Goal: Information Seeking & Learning: Learn about a topic

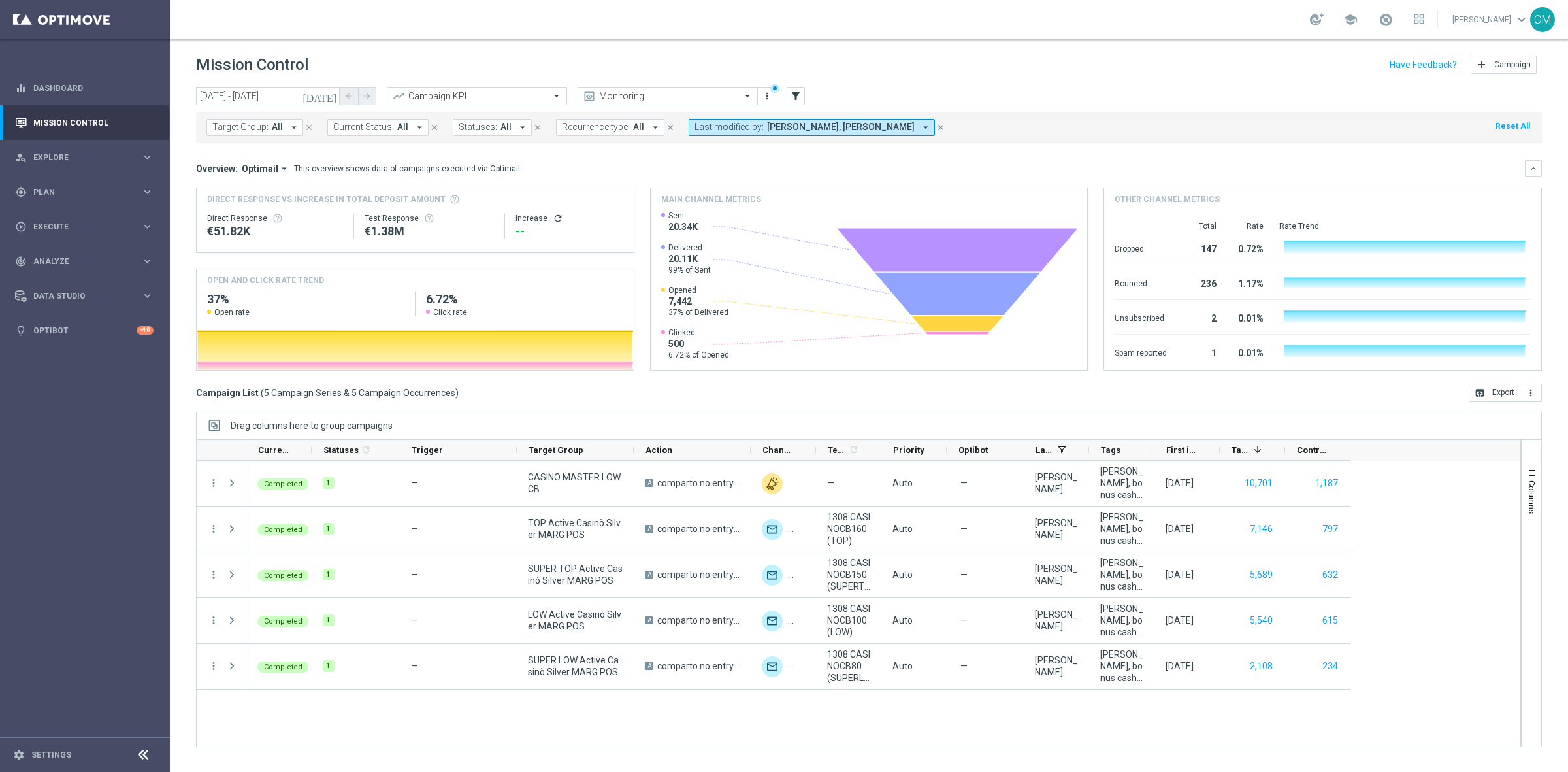
click at [327, 99] on icon "[DATE]" at bounding box center [320, 96] width 35 height 12
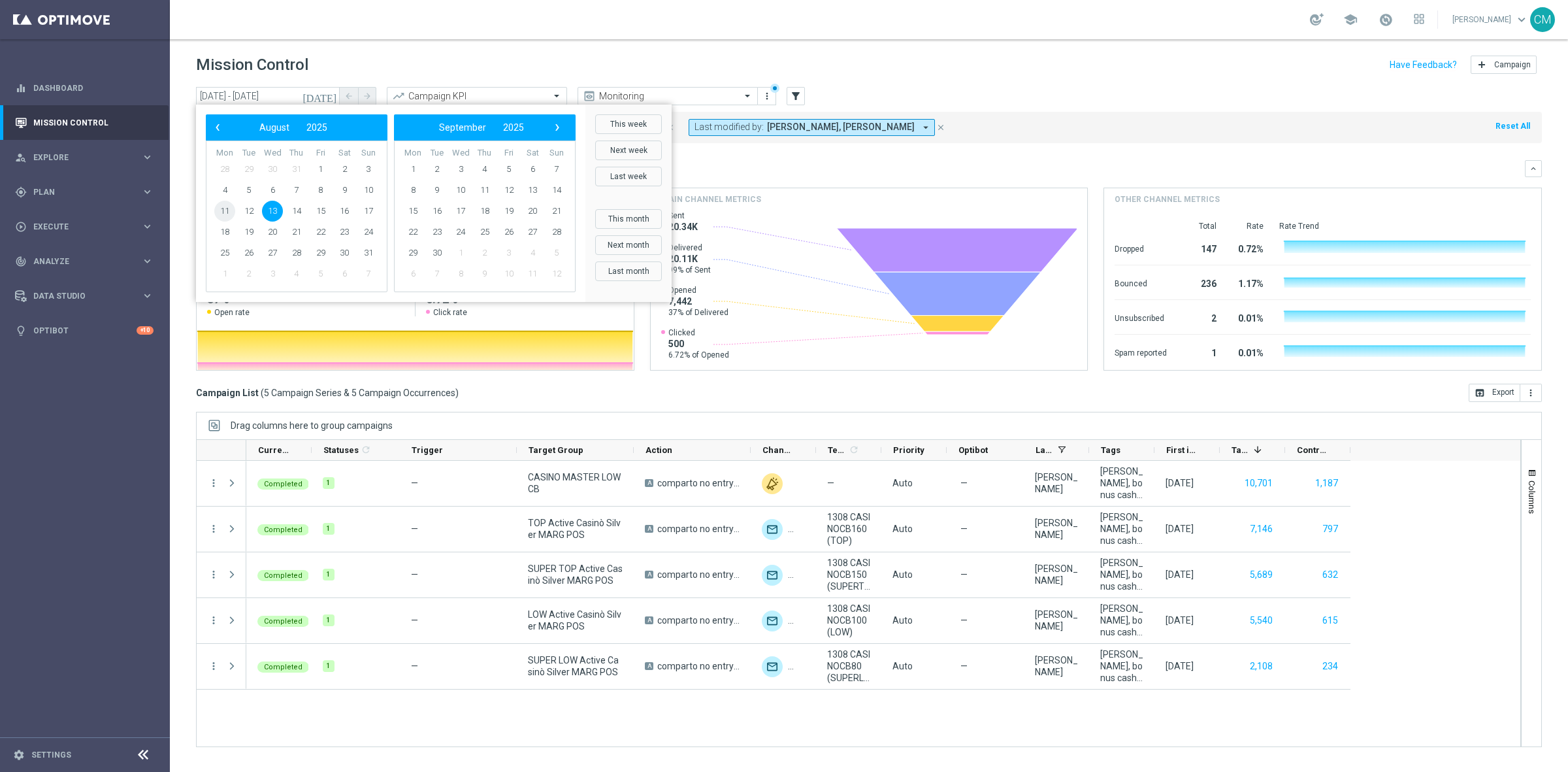
click at [223, 212] on span "11" at bounding box center [224, 211] width 21 height 21
type input "11 Aug 2025 - 11 Aug 2025"
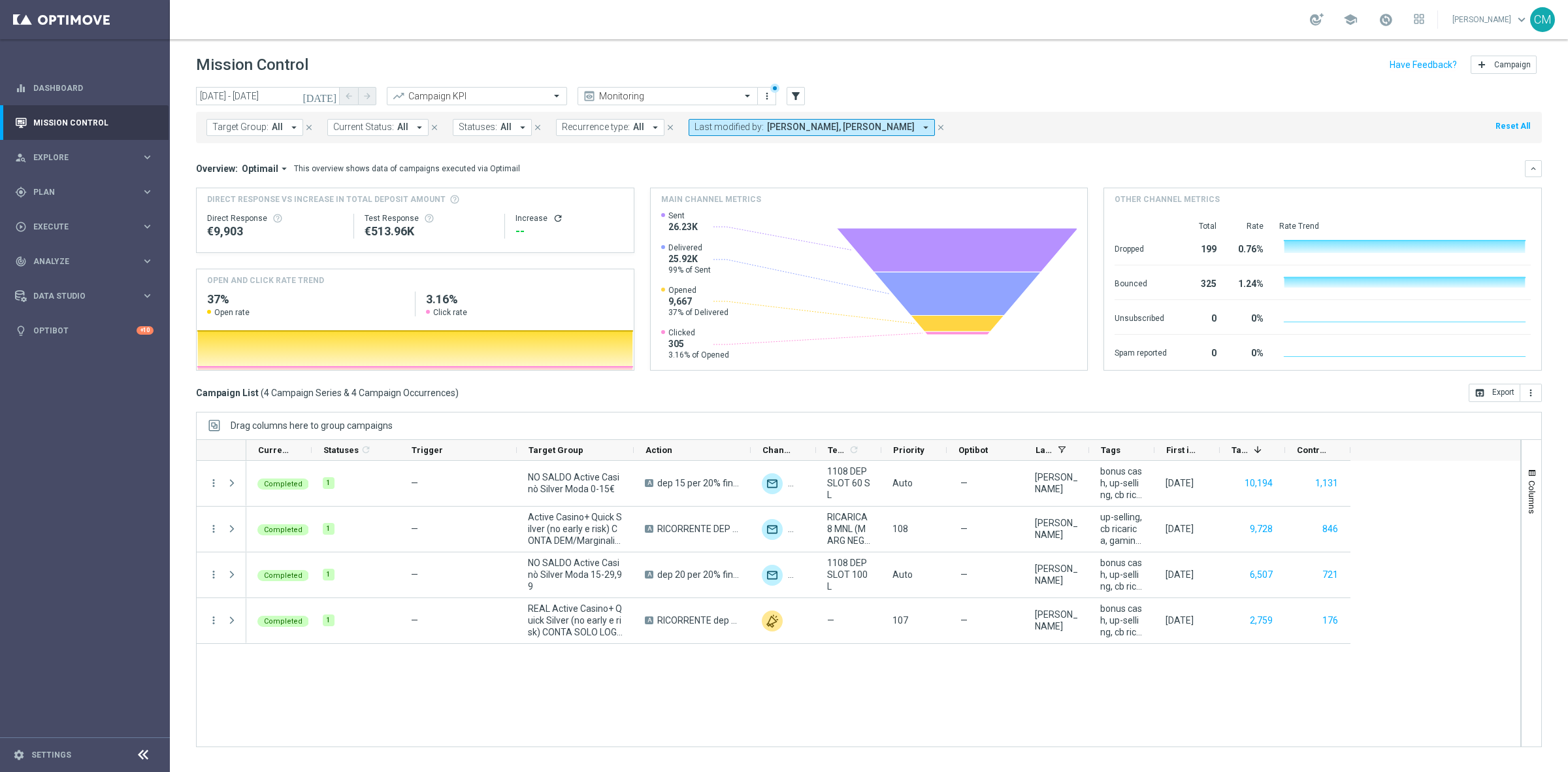
click at [749, 128] on span "Last modified by:" at bounding box center [729, 127] width 69 height 11
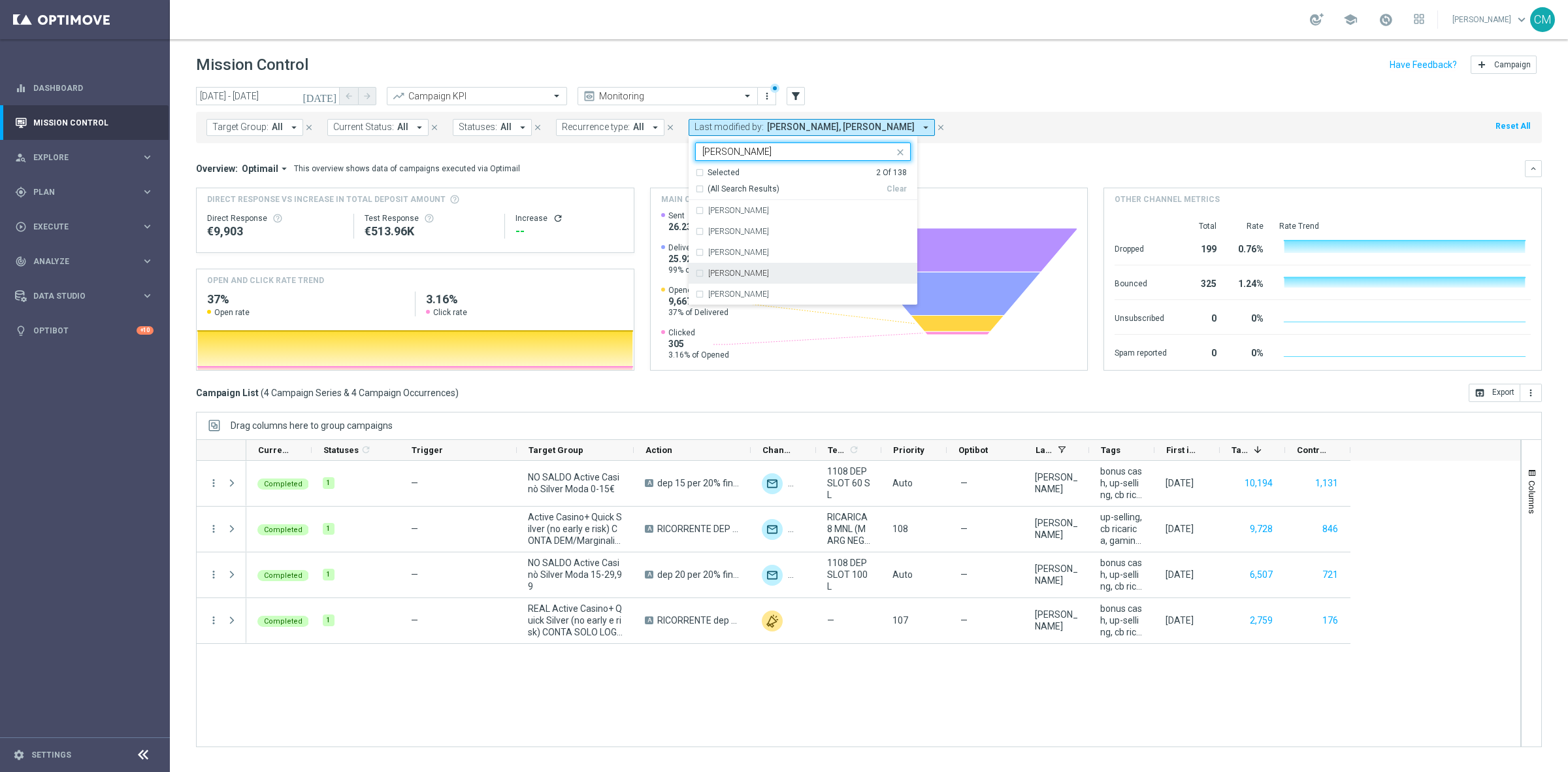
click at [762, 275] on label "marco Maccarrone" at bounding box center [738, 274] width 61 height 8
type input "MARCO"
click at [996, 168] on div "Overview: Optimail arrow_drop_down This overview shows data of campaigns execut…" at bounding box center [860, 169] width 1329 height 12
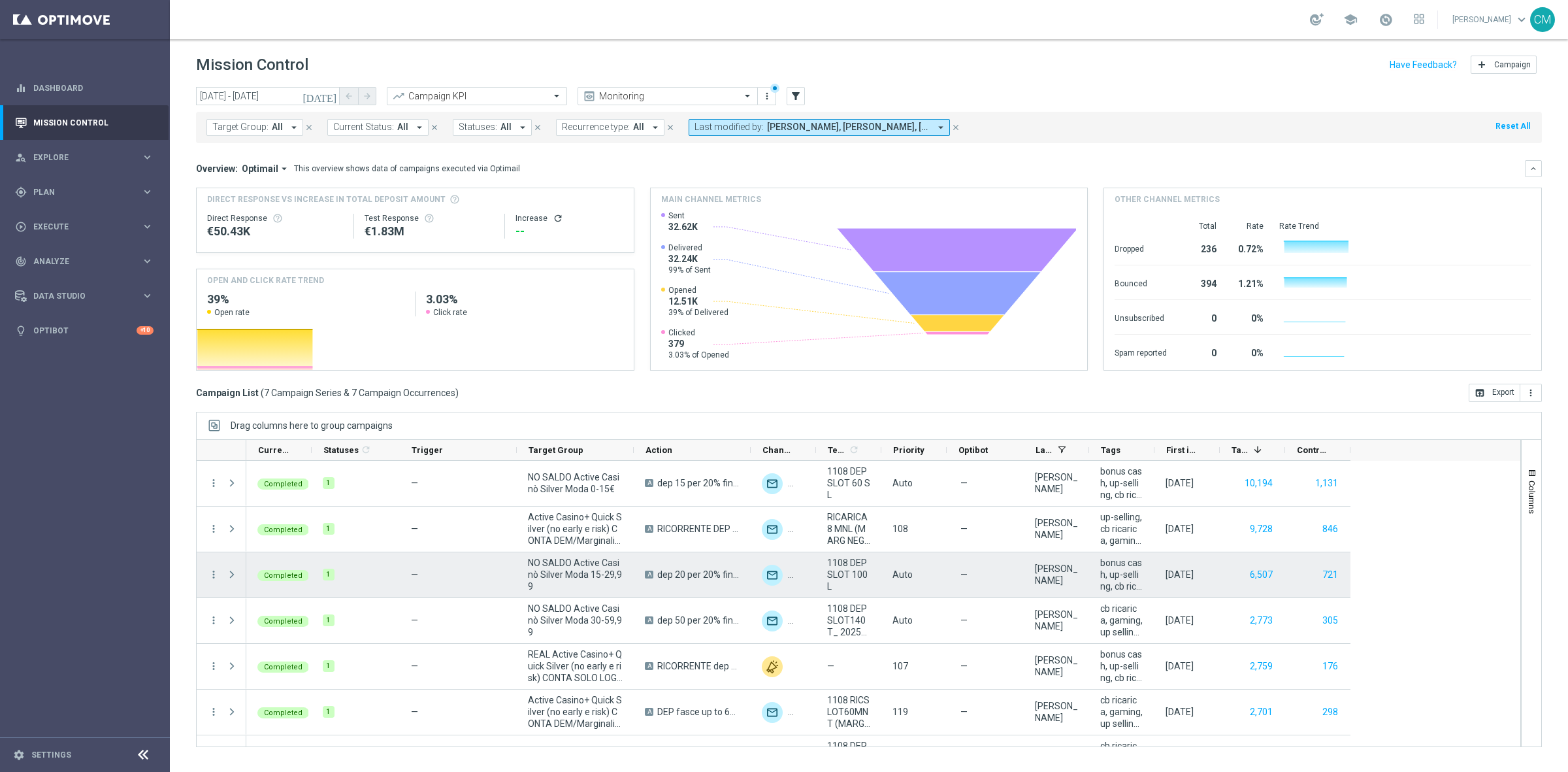
scroll to position [33, 0]
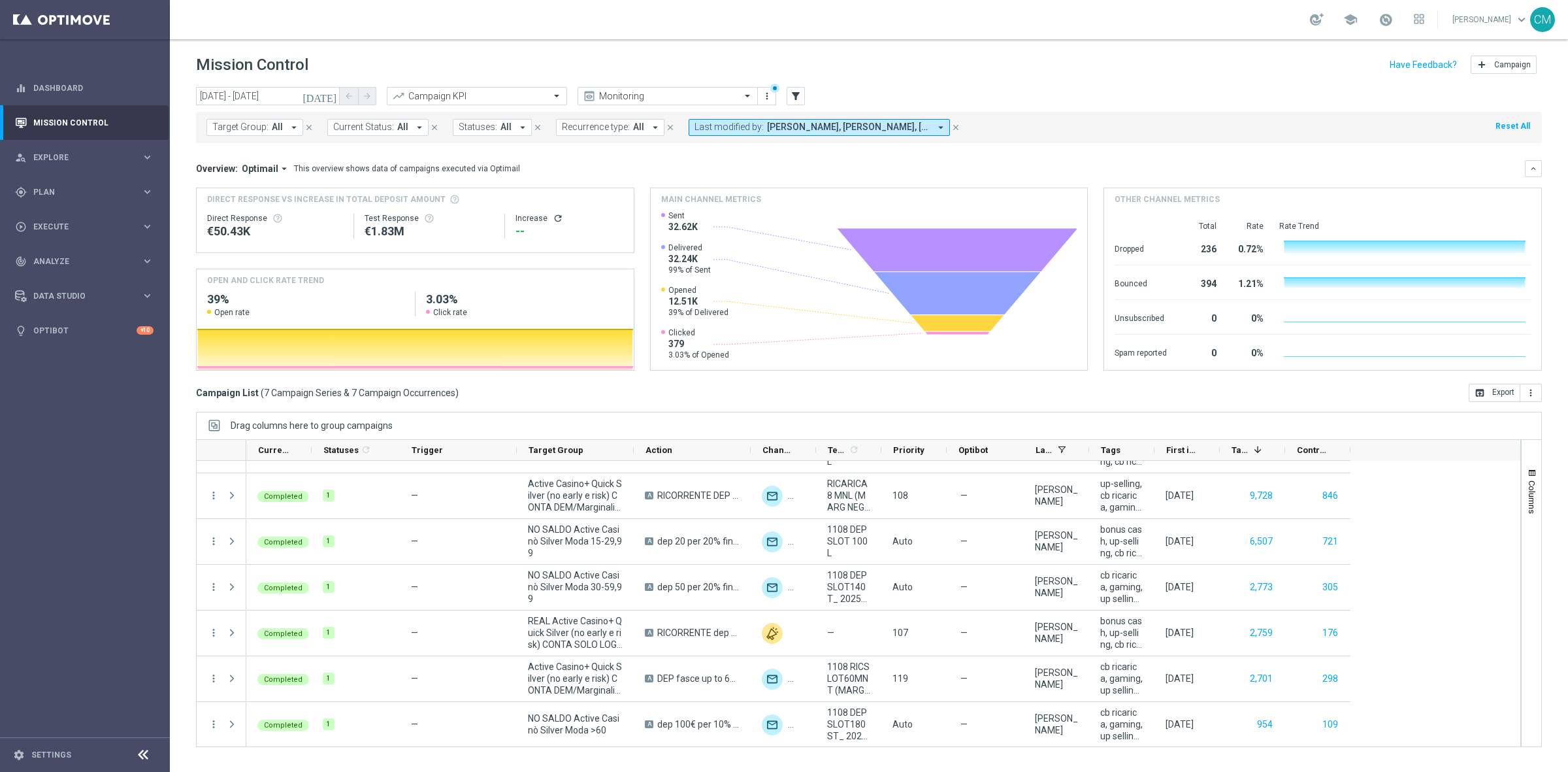
click at [866, 119] on button "Last modified by: Cecilia Mascelli, marco Maccarrone, radina yordanova arrow_dr…" at bounding box center [820, 127] width 261 height 17
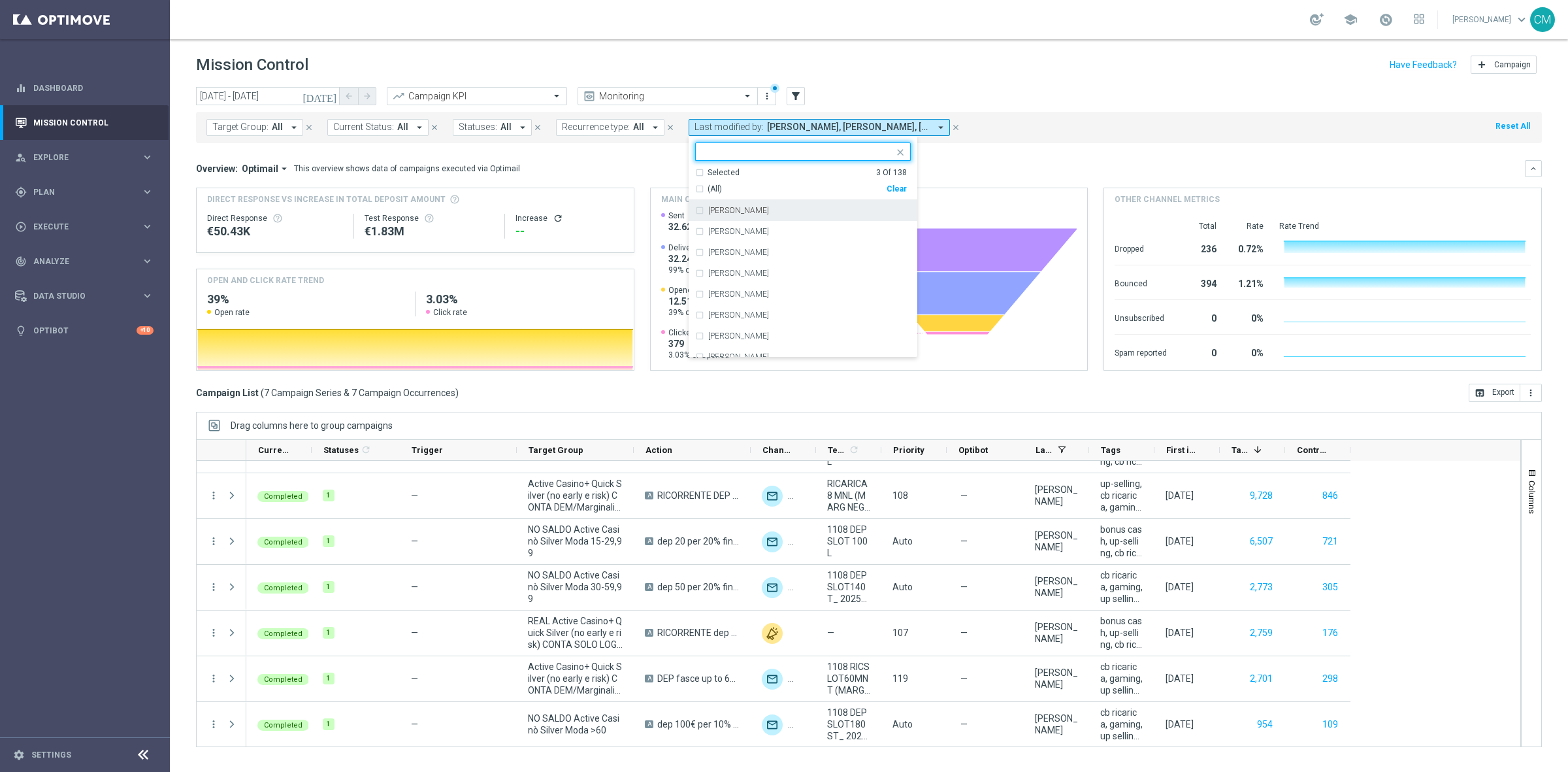
click at [724, 171] on div "Selected" at bounding box center [724, 173] width 32 height 11
click at [732, 208] on label "[PERSON_NAME]" at bounding box center [738, 211] width 61 height 8
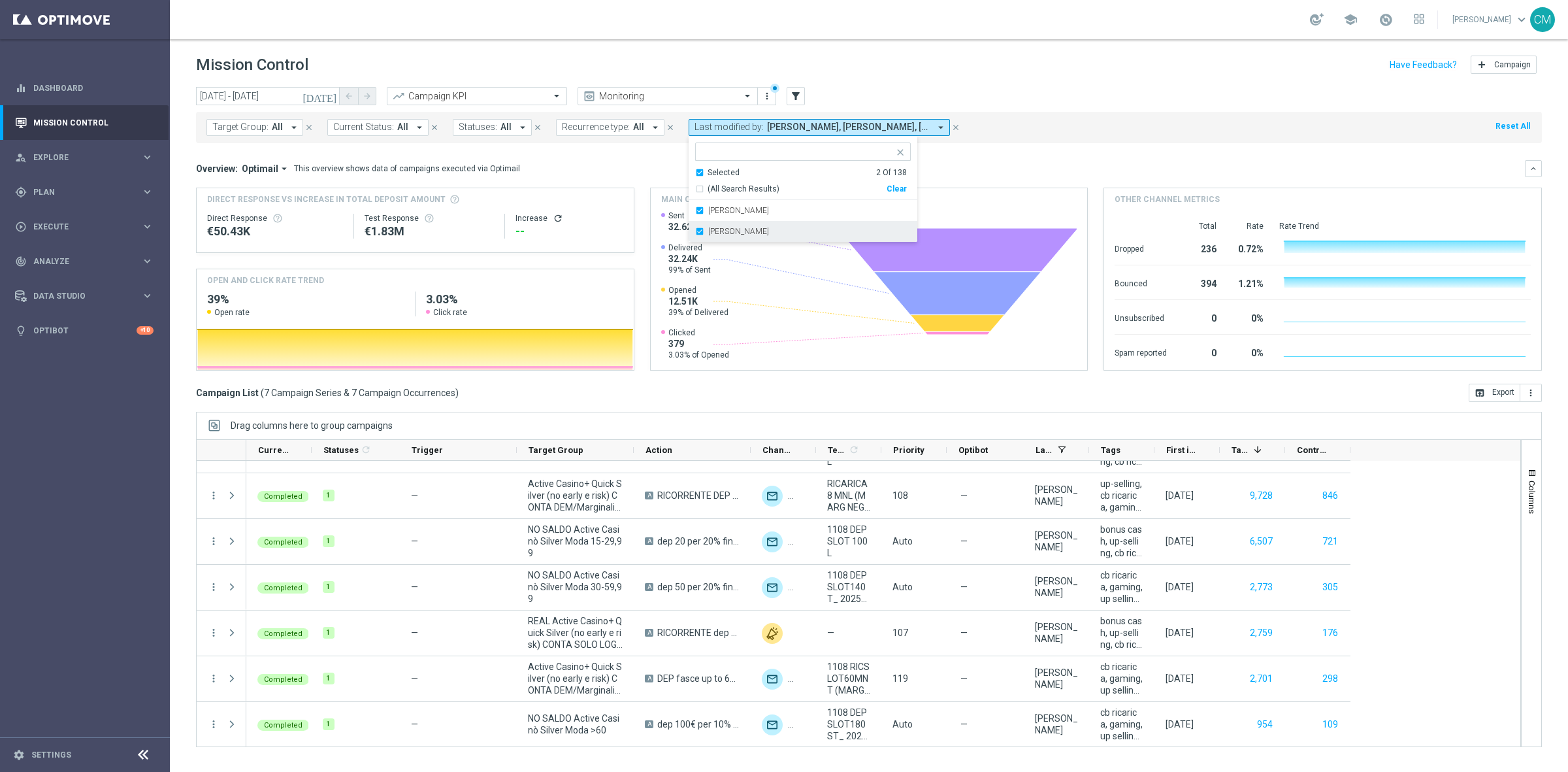
click at [732, 232] on label "radina yordanova" at bounding box center [738, 232] width 61 height 8
click at [996, 177] on div "Overview: Optimail arrow_drop_down This overview shows data of campaigns execut…" at bounding box center [869, 168] width 1346 height 17
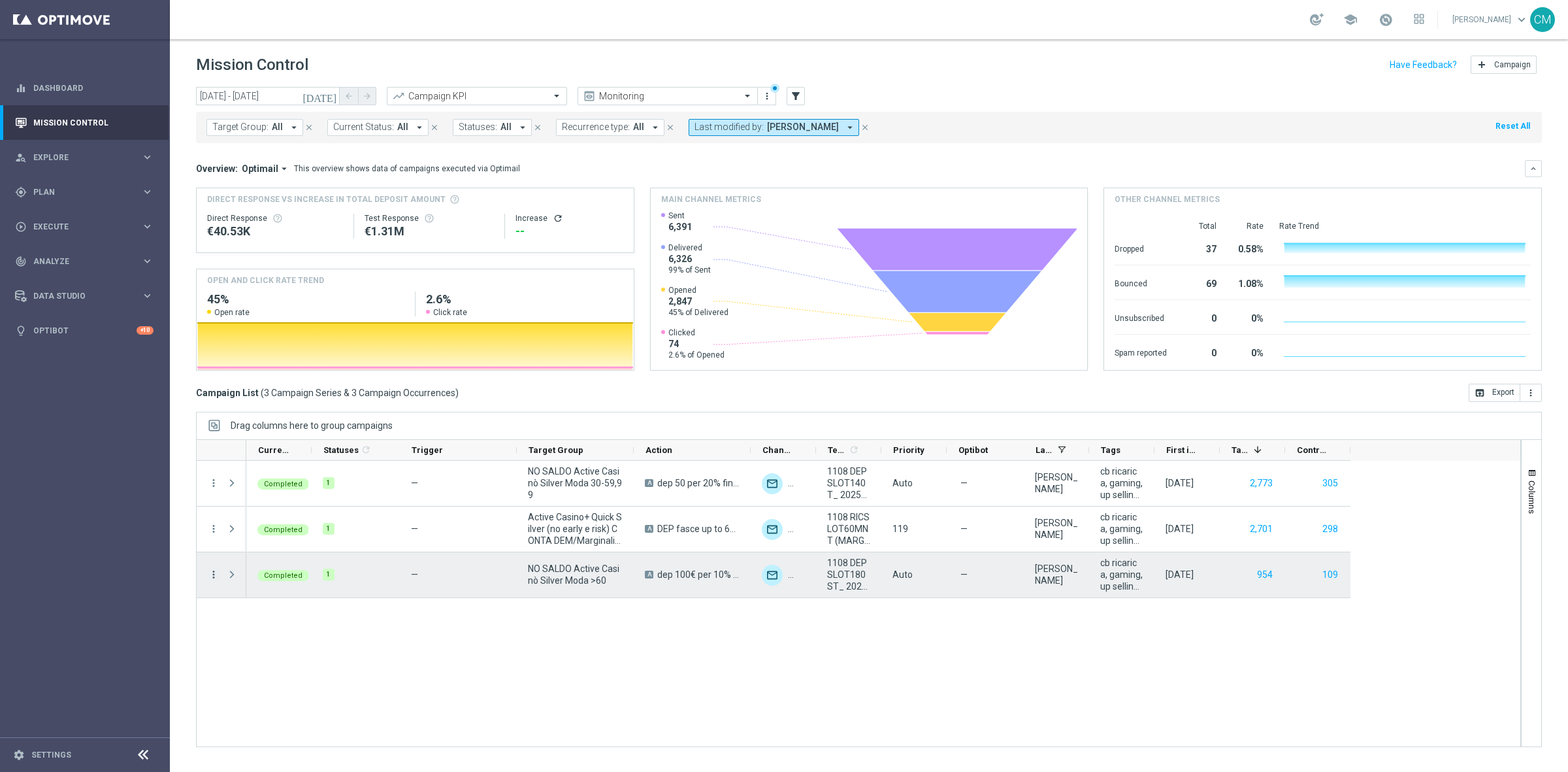
click at [214, 542] on icon "more_vert" at bounding box center [214, 574] width 12 height 12
click at [304, 542] on span "Go to Campaign Analysis" at bounding box center [286, 657] width 93 height 9
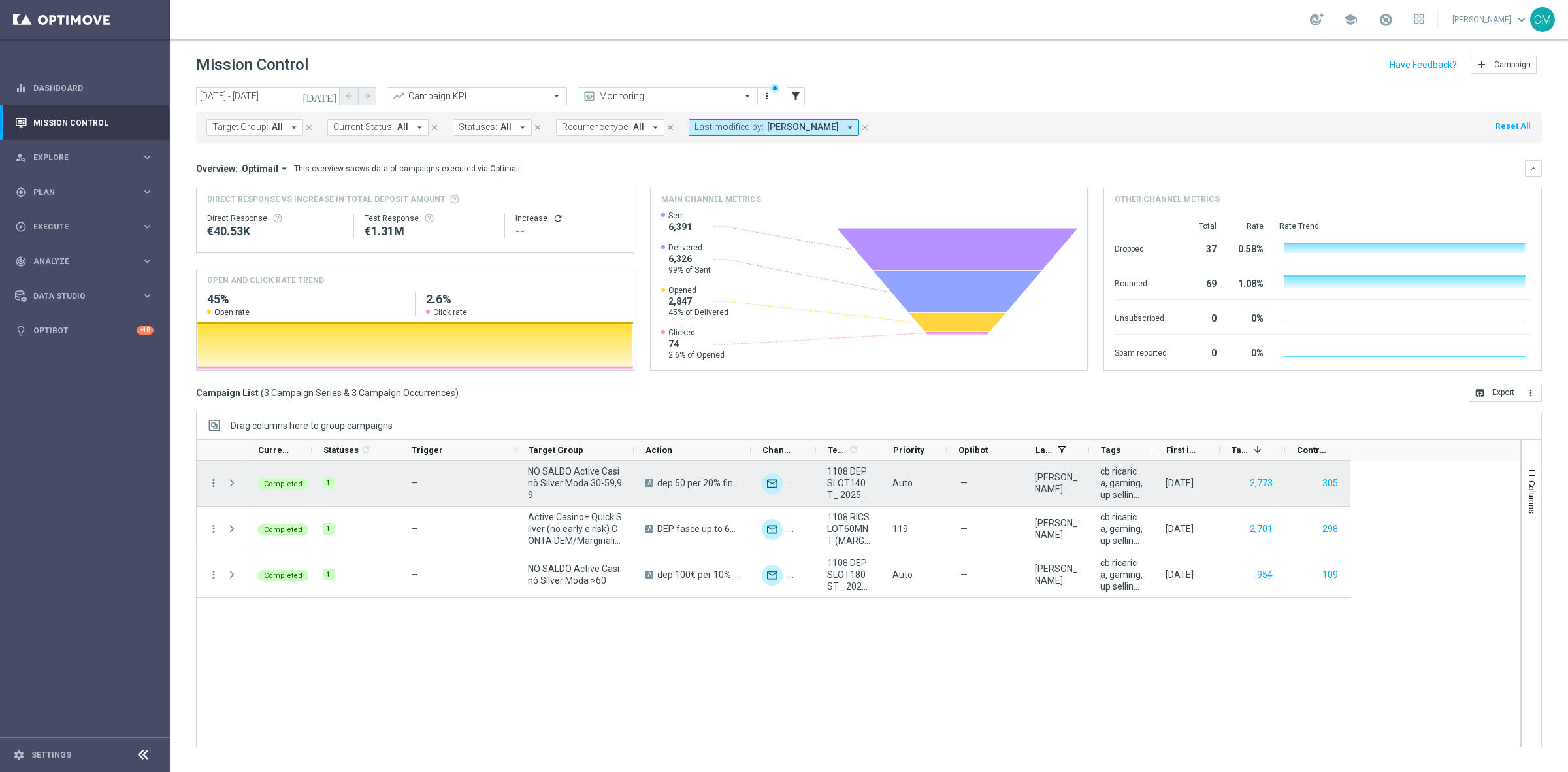
click at [213, 482] on icon "more_vert" at bounding box center [214, 483] width 12 height 12
click at [291, 542] on span "Go to Campaign Analysis" at bounding box center [286, 565] width 93 height 9
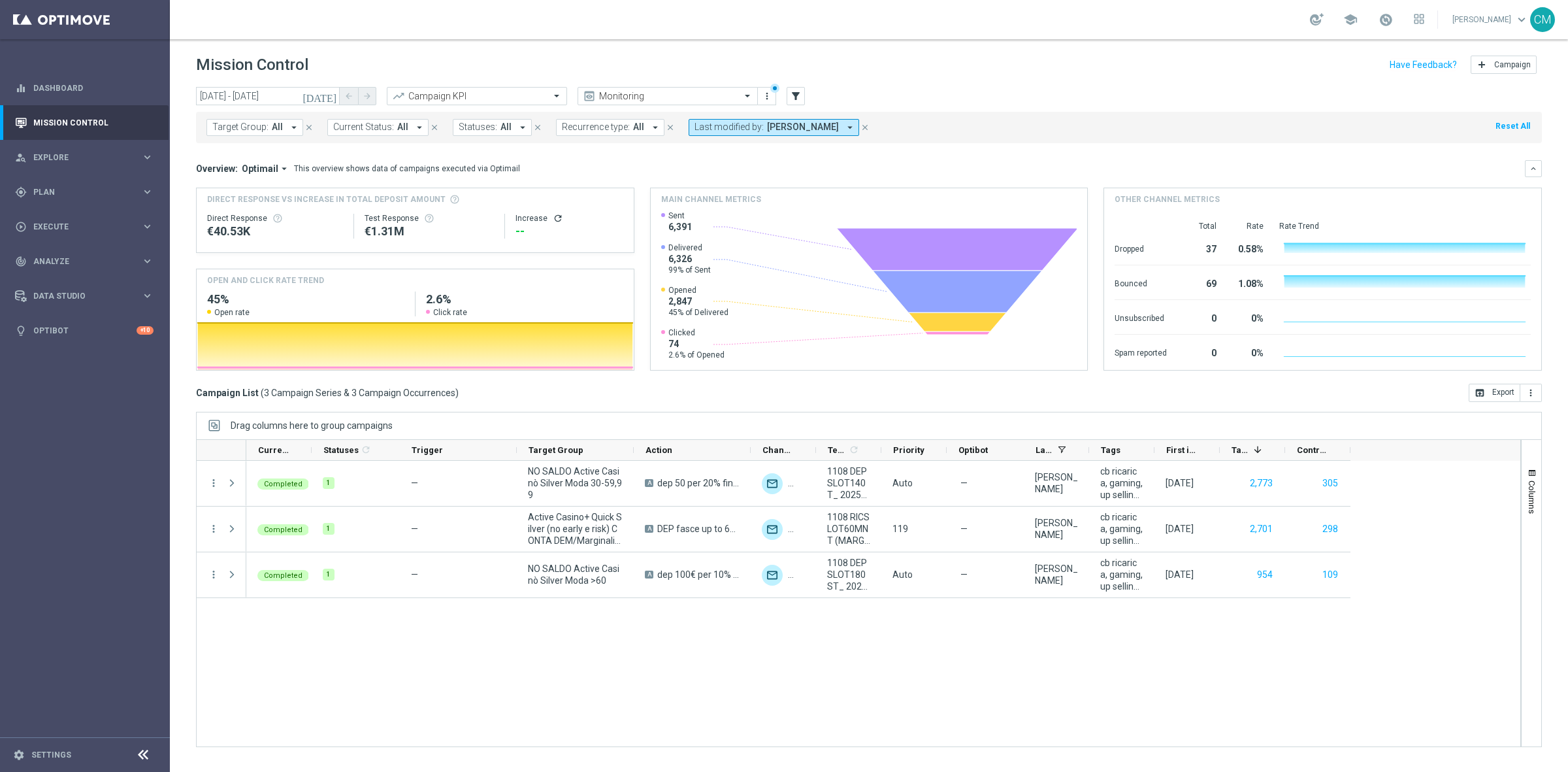
click at [330, 99] on icon "[DATE]" at bounding box center [320, 96] width 35 height 12
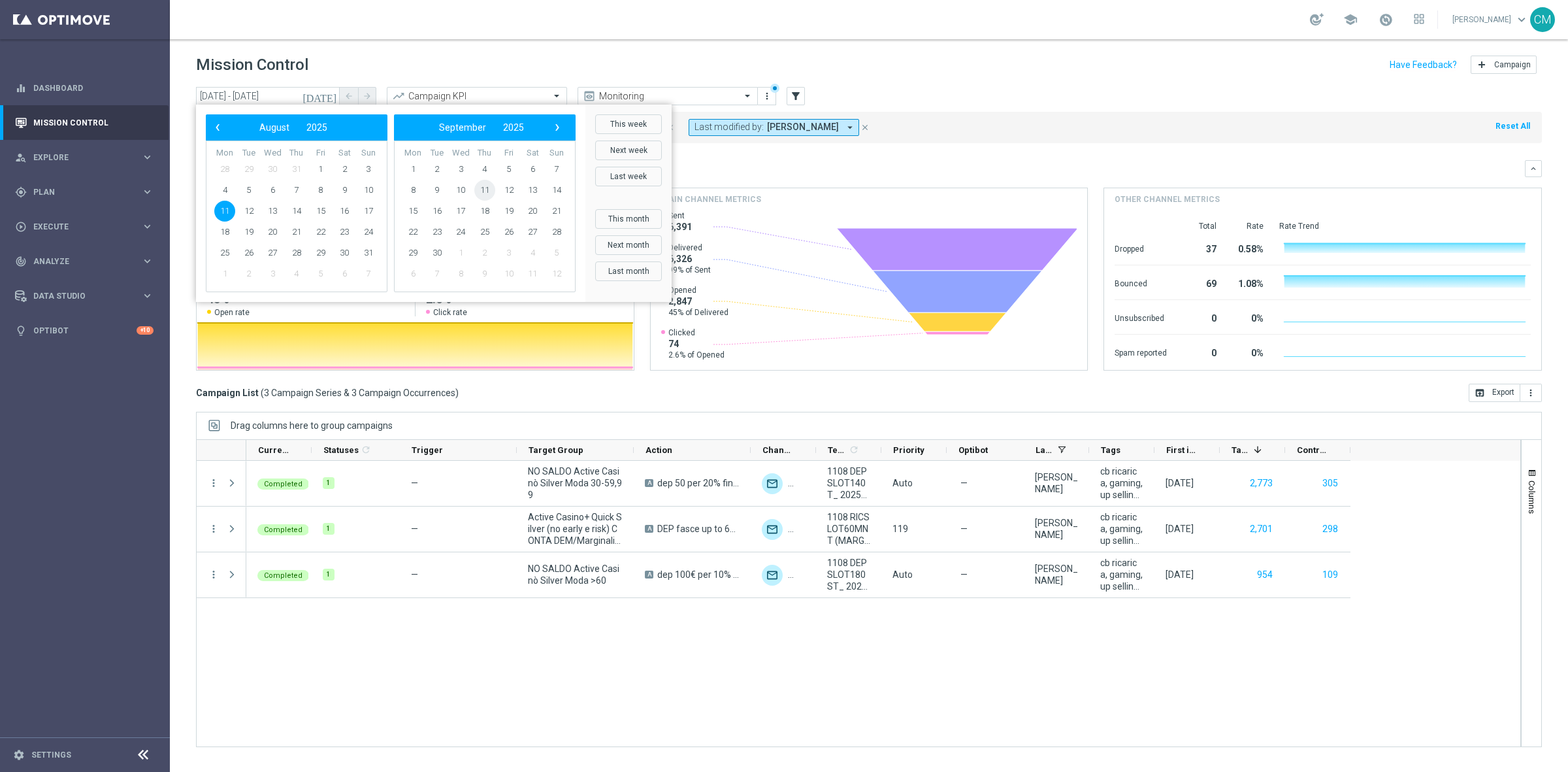
click at [482, 188] on span "11" at bounding box center [484, 189] width 21 height 21
click at [482, 188] on span "9" at bounding box center [484, 189] width 21 height 21
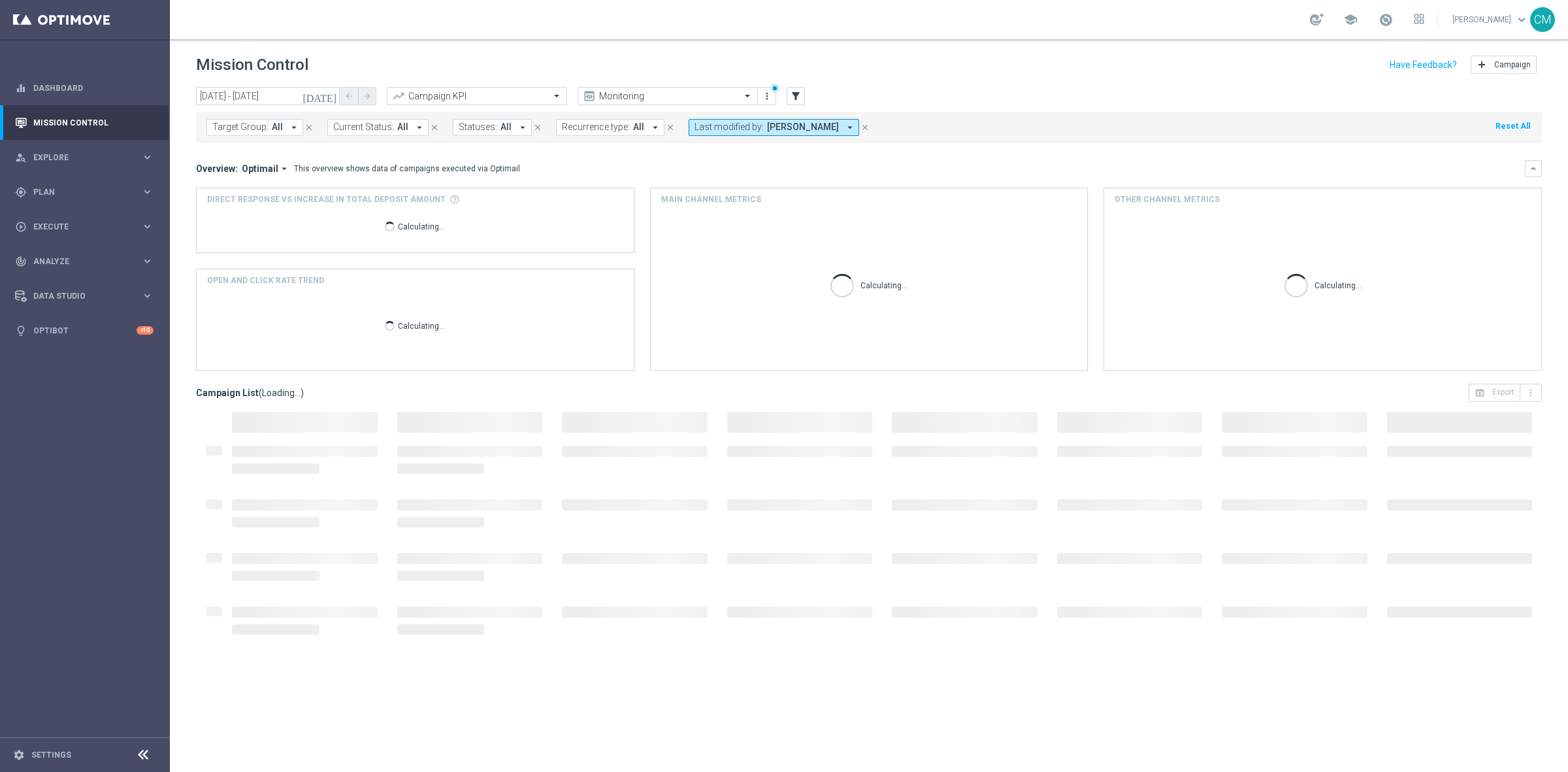
click at [331, 98] on icon "[DATE]" at bounding box center [320, 96] width 35 height 12
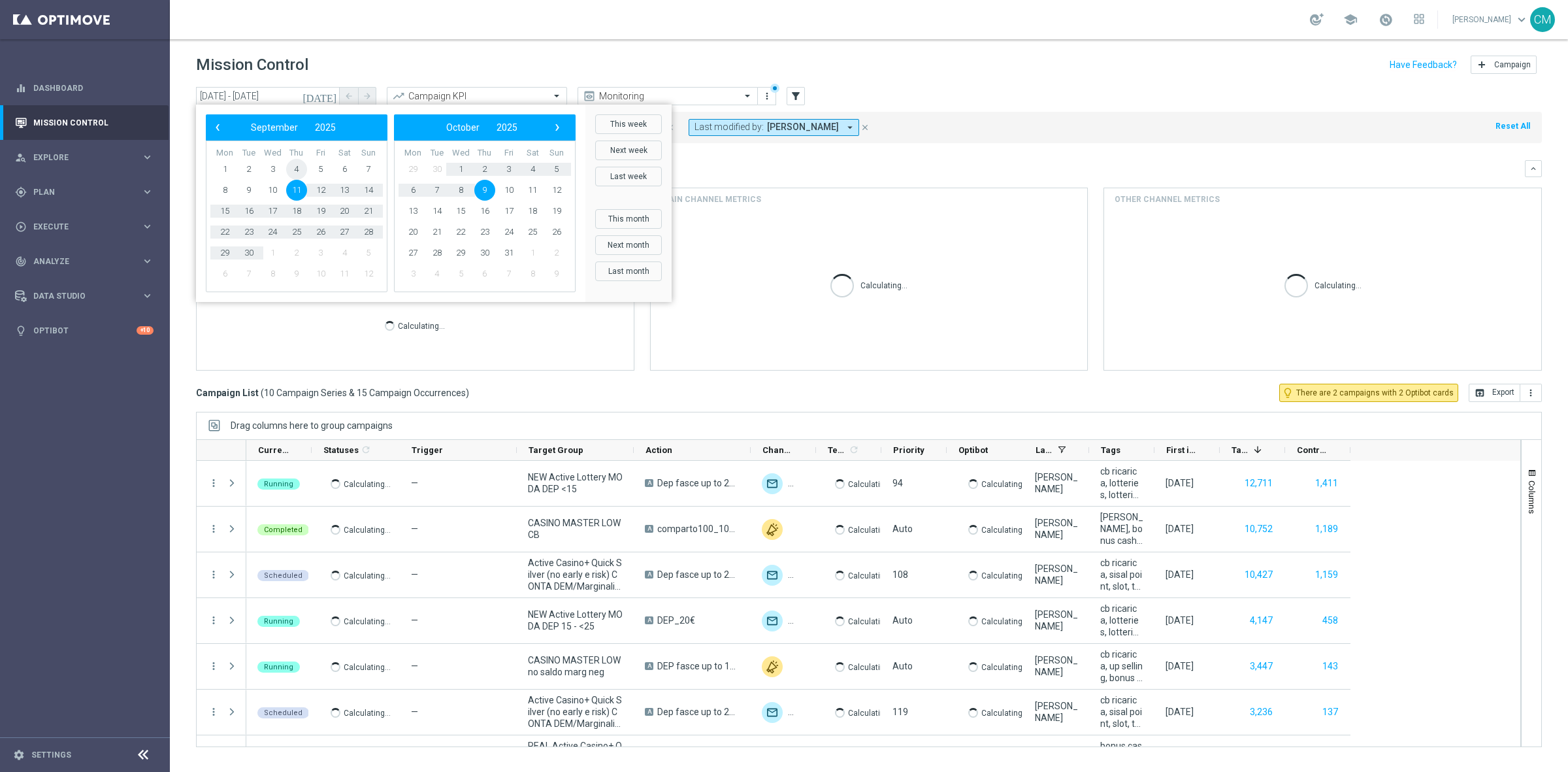
click at [291, 178] on span "4" at bounding box center [296, 169] width 21 height 21
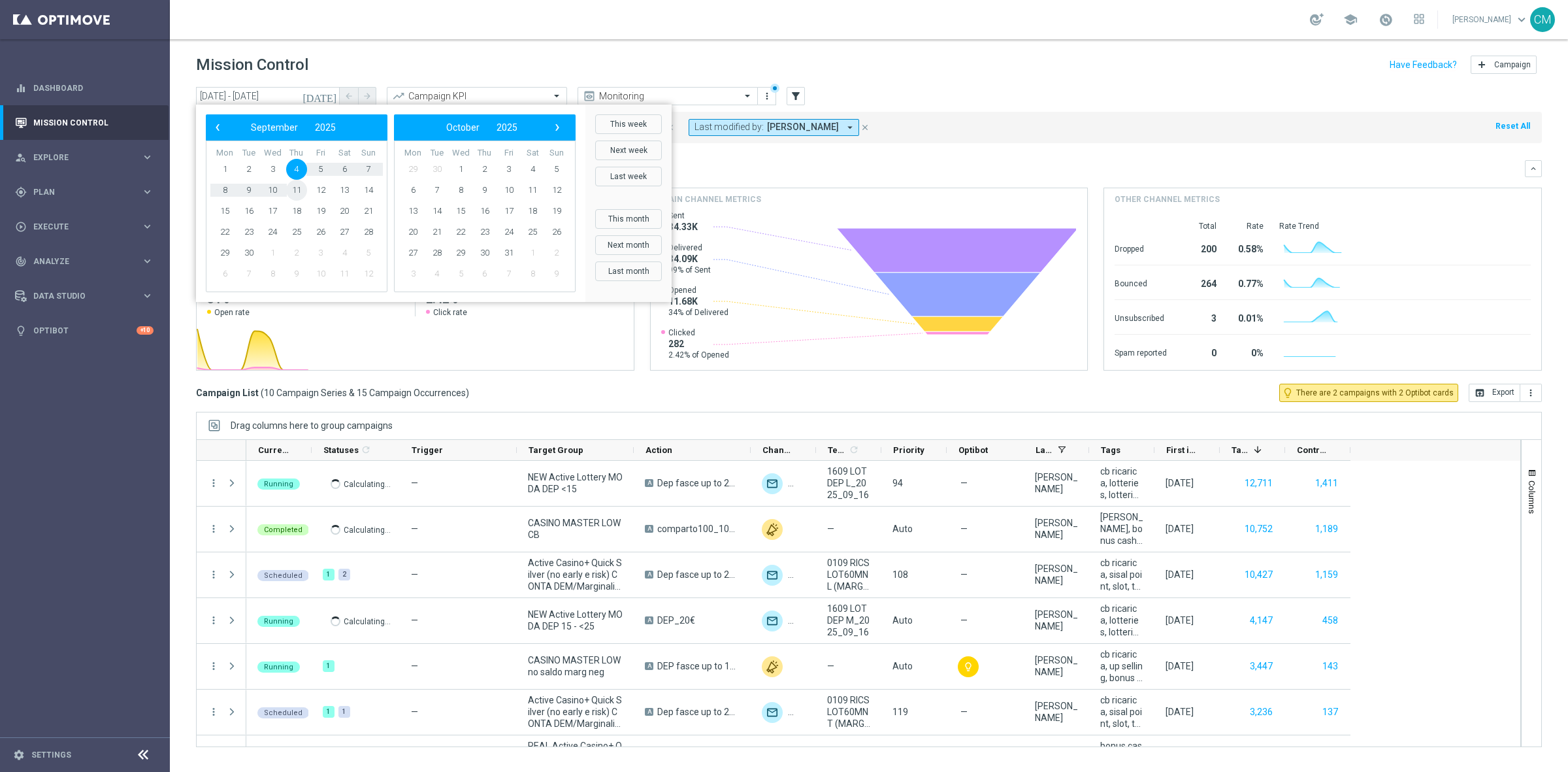
click at [295, 187] on span "11" at bounding box center [296, 189] width 21 height 21
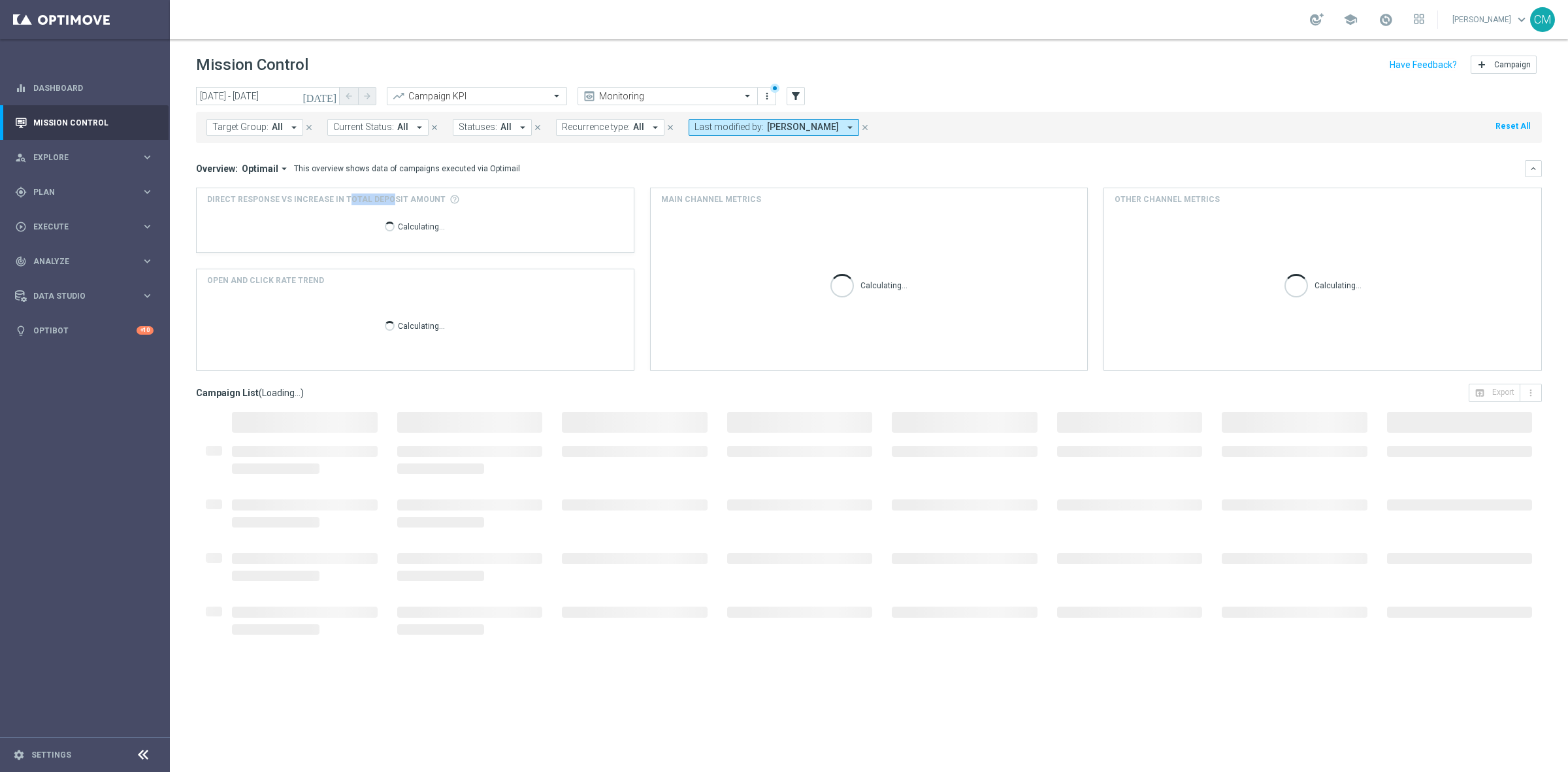
click at [295, 188] on div "Direct Response VS Increase In Total Deposit Amount Calculating..." at bounding box center [415, 220] width 437 height 64
click at [329, 102] on button "[DATE]" at bounding box center [320, 96] width 39 height 19
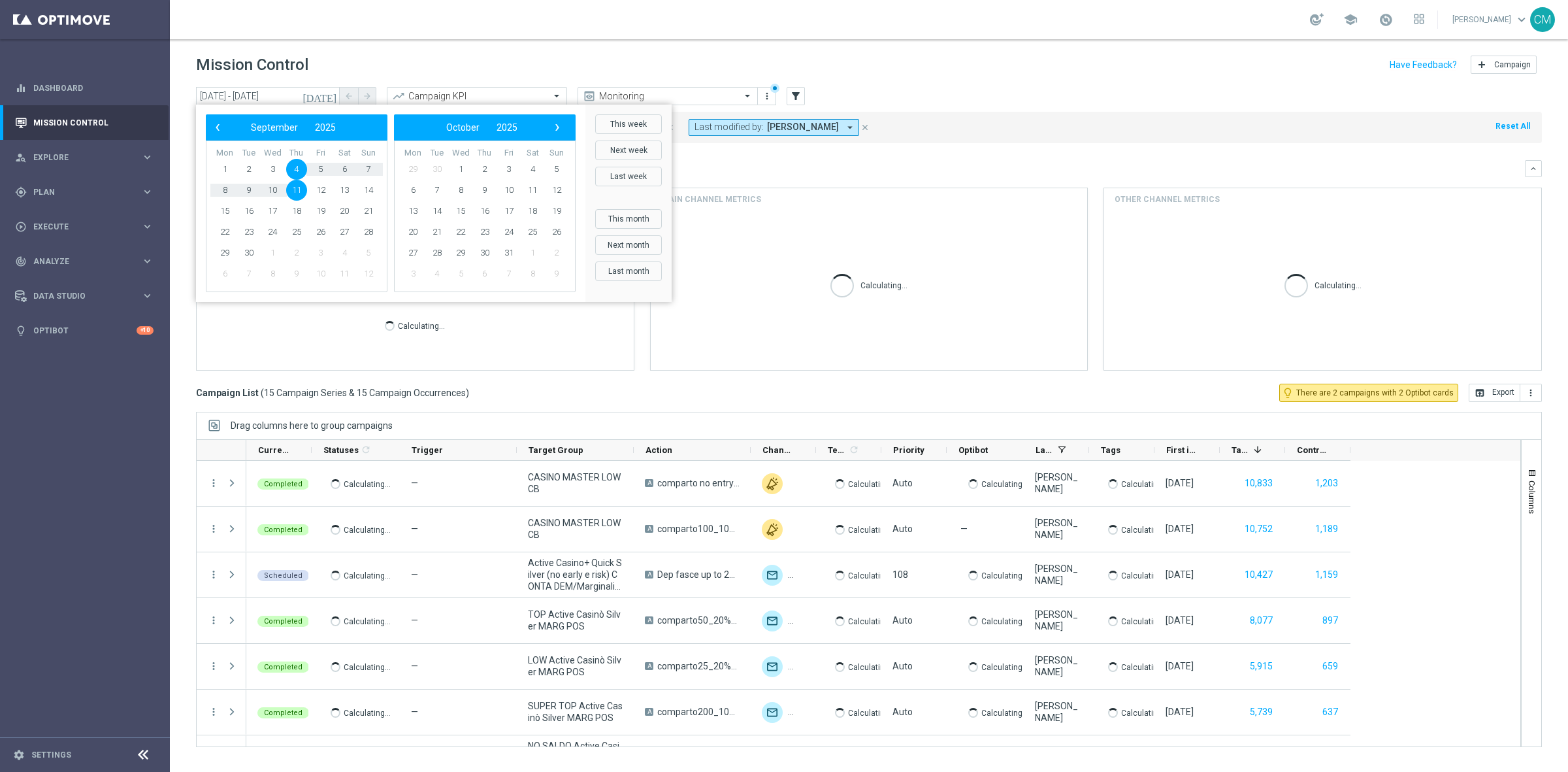
click at [296, 187] on span "11" at bounding box center [296, 189] width 21 height 21
type input "11 Sep 2025 - 11 Sep 2025"
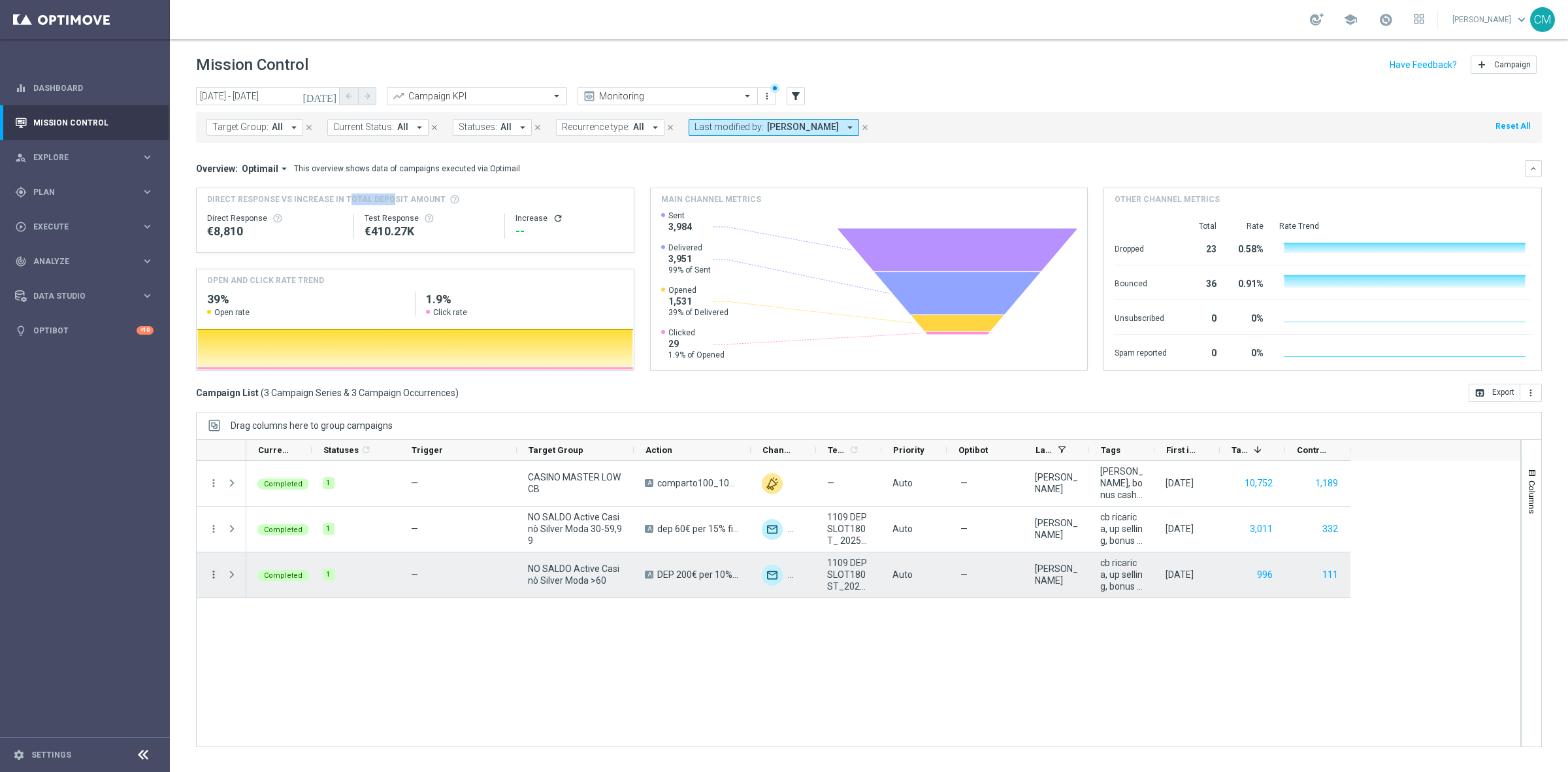
click at [215, 542] on icon "more_vert" at bounding box center [214, 574] width 12 height 12
click at [305, 542] on span "Go to Campaign Analysis" at bounding box center [286, 657] width 93 height 9
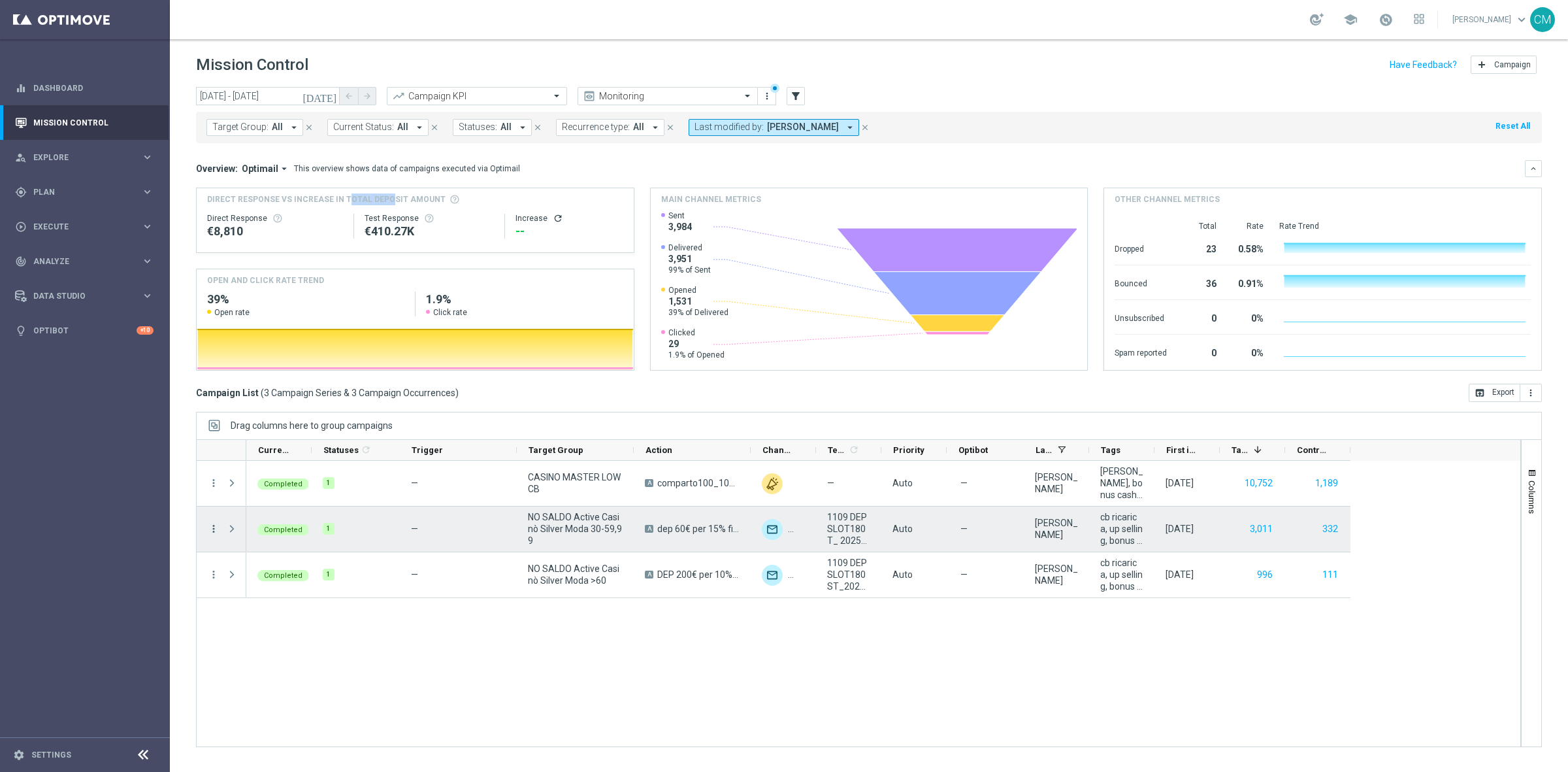
click at [210, 532] on icon "more_vert" at bounding box center [214, 529] width 12 height 12
click at [269, 542] on div "Go to Campaign Analysis" at bounding box center [300, 611] width 121 height 9
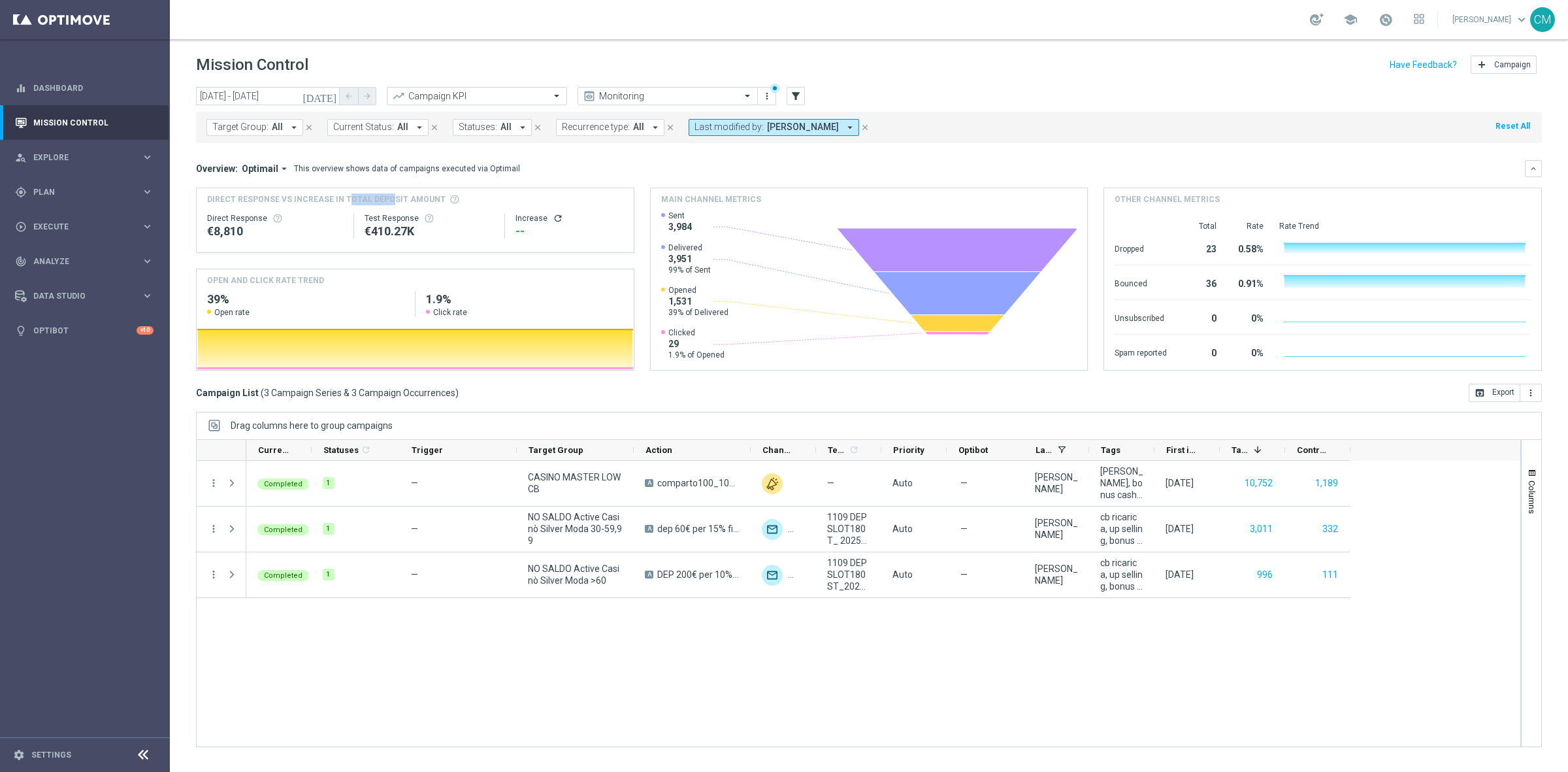
click at [782, 122] on span "marco Maccarrone" at bounding box center [803, 127] width 72 height 11
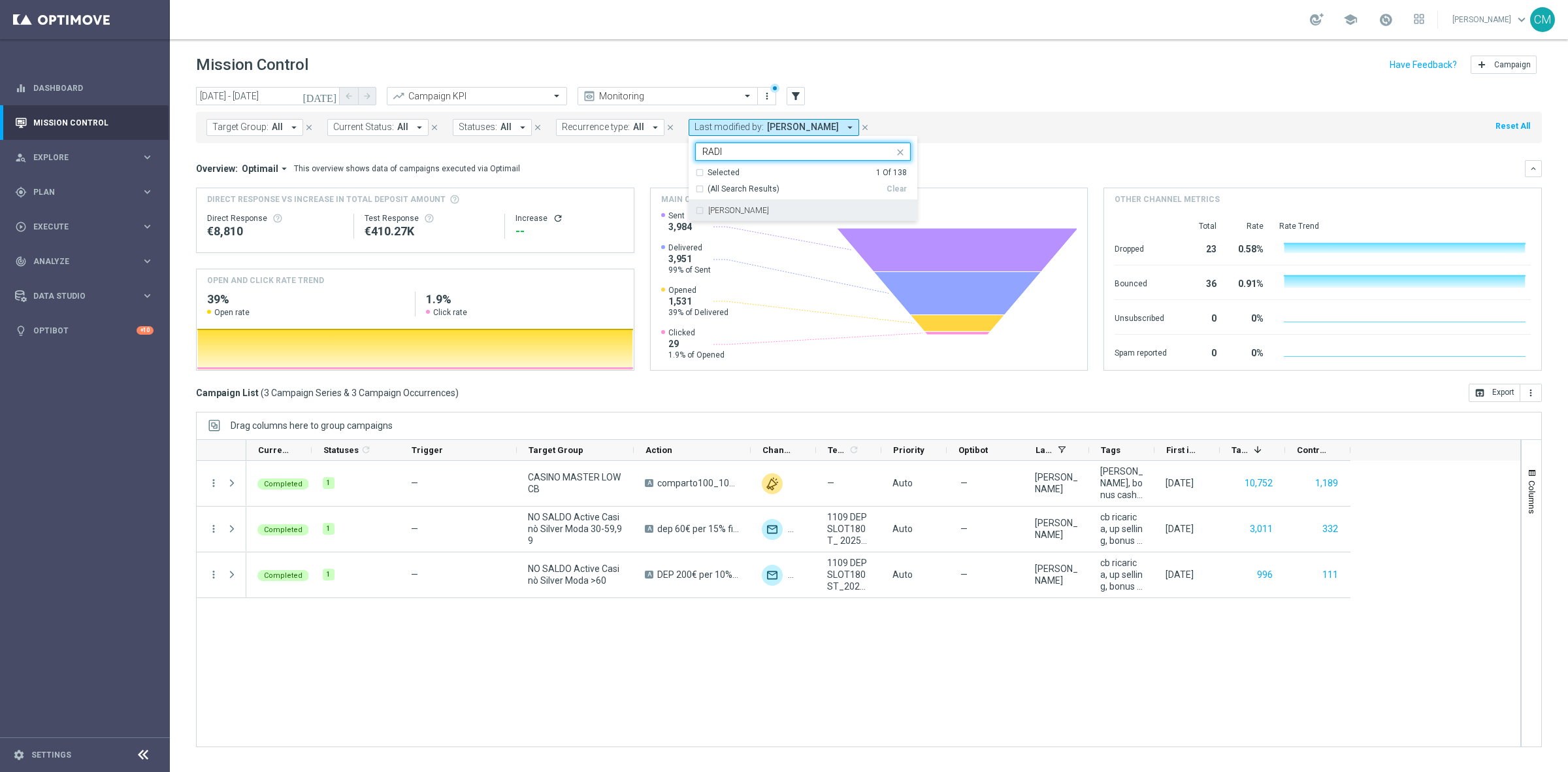
click at [776, 206] on div "radina yordanova" at bounding box center [802, 210] width 215 height 21
type input "RADI"
click at [737, 542] on div "Completed 1 — CASINO MASTER LOW CB A comparto100_10%upto250 unfold_more — Auto …" at bounding box center [883, 604] width 1274 height 286
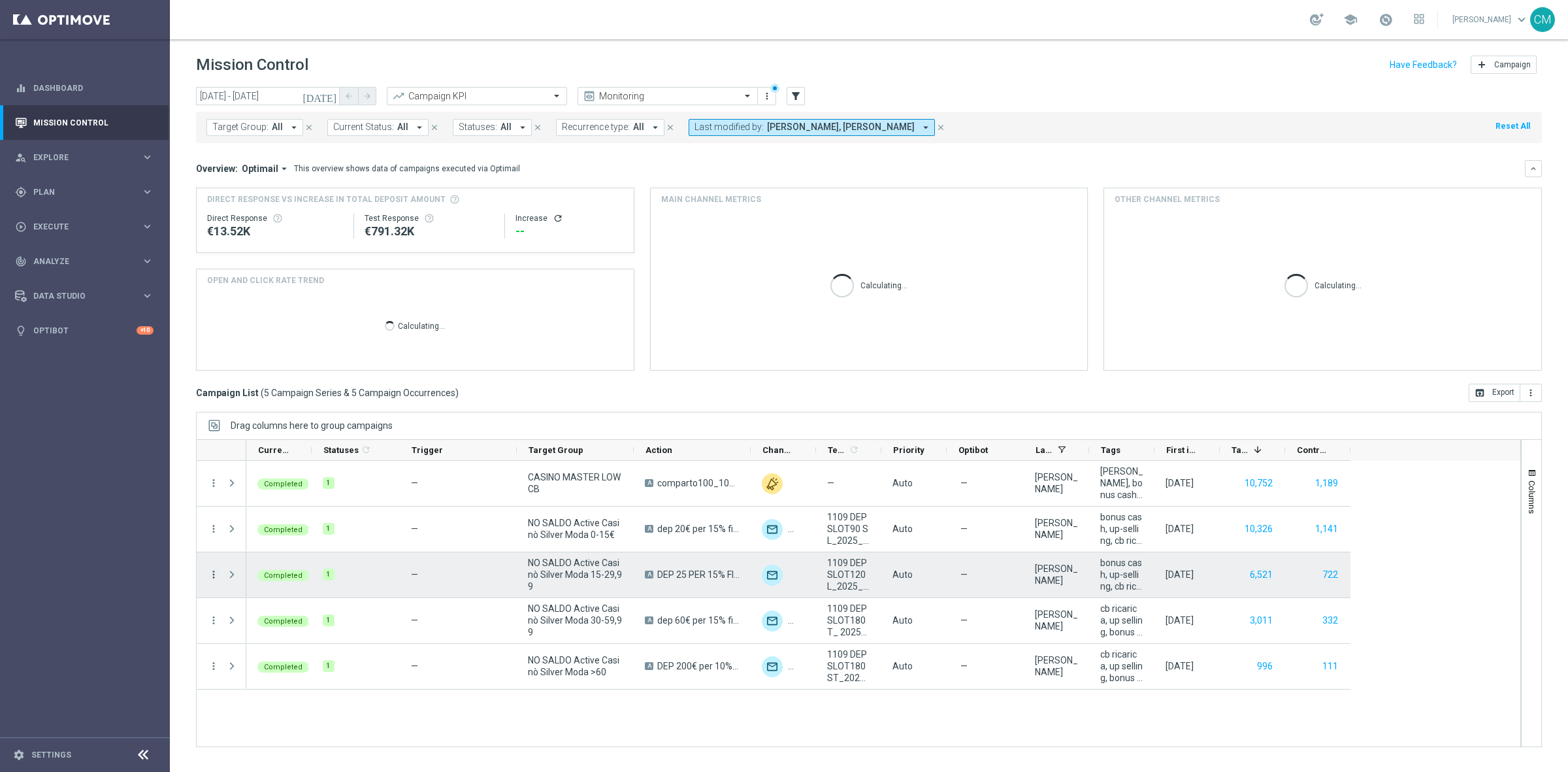
click at [211, 542] on icon "more_vert" at bounding box center [214, 574] width 12 height 12
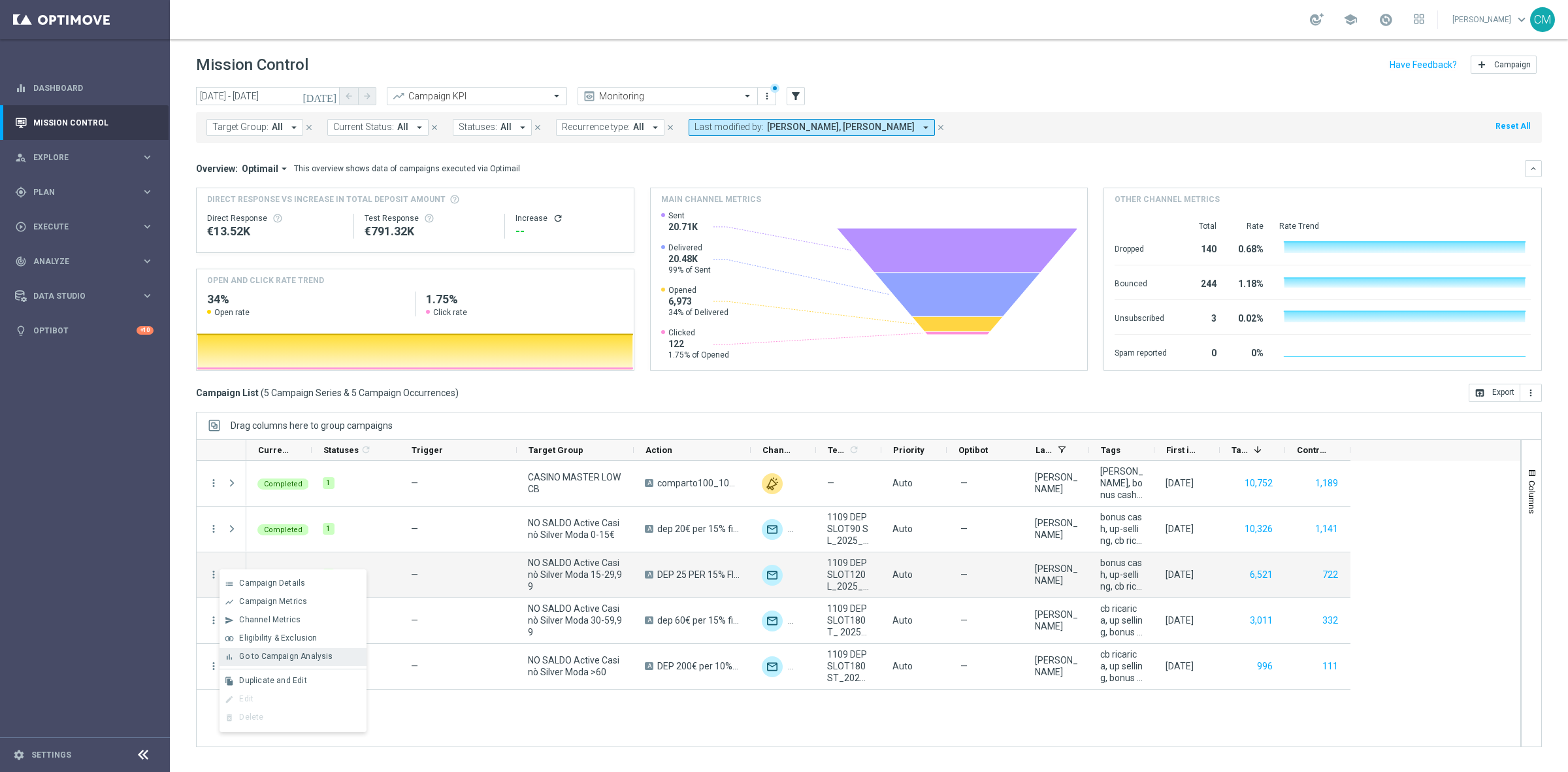
click at [299, 542] on div "bar_chart Go to Campaign Analysis" at bounding box center [293, 657] width 147 height 18
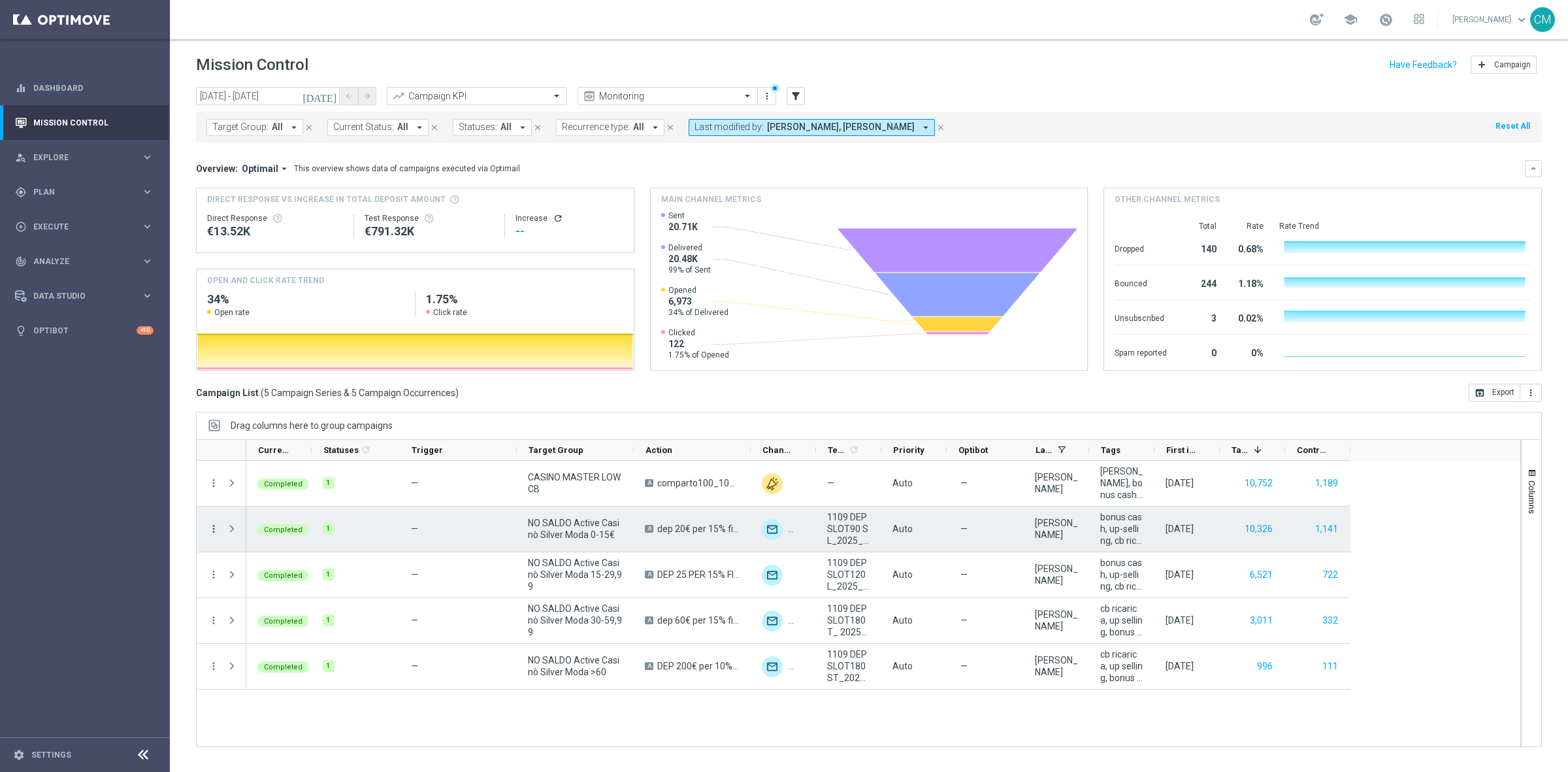
click at [217, 527] on icon "more_vert" at bounding box center [214, 529] width 12 height 12
click at [305, 542] on span "Go to Campaign Analysis" at bounding box center [286, 611] width 93 height 9
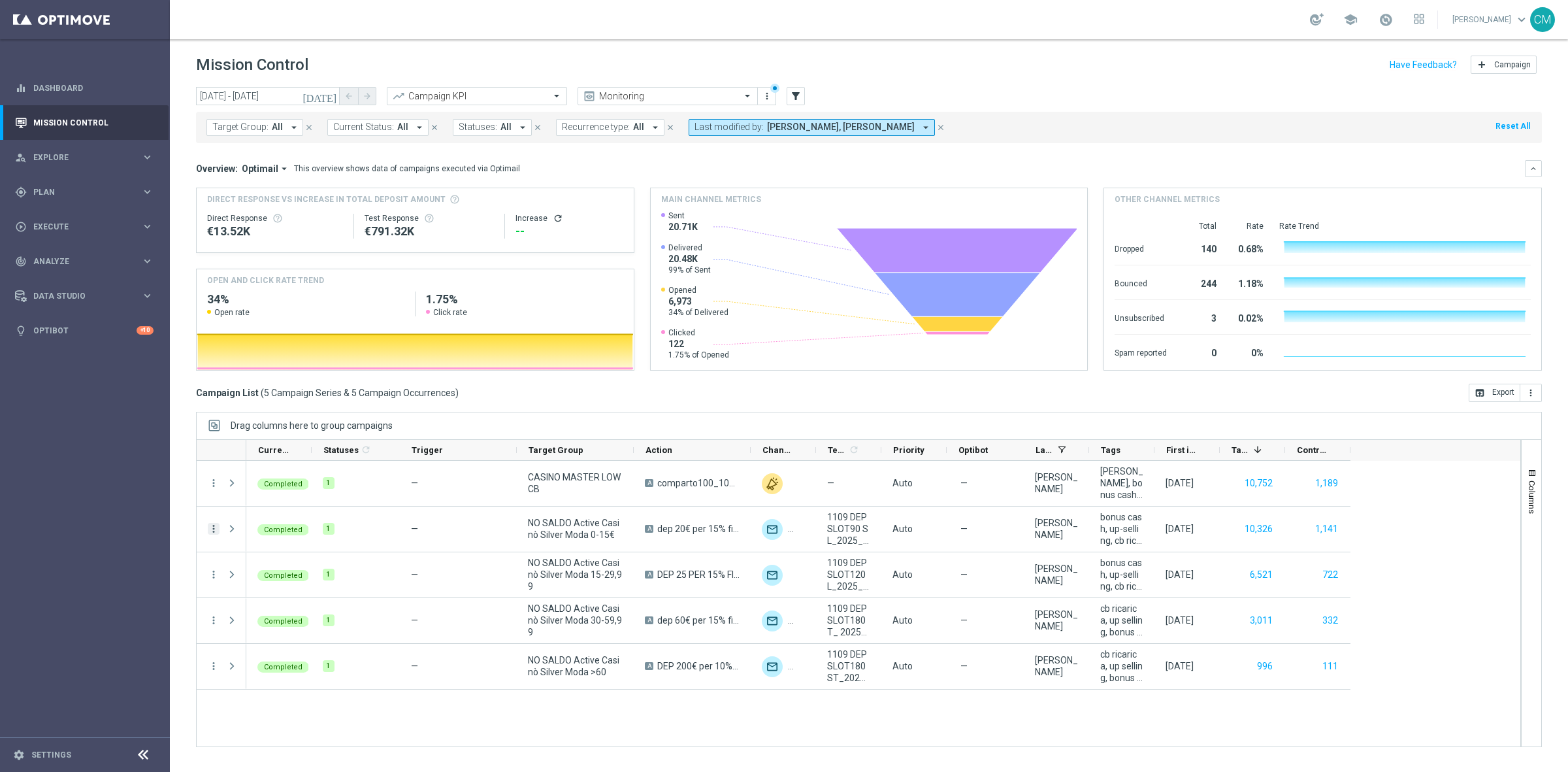
click at [214, 527] on icon "more_vert" at bounding box center [214, 529] width 12 height 12
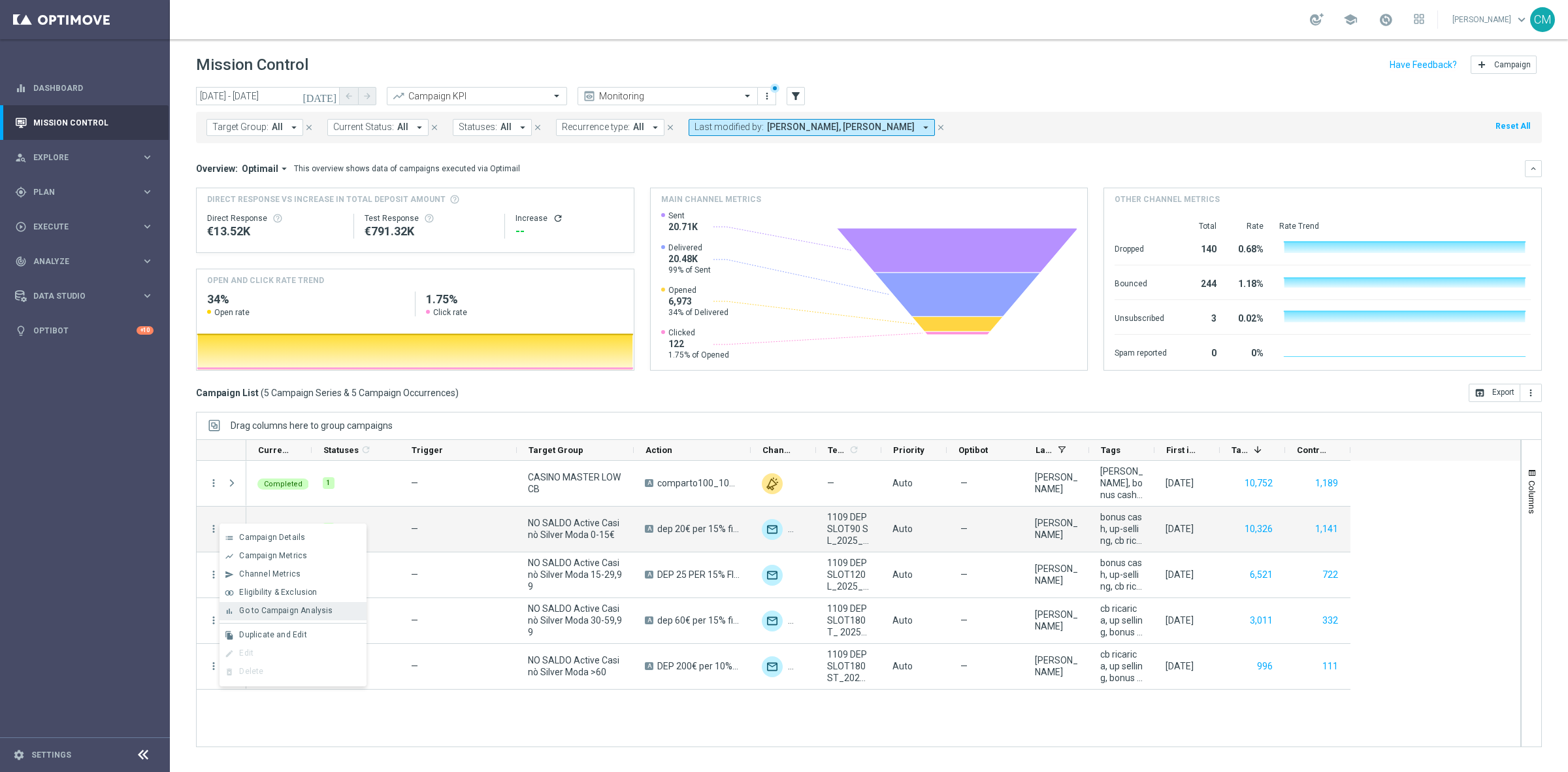
click at [332, 542] on div "Go to Campaign Analysis" at bounding box center [300, 611] width 121 height 9
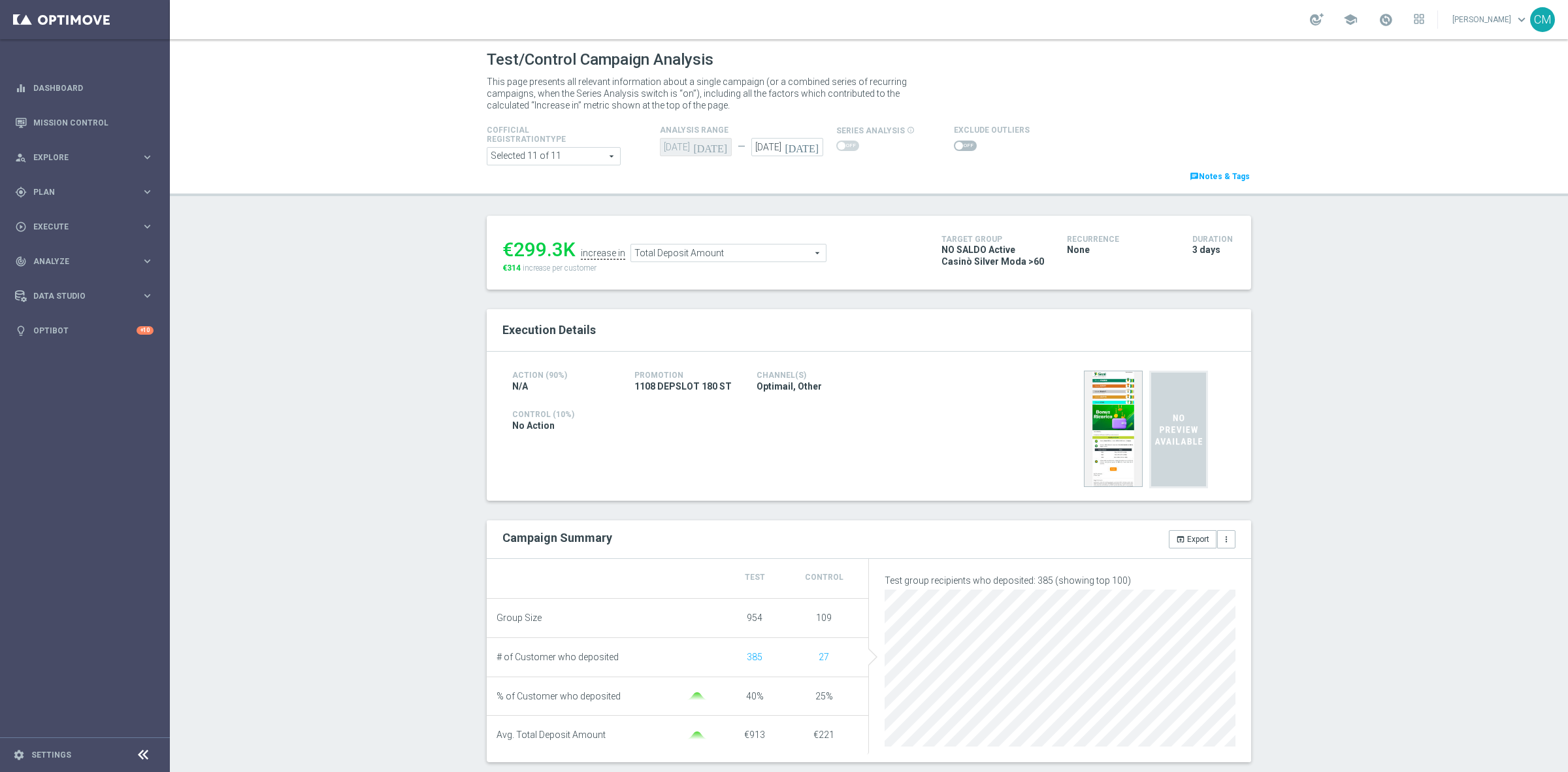
click at [958, 147] on span at bounding box center [965, 146] width 23 height 11
click at [958, 147] on input "checkbox" at bounding box center [965, 146] width 23 height 11
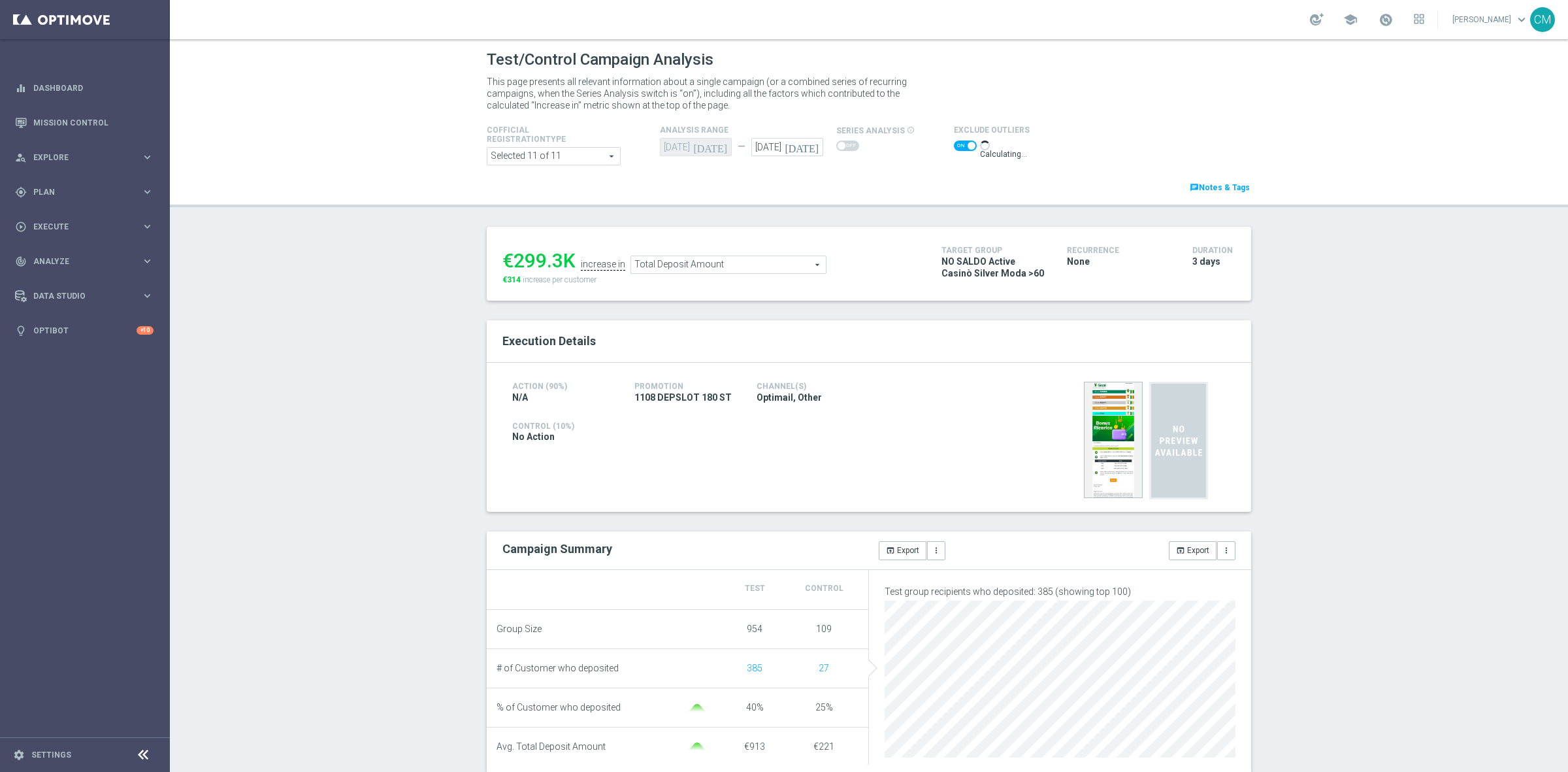
click at [954, 150] on span at bounding box center [965, 146] width 23 height 11
click at [954, 150] on input "checkbox" at bounding box center [965, 146] width 23 height 11
checkbox input "false"
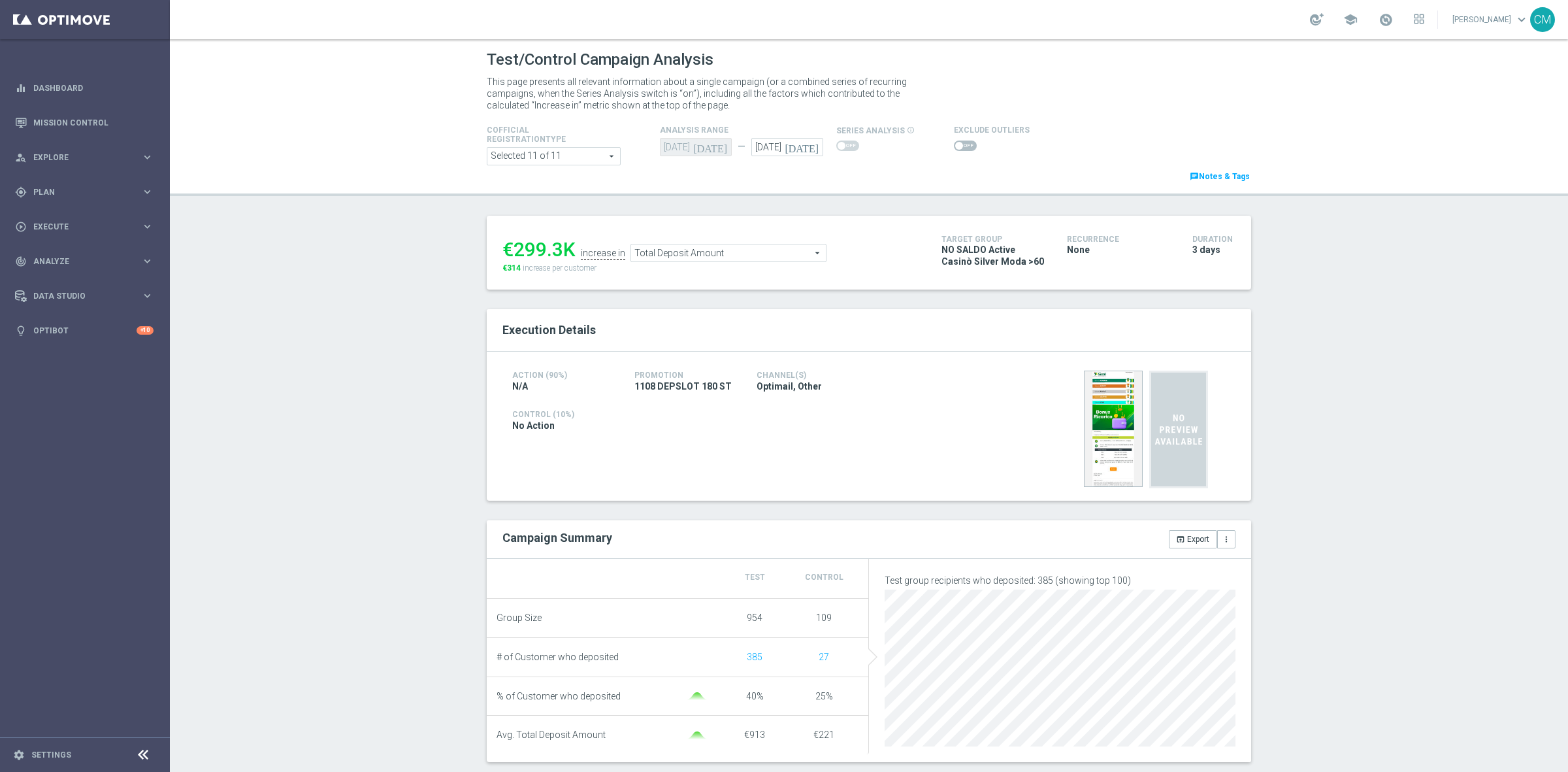
click at [670, 244] on span "Total Deposit Amount" at bounding box center [728, 252] width 195 height 17
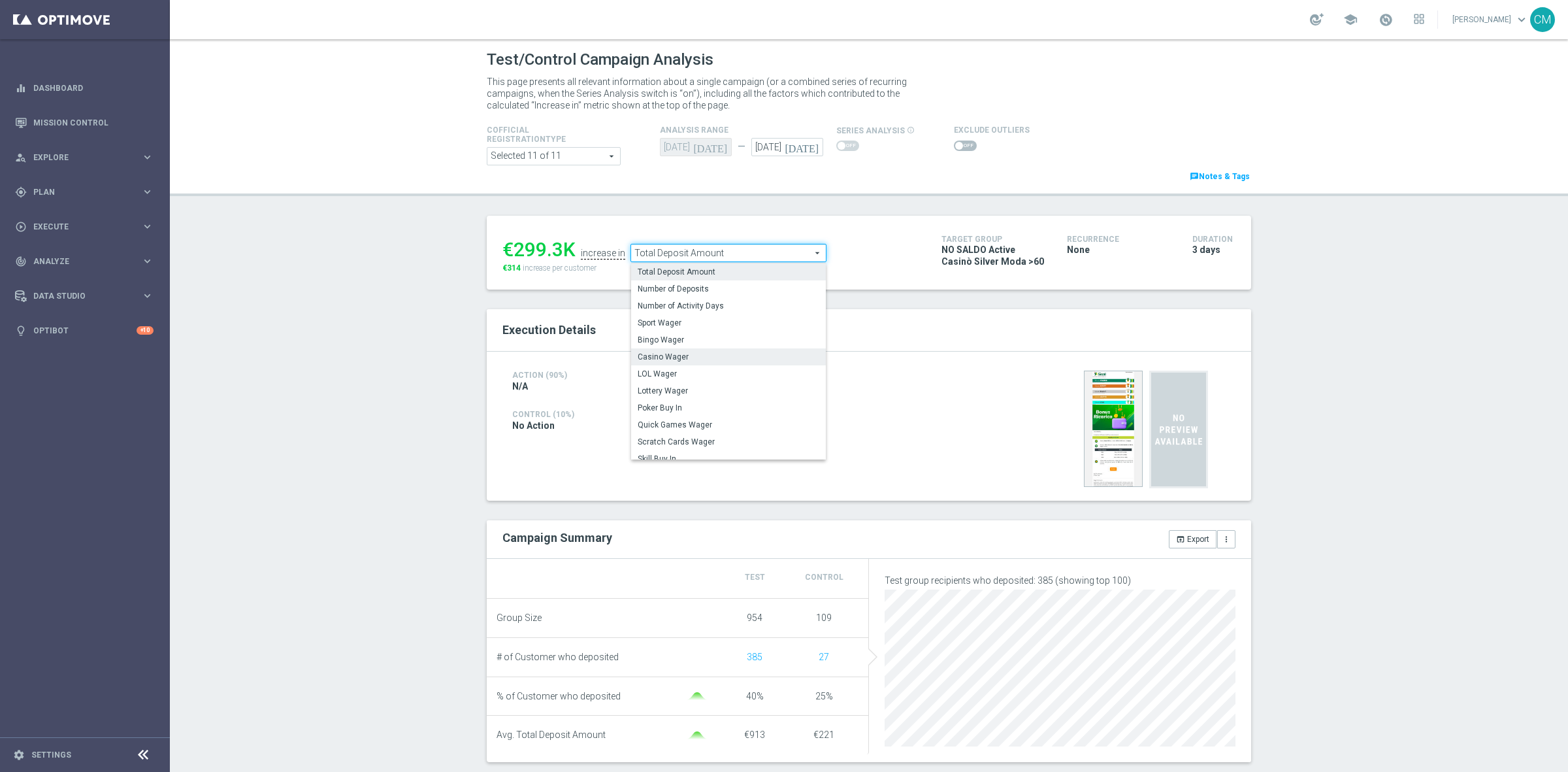
click at [696, 354] on span "Casino Wager" at bounding box center [728, 357] width 181 height 11
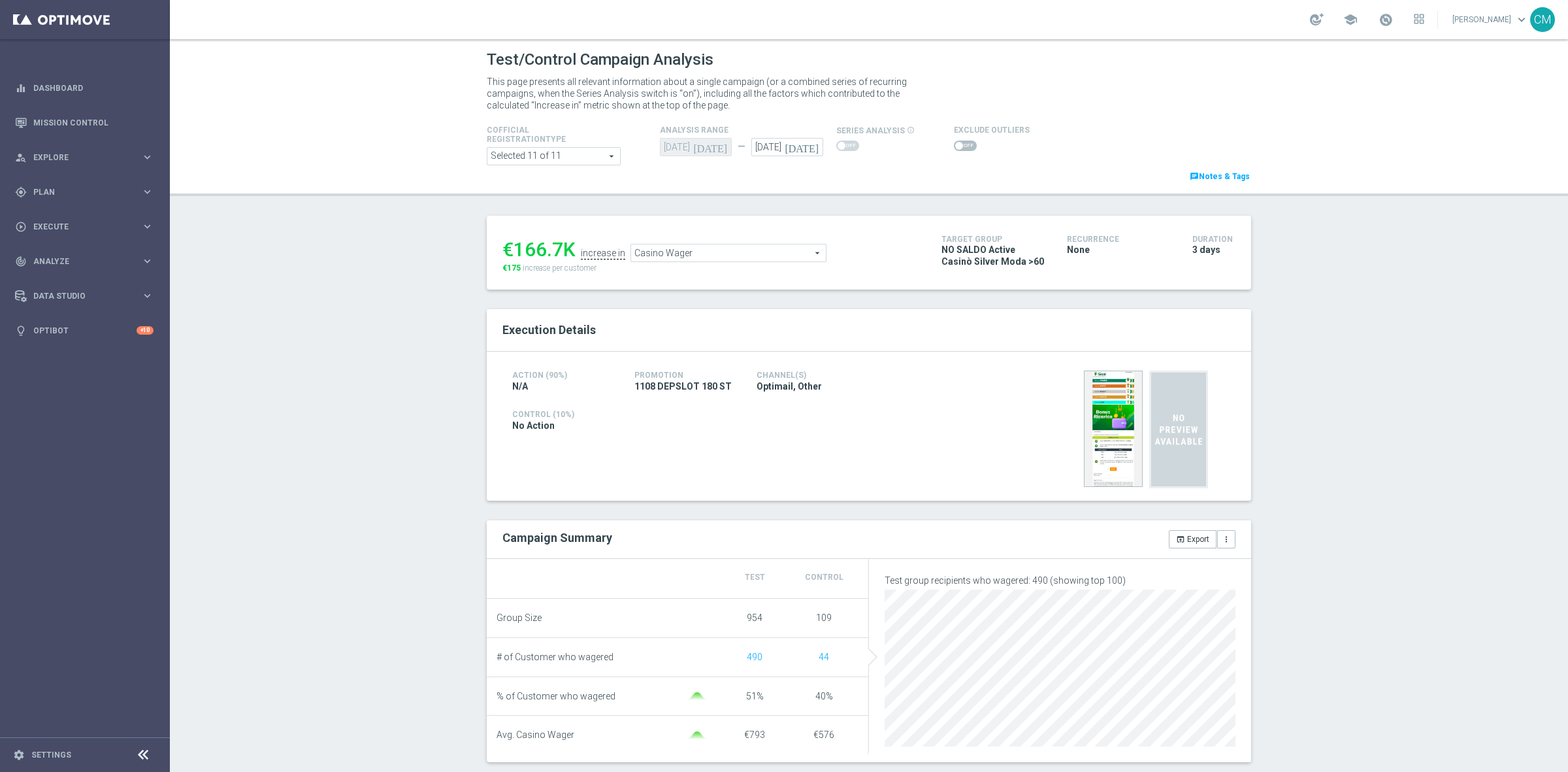
click at [704, 246] on span "Casino Wager" at bounding box center [728, 252] width 195 height 17
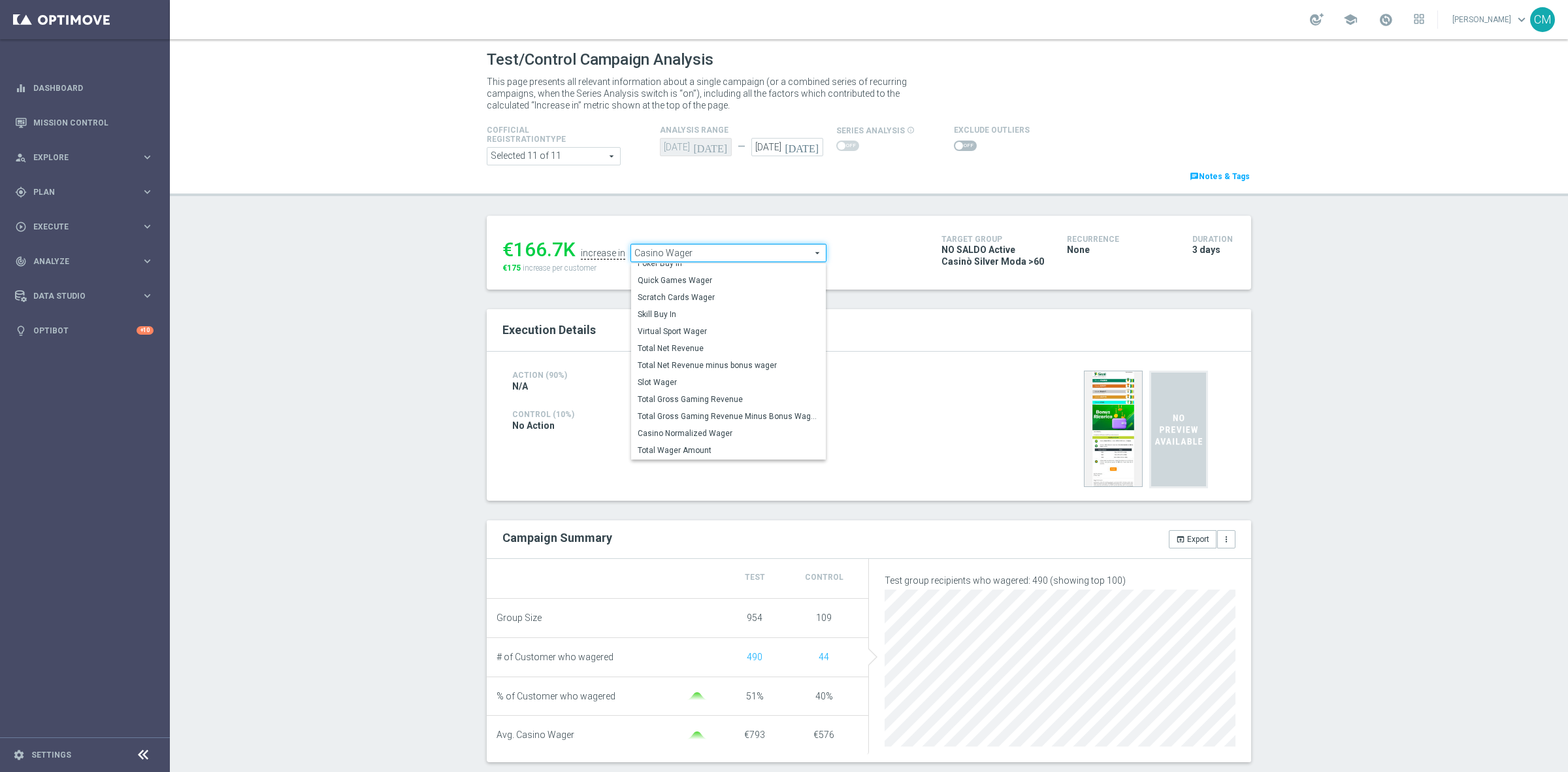
scroll to position [142, 0]
click at [719, 416] on span "Total Gross Gaming Revenue Minus Bonus Wagared" at bounding box center [728, 414] width 181 height 11
type input "Total Gross Gaming Revenue Minus Bonus Wagared"
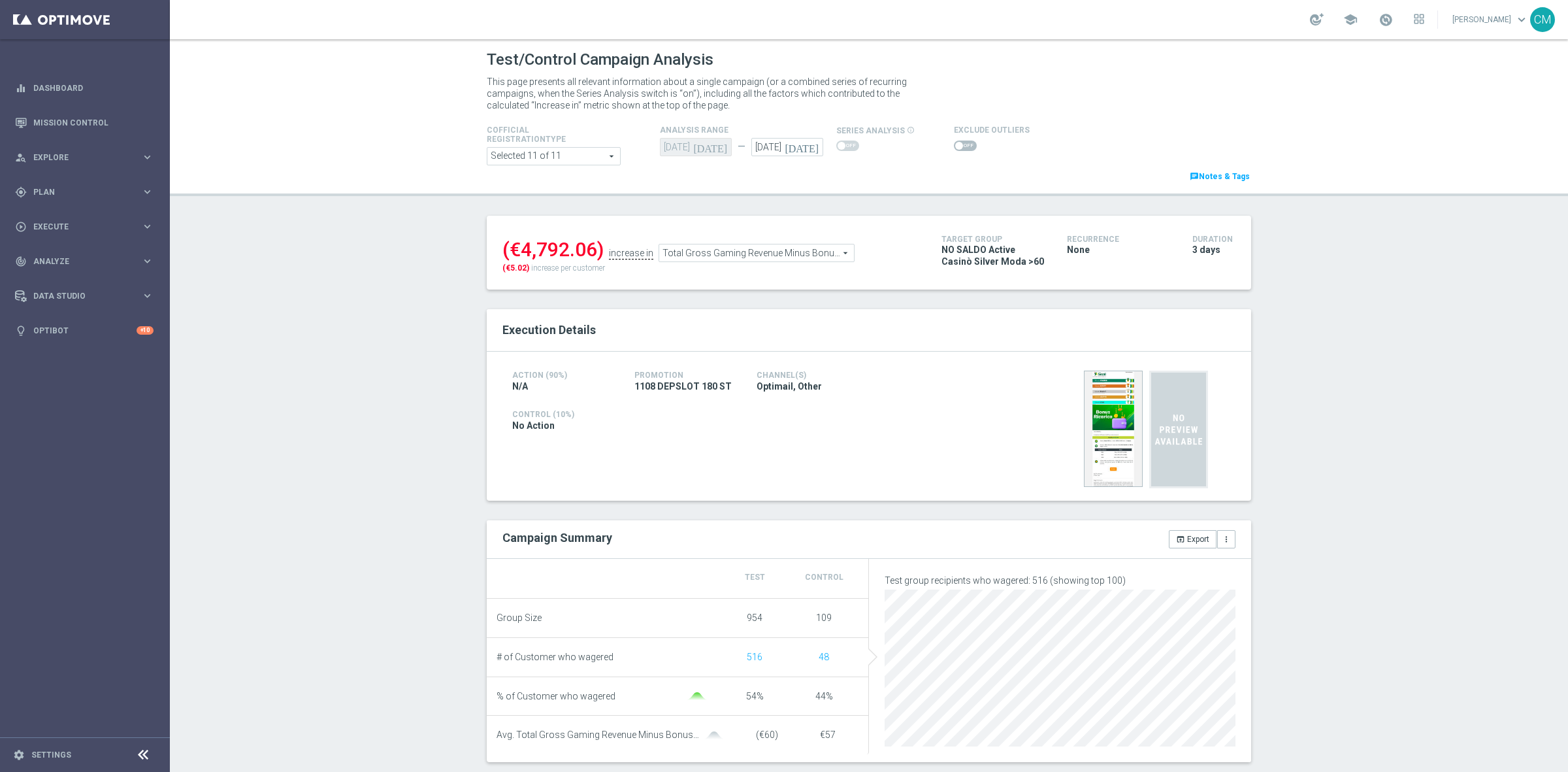
click at [955, 145] on span at bounding box center [965, 146] width 23 height 11
click at [955, 145] on input "checkbox" at bounding box center [965, 146] width 23 height 11
click at [955, 145] on span at bounding box center [965, 146] width 23 height 11
click at [955, 145] on input "checkbox" at bounding box center [965, 146] width 23 height 11
checkbox input "false"
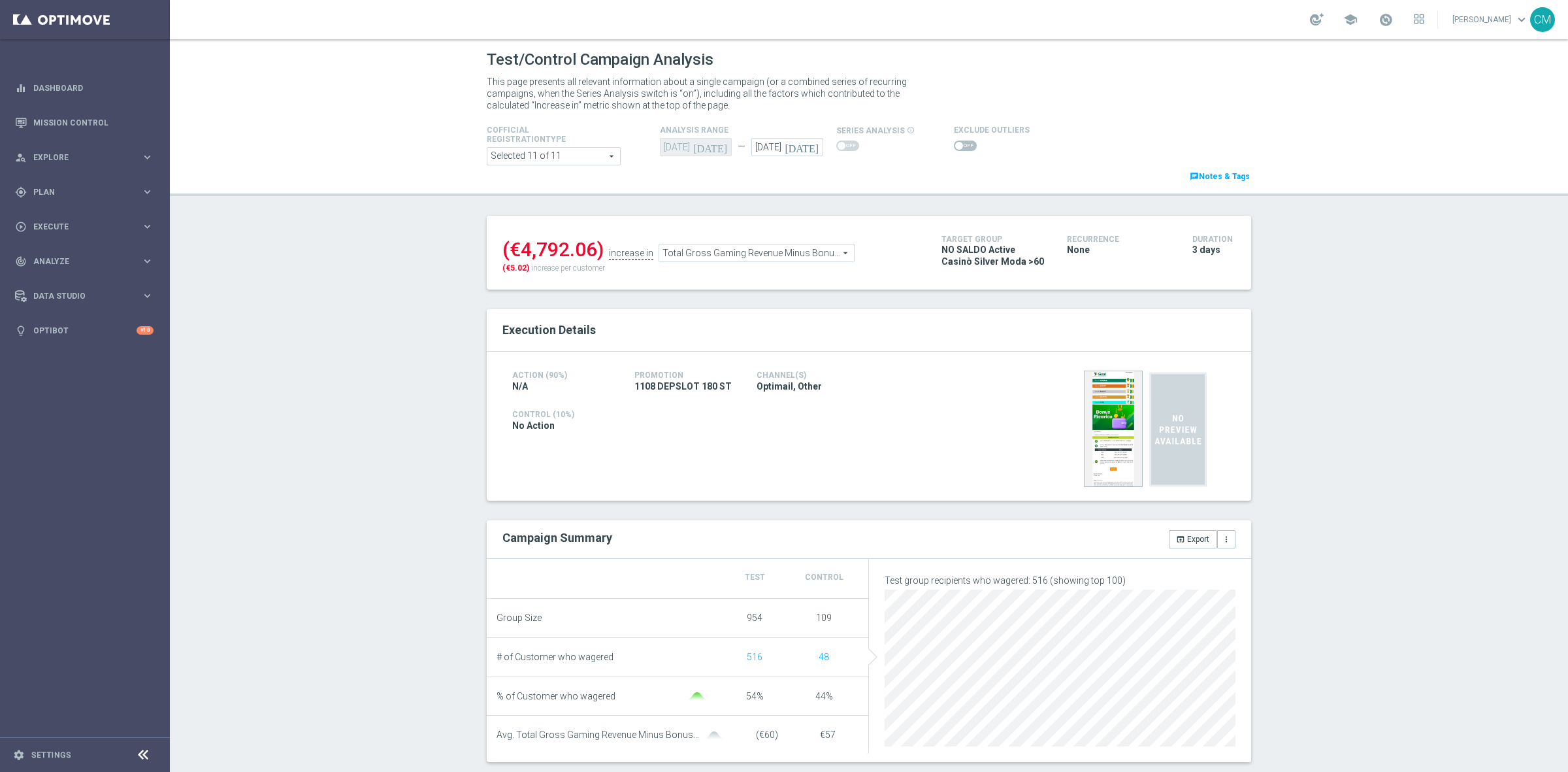
click at [723, 253] on span "Total Gross Gaming Revenue Minus Bonus Wagared" at bounding box center [757, 252] width 195 height 17
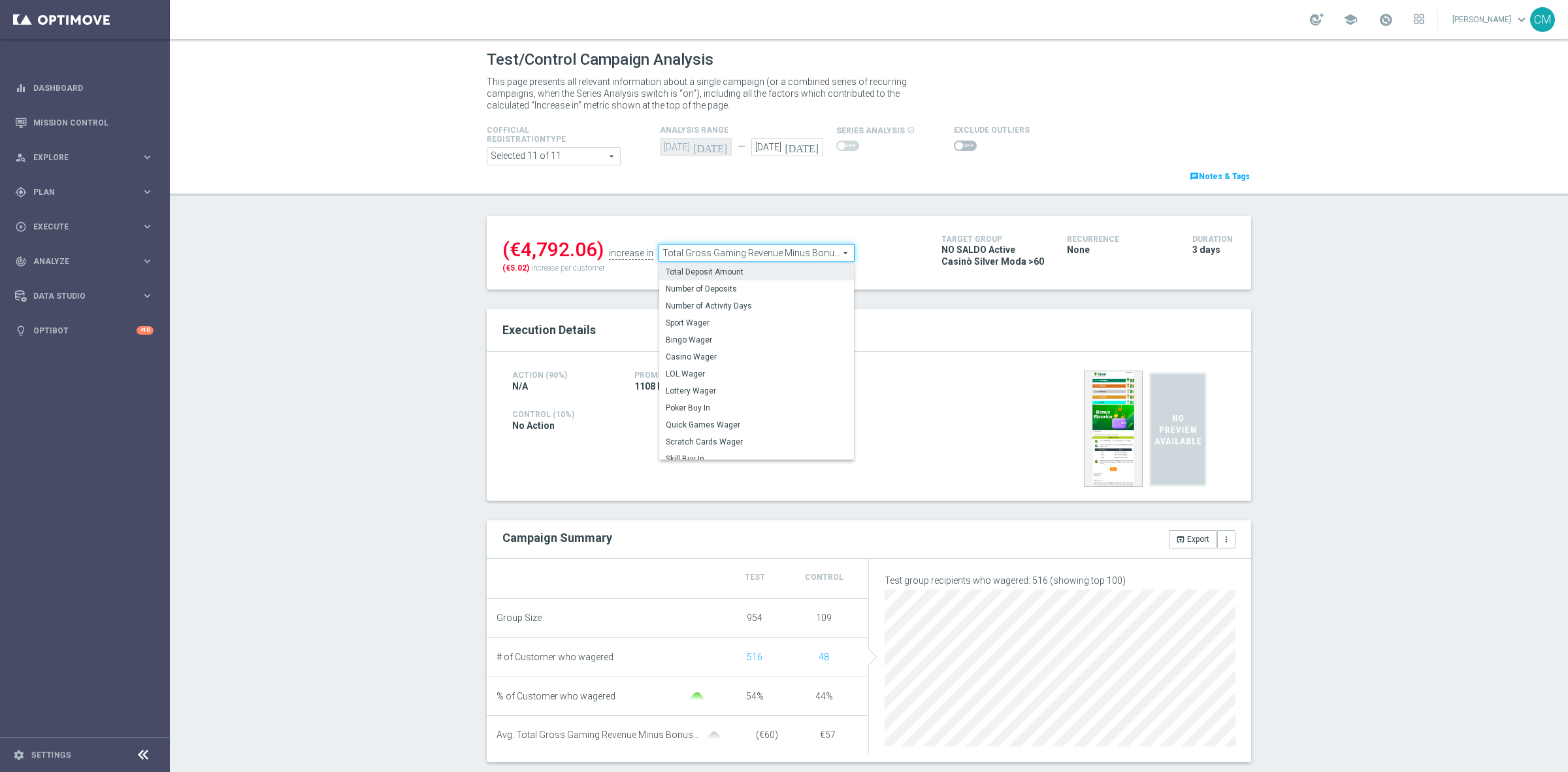
click at [710, 269] on span "Total Deposit Amount" at bounding box center [756, 272] width 181 height 11
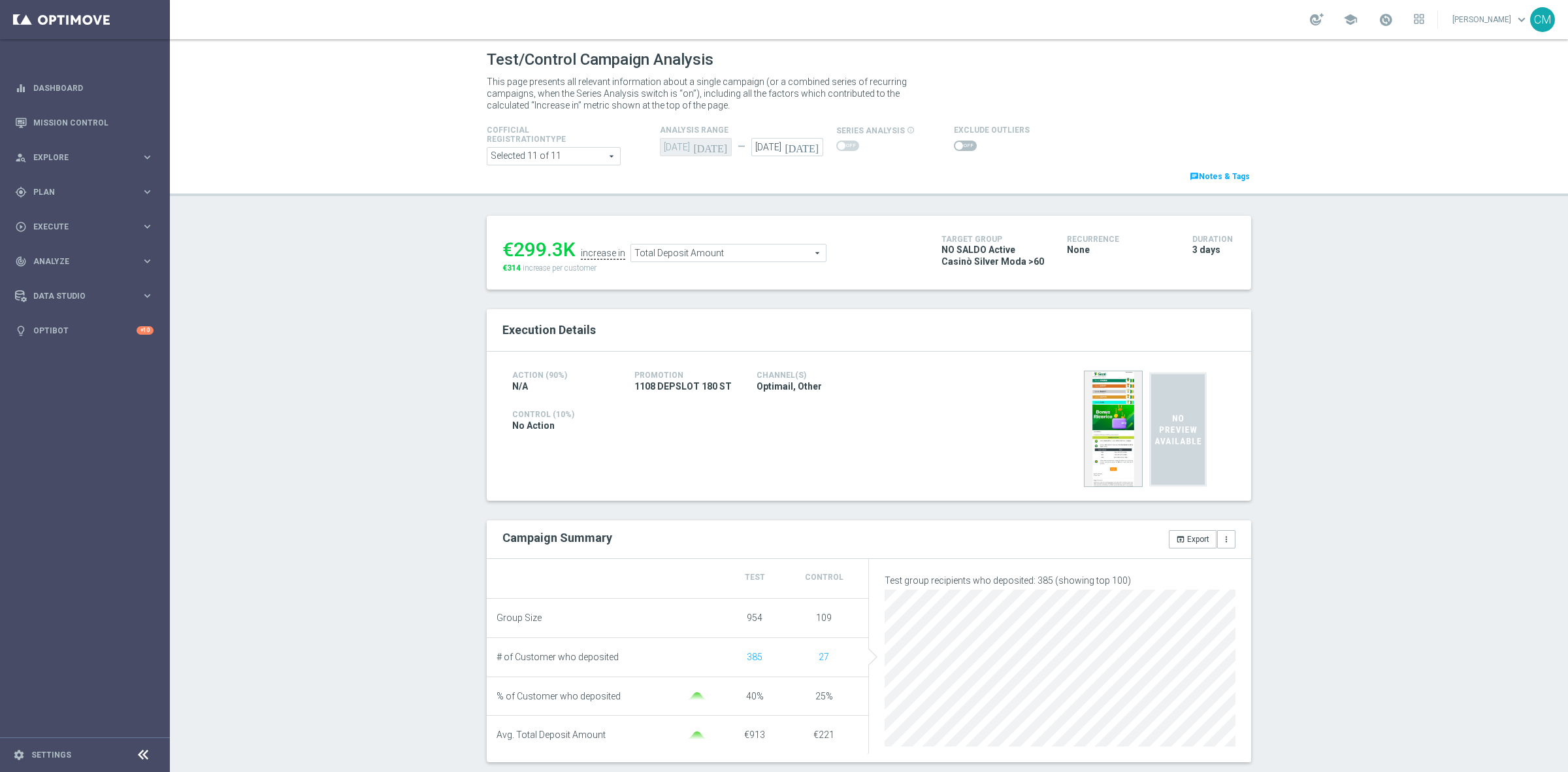
click at [707, 252] on span "Total Deposit Amount" at bounding box center [728, 252] width 195 height 17
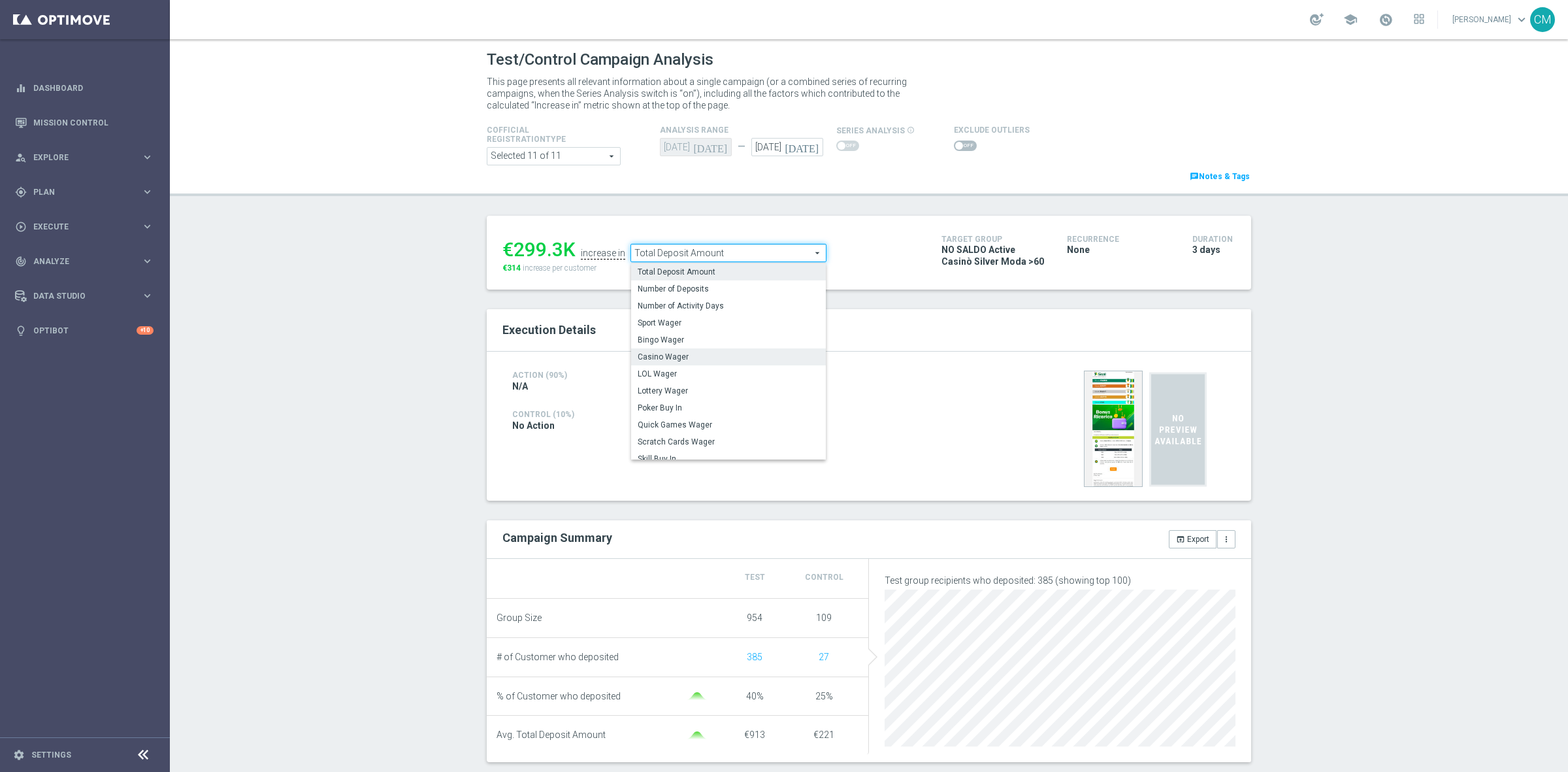
click at [686, 353] on span "Casino Wager" at bounding box center [728, 357] width 181 height 11
type input "Casino Wager"
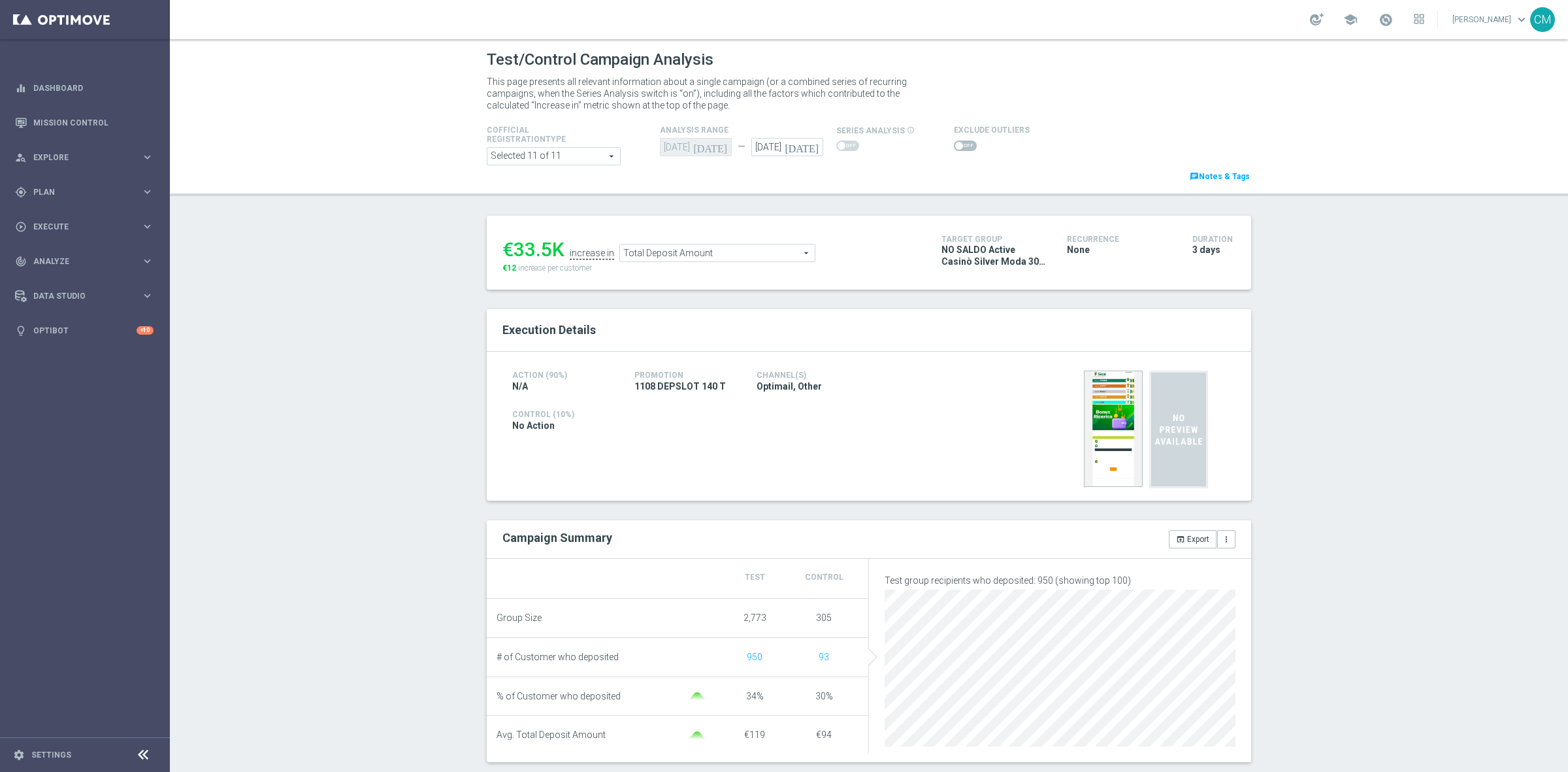
click at [808, 148] on icon "[DATE]" at bounding box center [804, 145] width 39 height 15
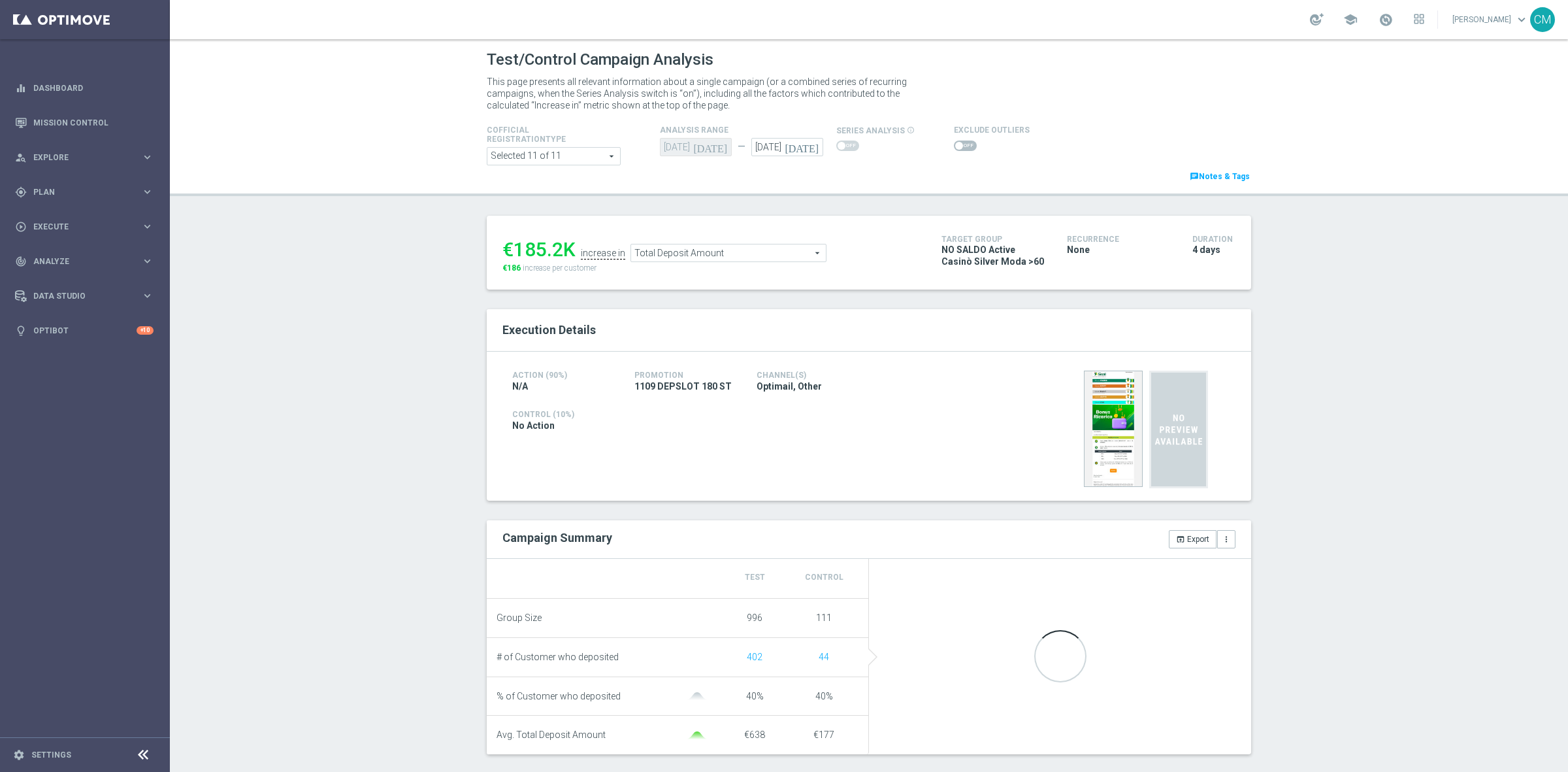
click at [954, 141] on input "checkbox" at bounding box center [965, 146] width 23 height 11
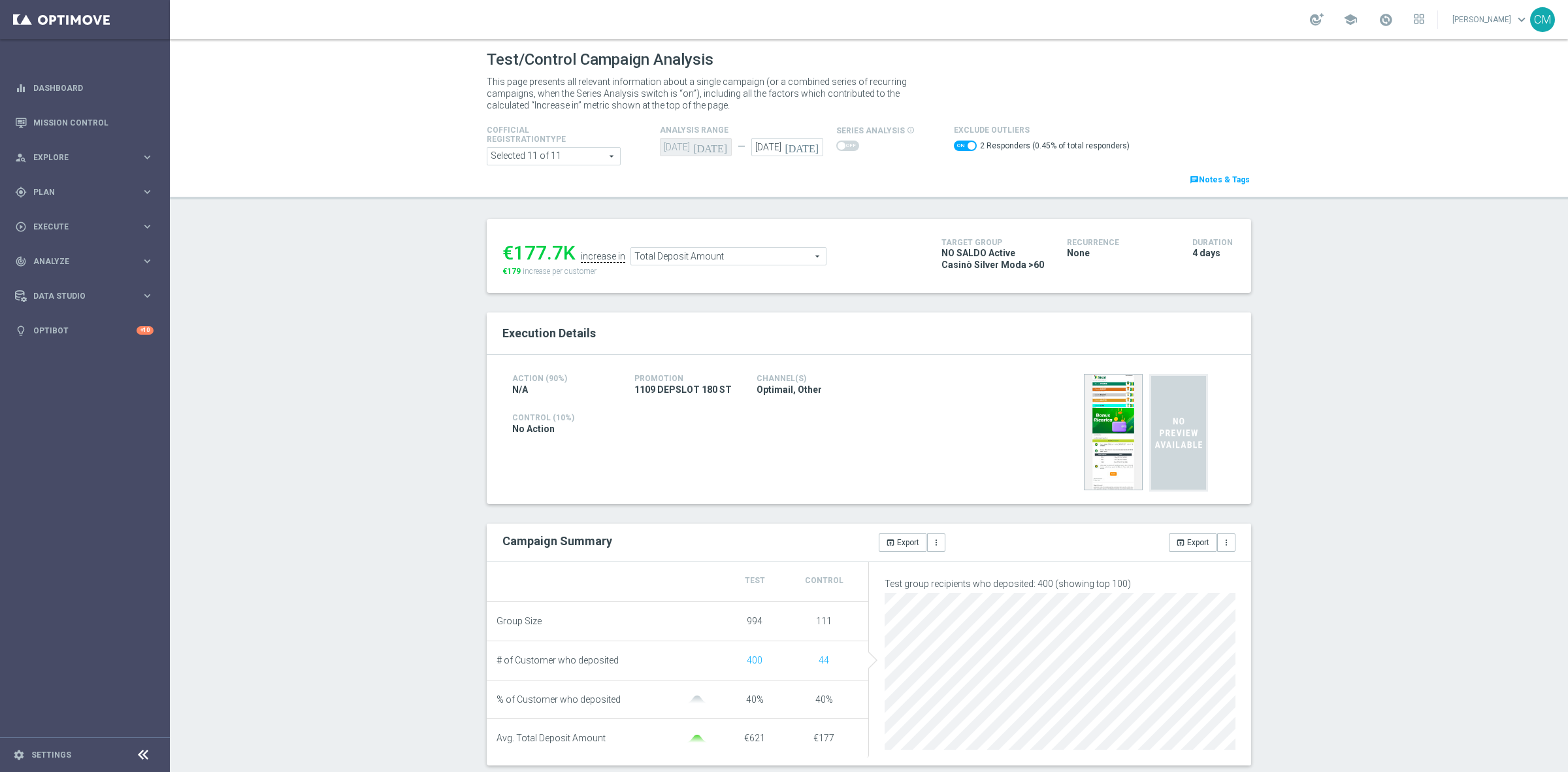
click at [954, 147] on span at bounding box center [965, 146] width 23 height 11
click at [954, 147] on input "checkbox" at bounding box center [965, 146] width 23 height 11
checkbox input "false"
click at [820, 358] on div "Action (90%) N/A Promotion 1109 DEPSLOT 180 ST Channel(s) Optimail, Other Contr…" at bounding box center [869, 426] width 764 height 149
click at [682, 234] on ul "€185.2K increase in Total Deposit Amount Total Deposit Amount arrow_drop_down s…" at bounding box center [712, 247] width 426 height 31
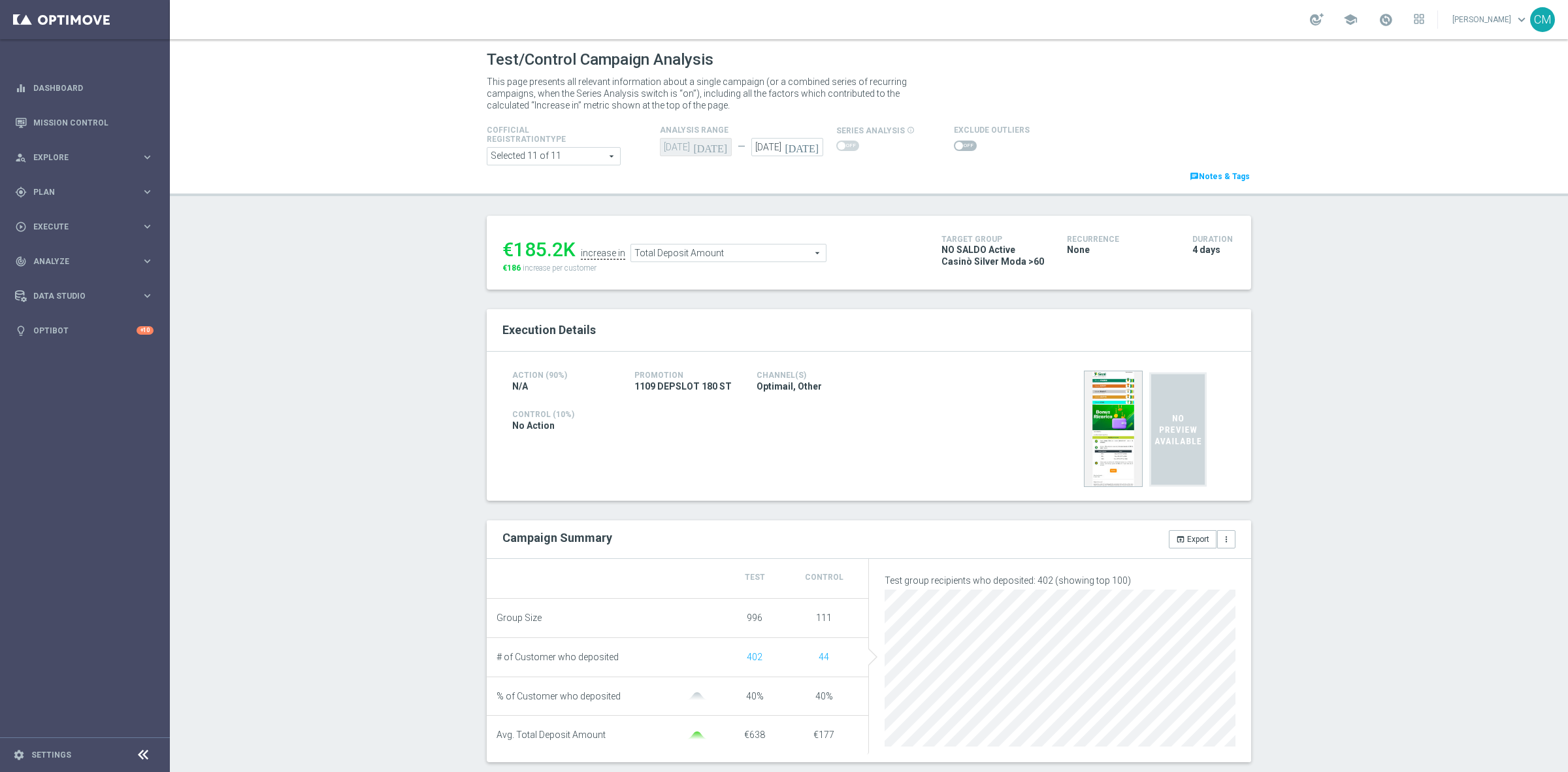
click at [681, 241] on ul "€185.2K increase in Total Deposit Amount Total Deposit Amount arrow_drop_down s…" at bounding box center [712, 247] width 426 height 31
click at [676, 253] on span "Total Deposit Amount" at bounding box center [728, 252] width 195 height 17
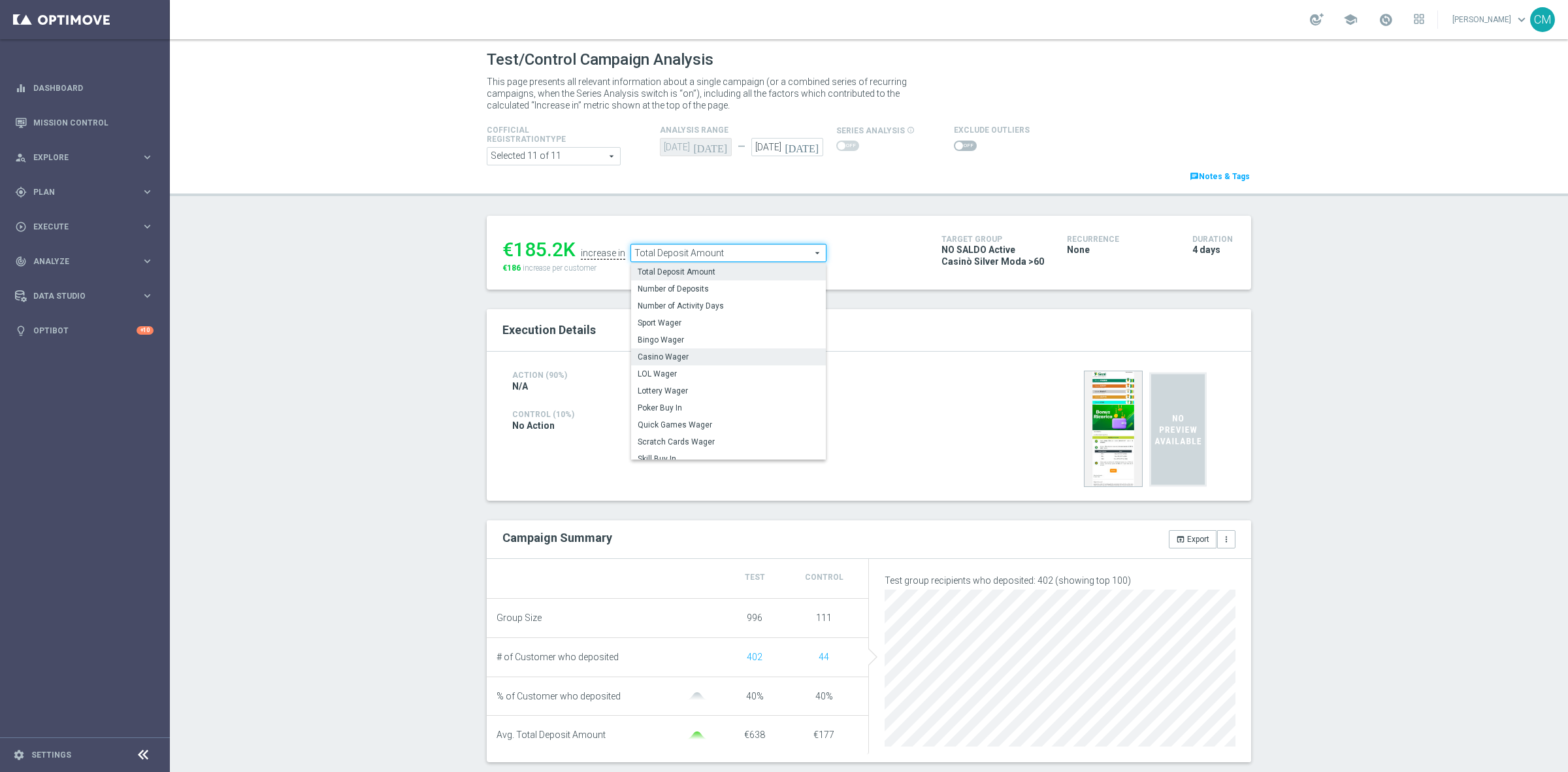
click at [668, 358] on span "Casino Wager" at bounding box center [728, 357] width 181 height 11
type input "Casino Wager"
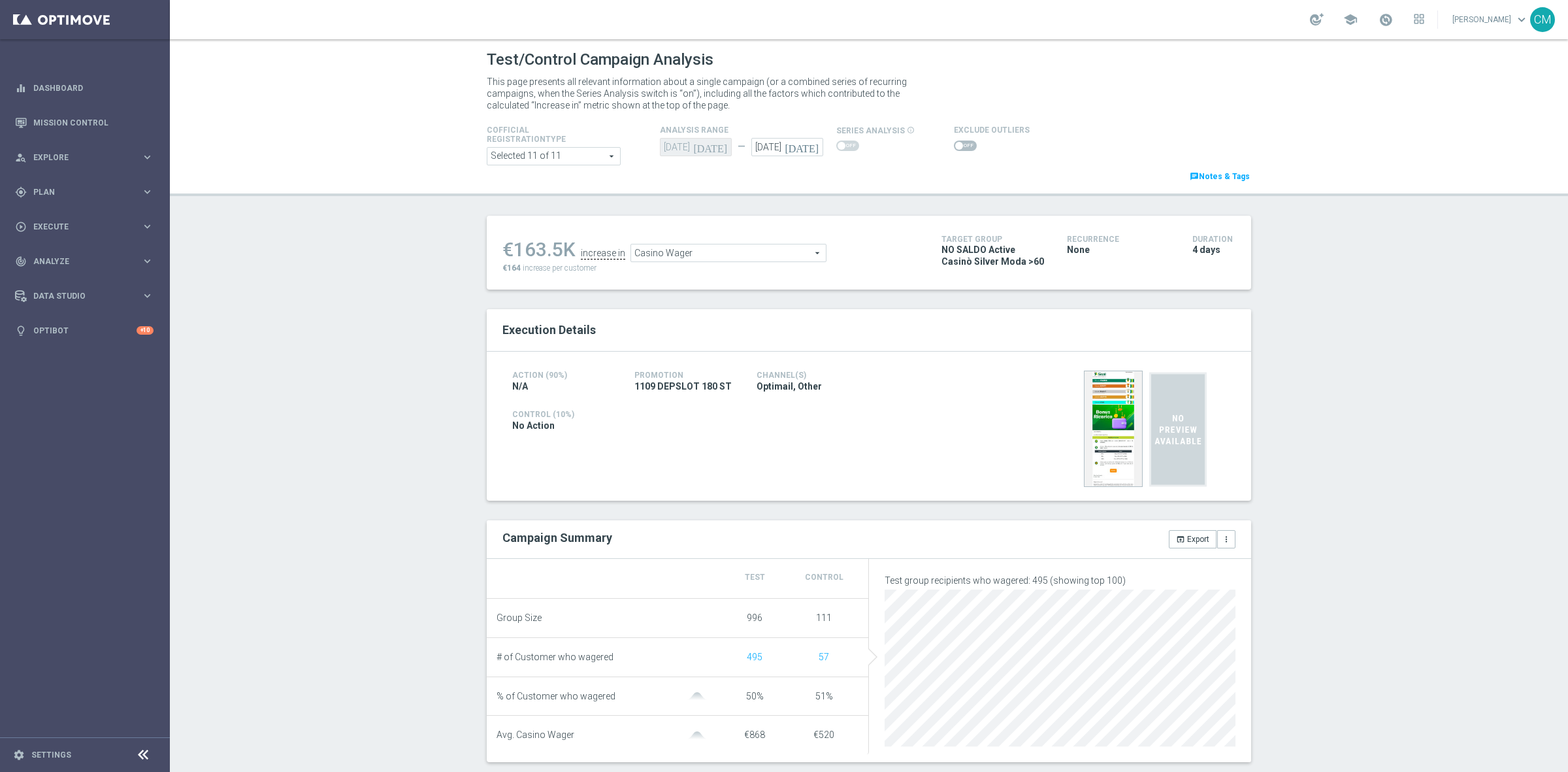
click at [955, 144] on span at bounding box center [959, 146] width 8 height 8
click at [954, 144] on input "checkbox" at bounding box center [965, 146] width 23 height 11
click at [954, 145] on span at bounding box center [965, 146] width 23 height 11
click at [954, 145] on input "checkbox" at bounding box center [965, 146] width 23 height 11
checkbox input "false"
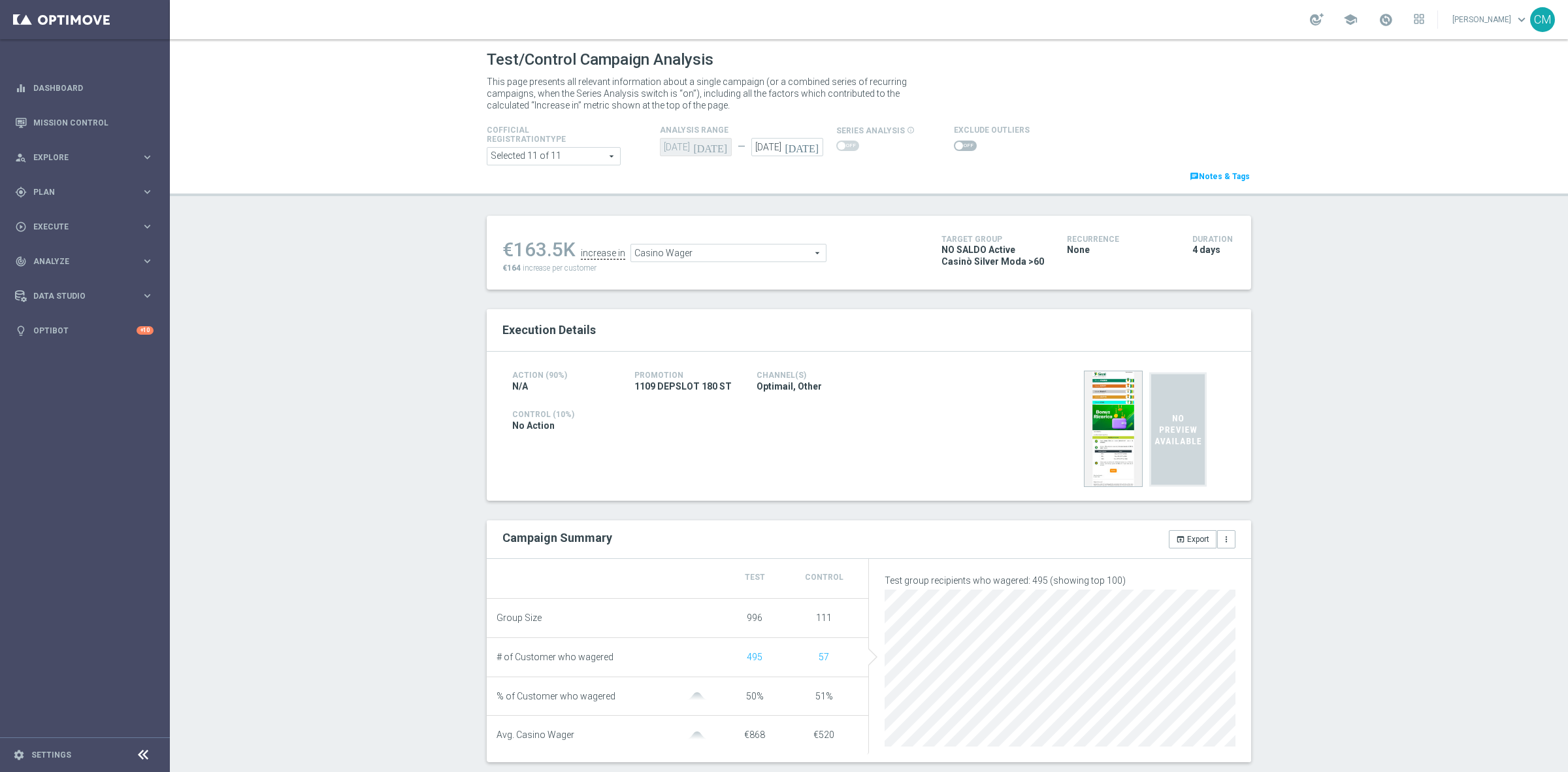
click at [675, 252] on span "Casino Wager" at bounding box center [728, 252] width 195 height 17
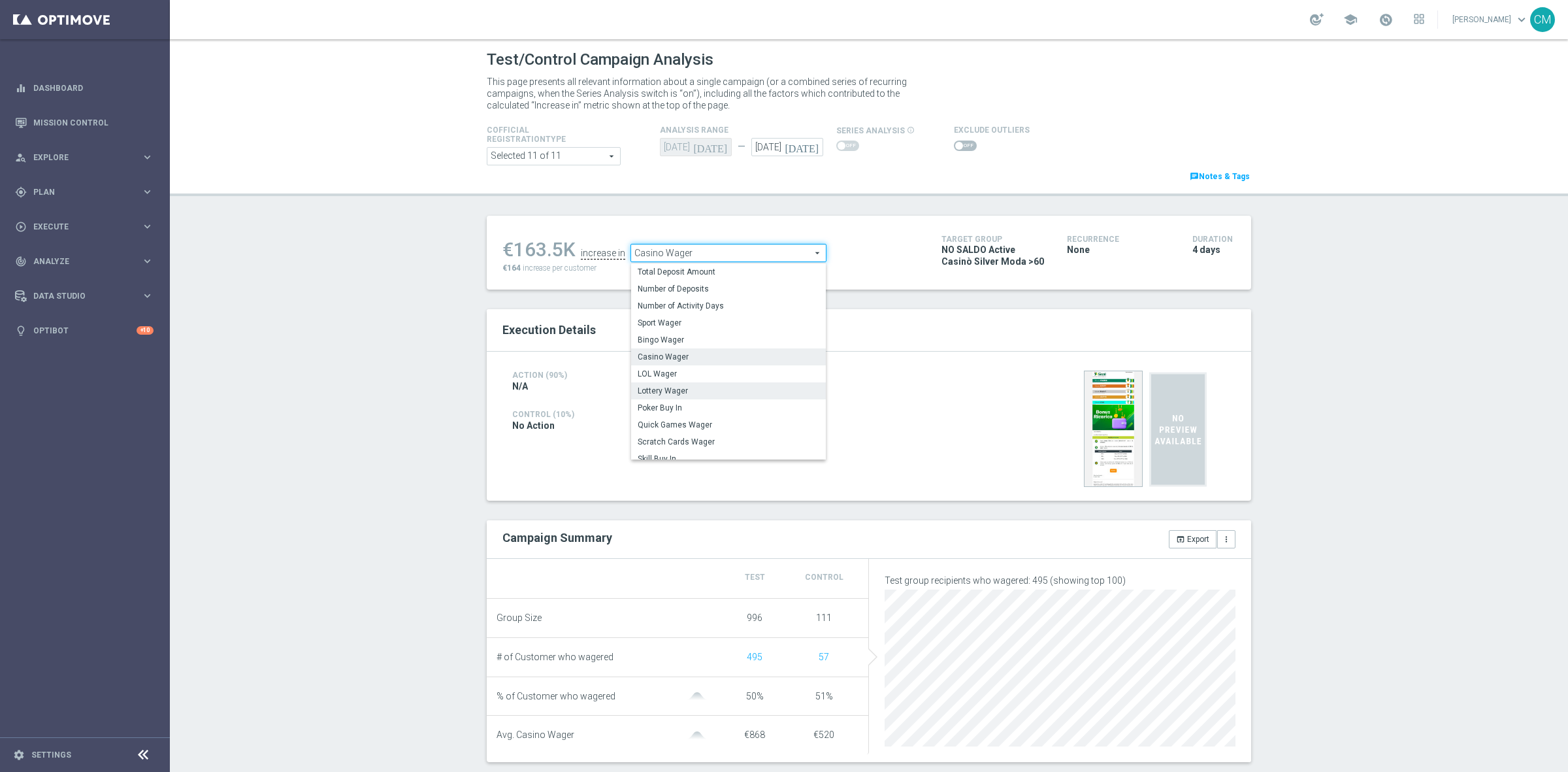
scroll to position [164, 0]
click at [711, 389] on span "Total Gross Gaming Revenue Minus Bonus Wagared" at bounding box center [728, 390] width 181 height 11
type input "Total Gross Gaming Revenue Minus Bonus Wagared"
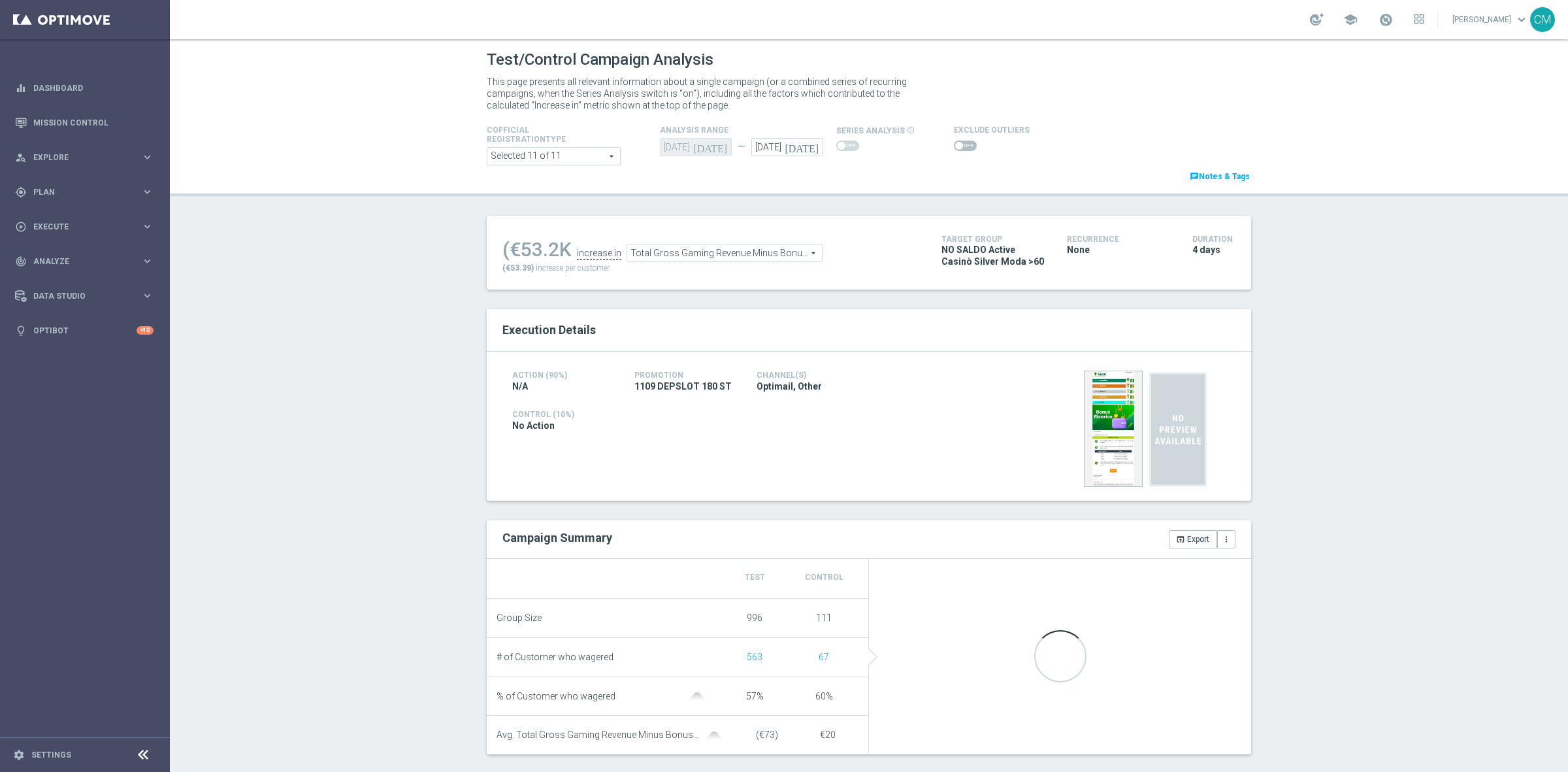
click at [958, 150] on span at bounding box center [965, 146] width 23 height 11
click at [958, 150] on input "checkbox" at bounding box center [965, 146] width 23 height 11
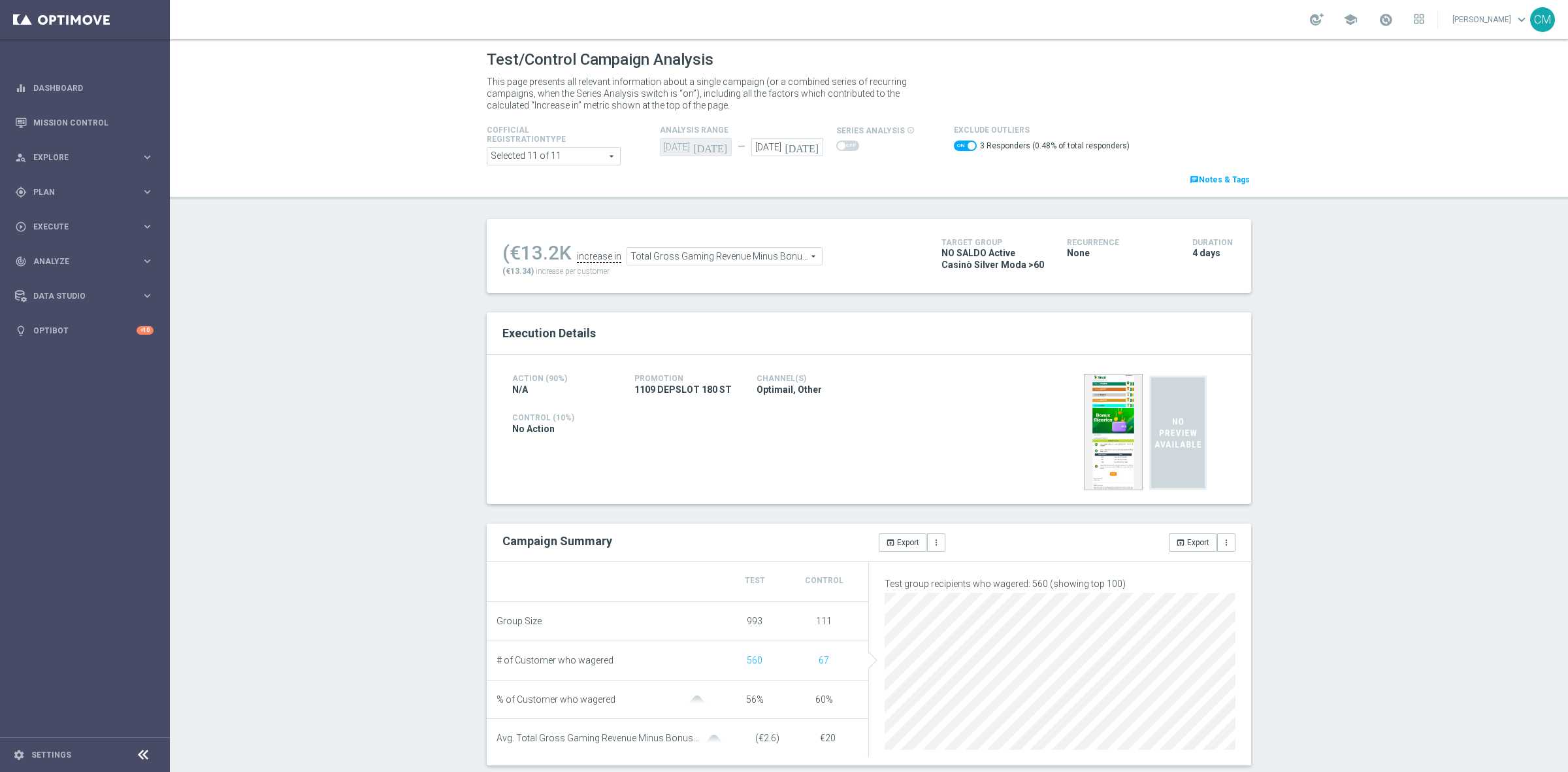
drag, startPoint x: 952, startPoint y: 145, endPoint x: 960, endPoint y: 475, distance: 330.1
click at [954, 145] on span at bounding box center [965, 146] width 23 height 11
click at [954, 145] on input "checkbox" at bounding box center [965, 146] width 23 height 11
checkbox input "false"
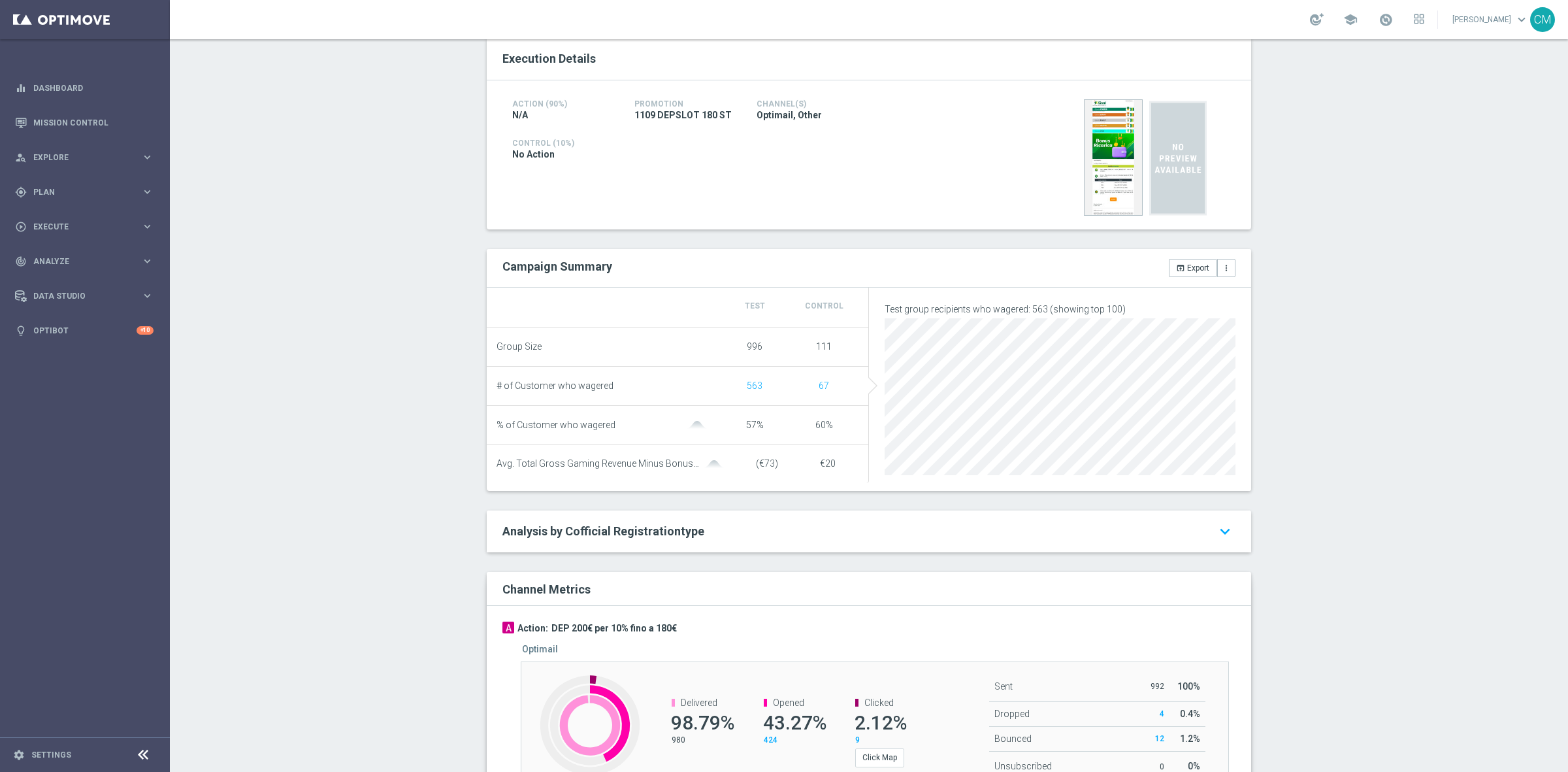
scroll to position [537, 0]
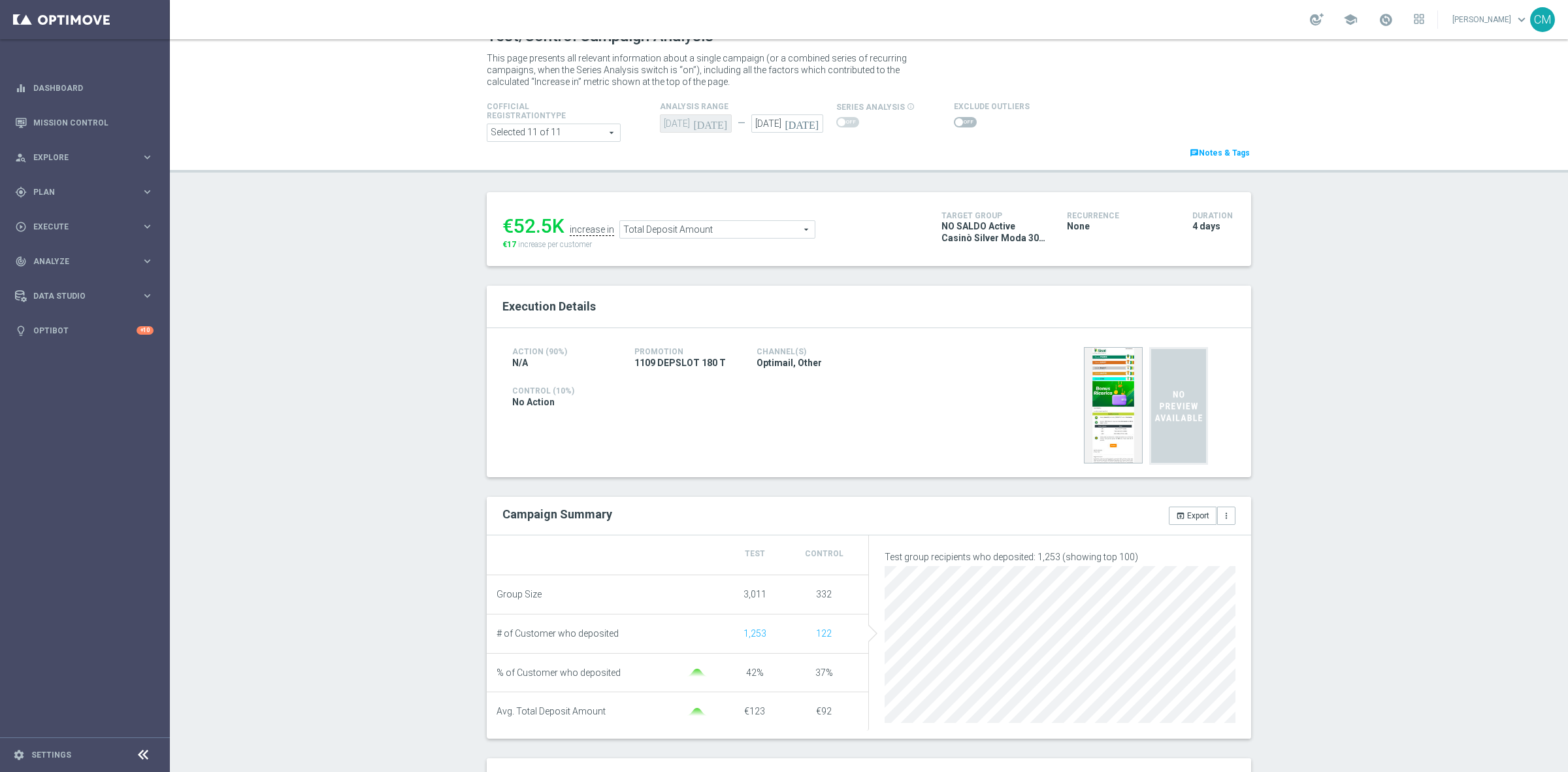
scroll to position [24, 0]
click at [654, 233] on span "Total Deposit Amount" at bounding box center [718, 228] width 195 height 17
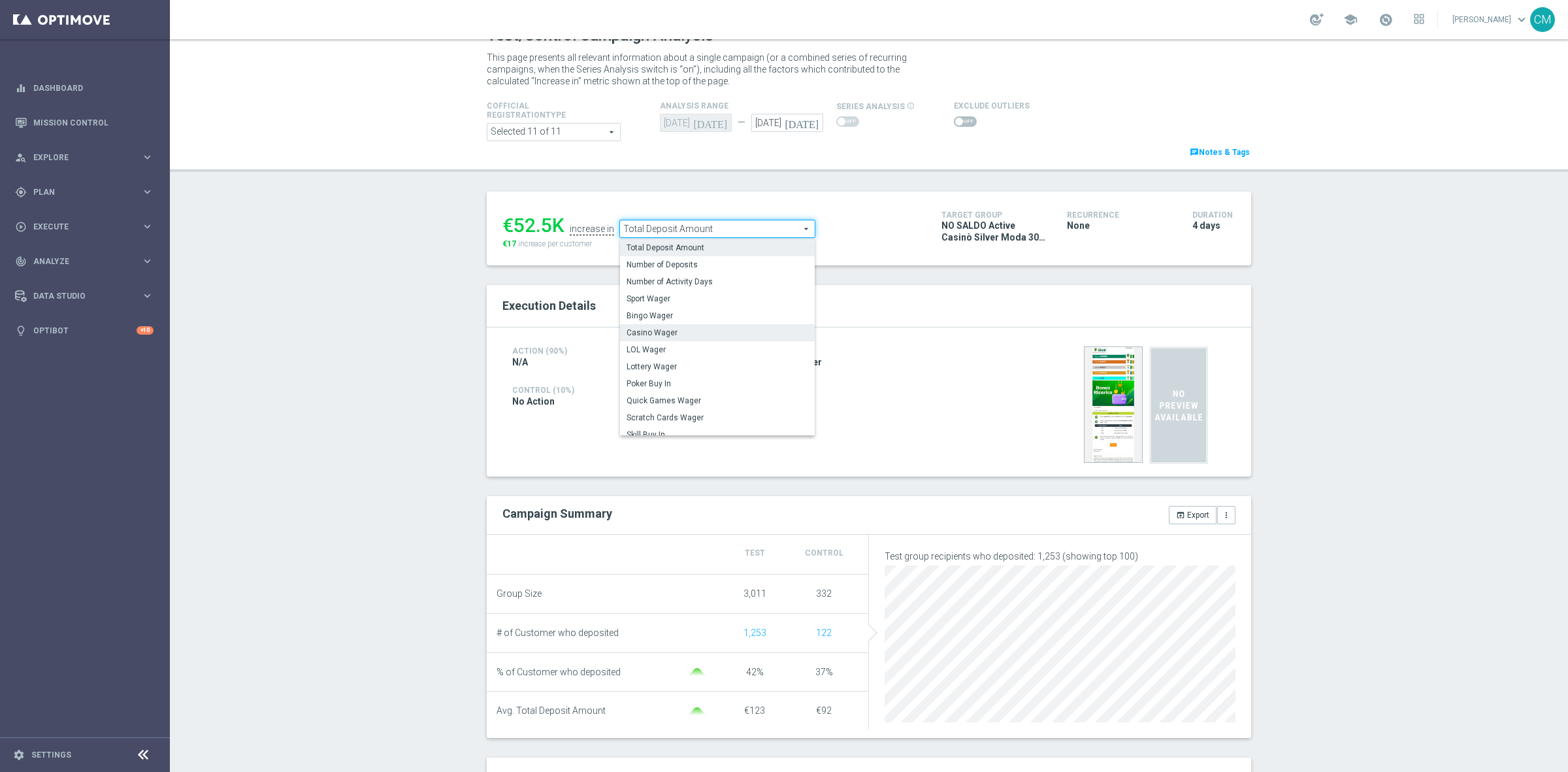
click at [666, 329] on span "Casino Wager" at bounding box center [718, 333] width 181 height 11
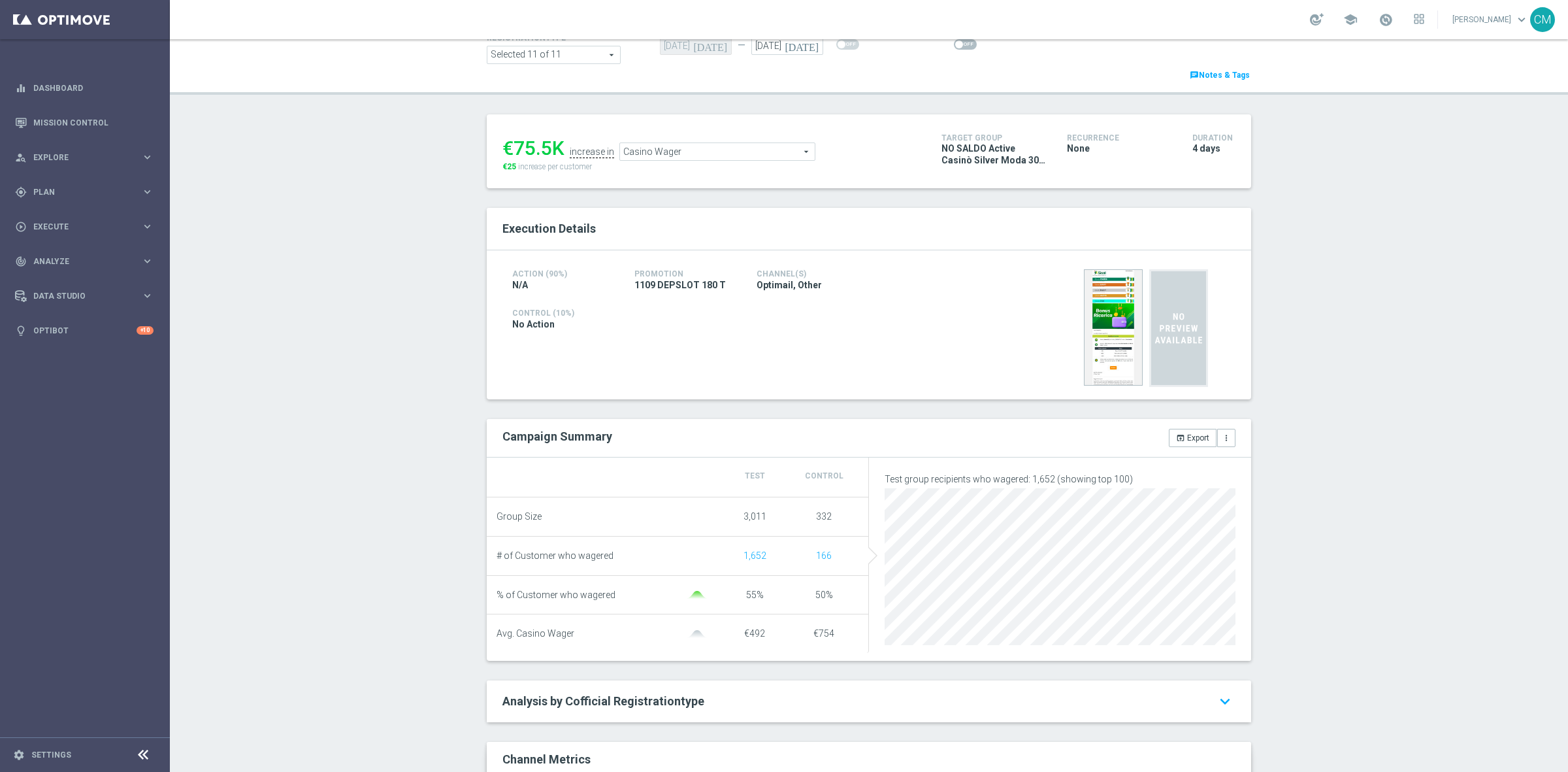
scroll to position [56, 0]
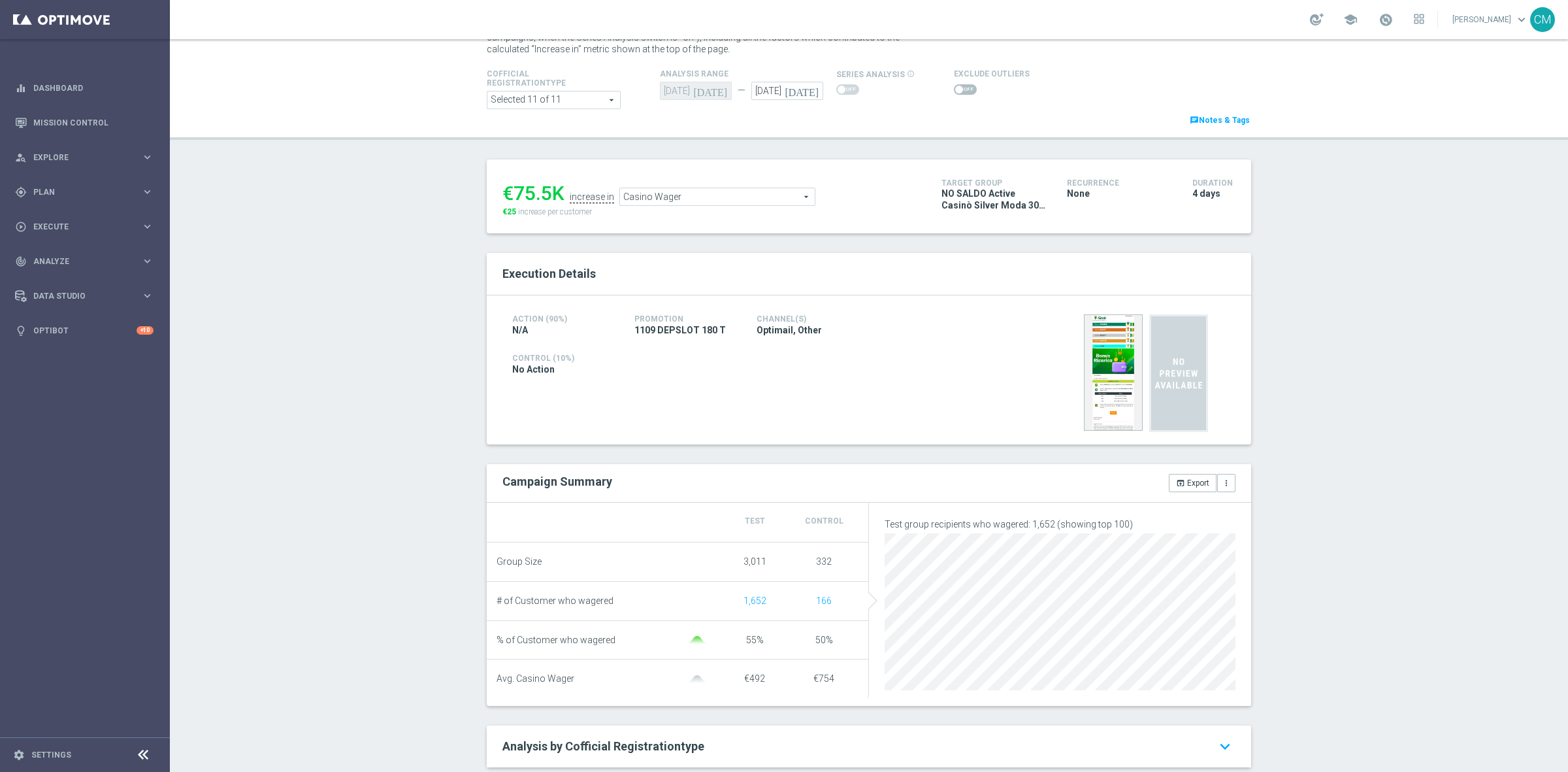
click at [666, 193] on span "Casino Wager" at bounding box center [718, 196] width 195 height 17
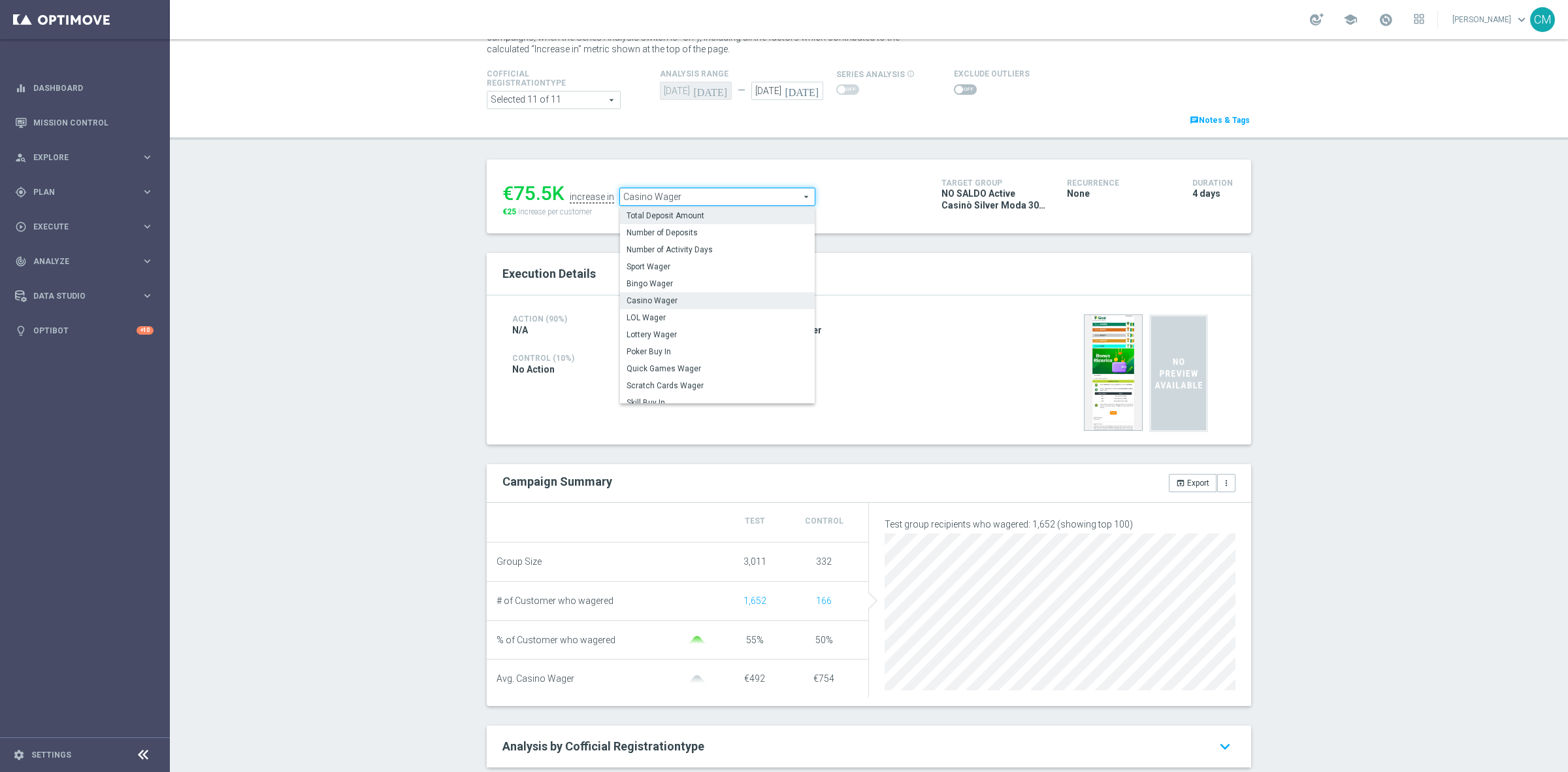
click at [658, 220] on span "Total Deposit Amount" at bounding box center [718, 216] width 181 height 11
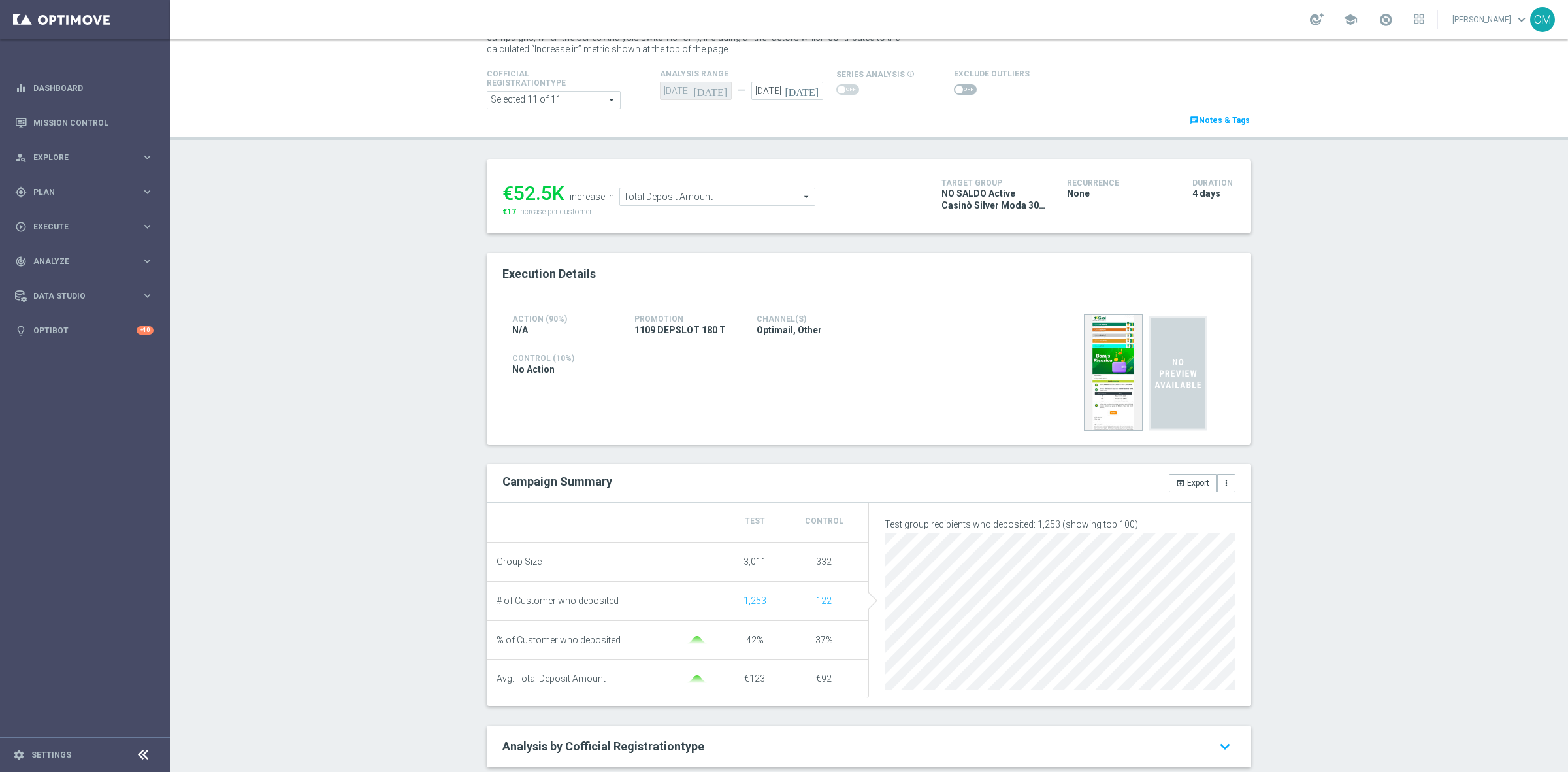
click at [674, 185] on ul "€52.5K increase in Total Deposit Amount Total Deposit Amount arrow_drop_down se…" at bounding box center [712, 191] width 426 height 31
click at [675, 195] on span "Total Deposit Amount" at bounding box center [718, 196] width 195 height 17
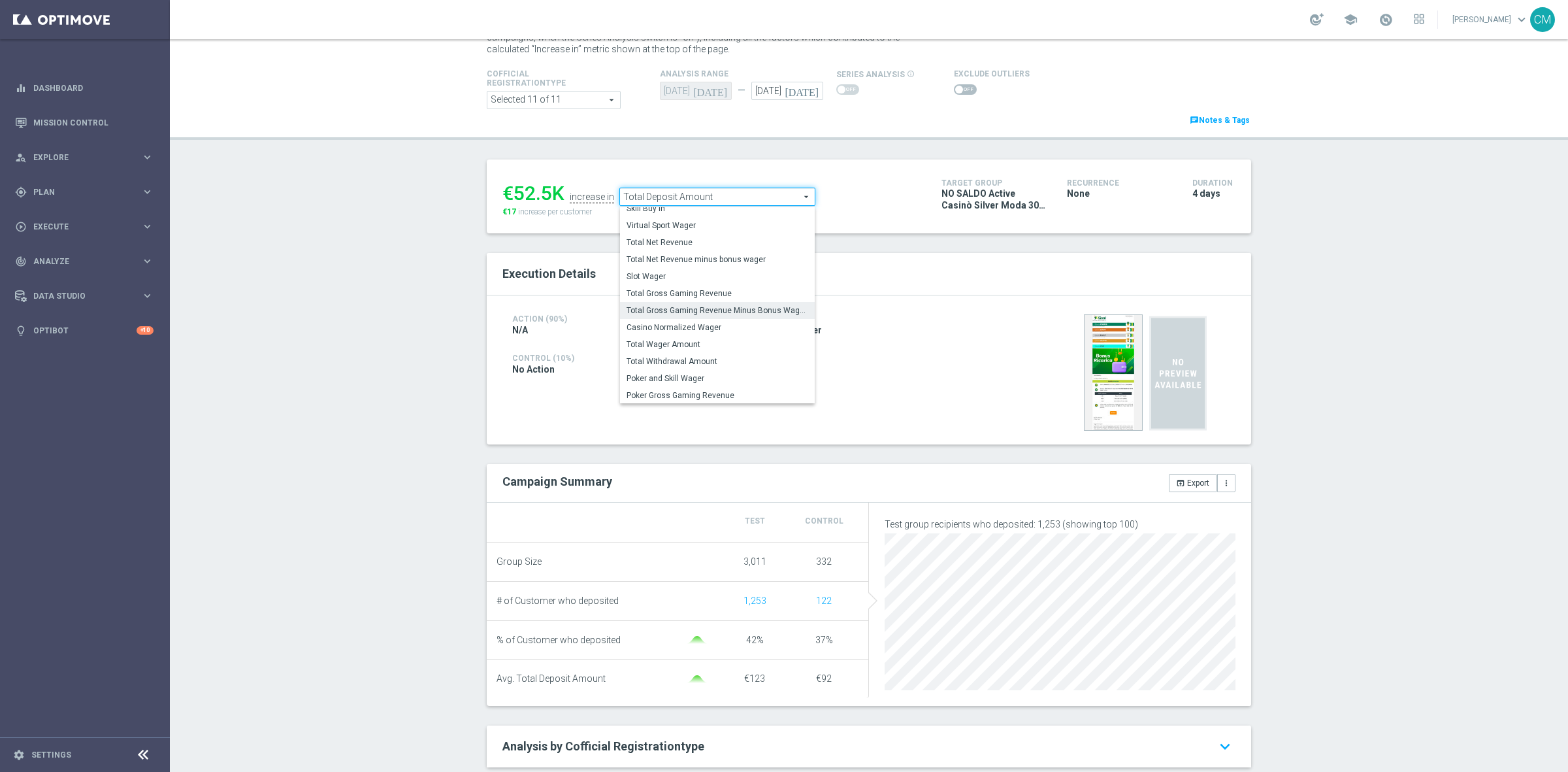
click at [707, 317] on label "Total Gross Gaming Revenue Minus Bonus Wagared" at bounding box center [718, 310] width 195 height 17
click at [707, 317] on div "Action (90%) N/A Promotion 1109 DEPSLOT 180 T Channel(s) Optimail, Other Contro…" at bounding box center [869, 370] width 764 height 149
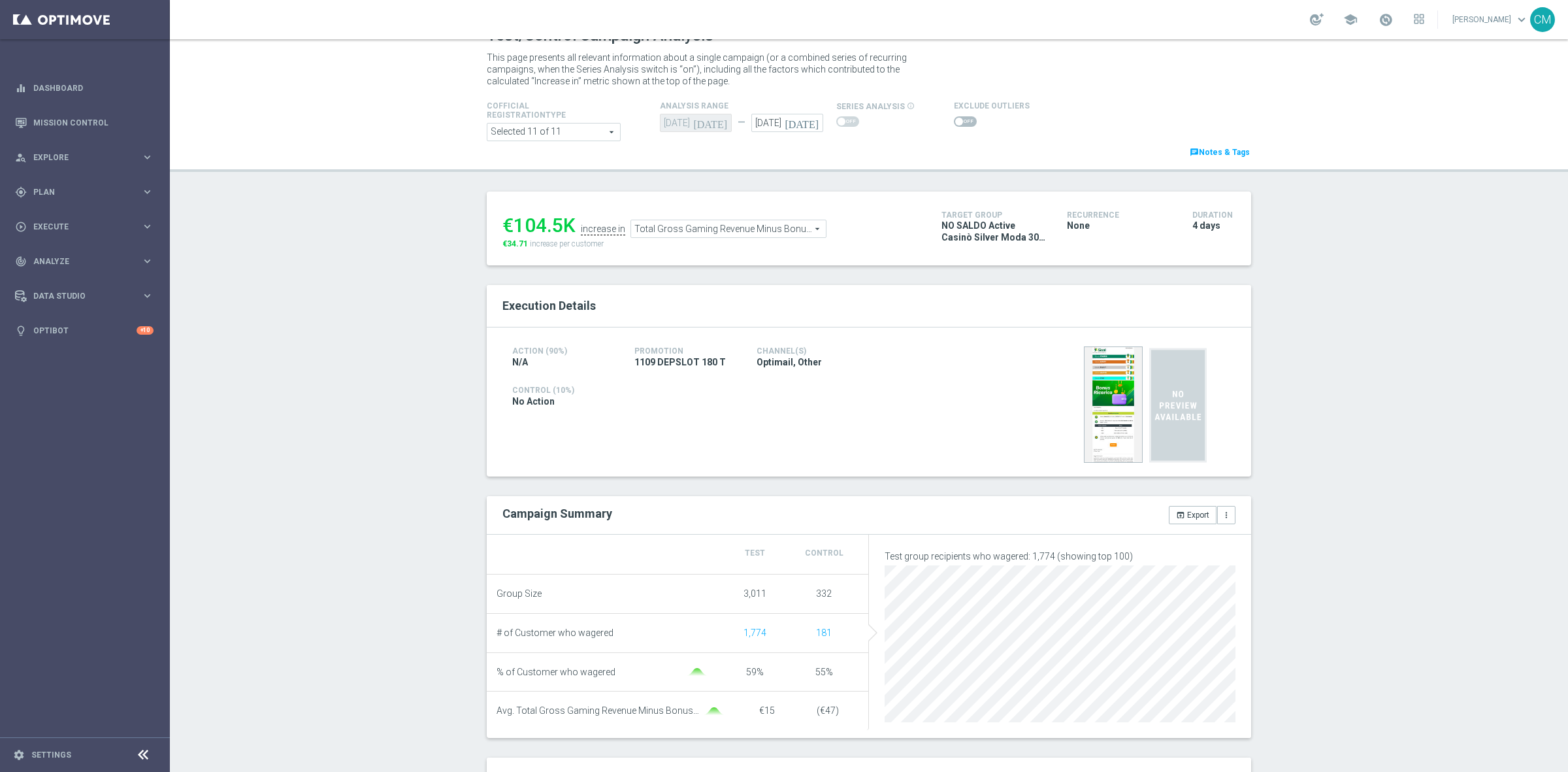
scroll to position [23, 0]
click at [704, 226] on span "Total Gross Gaming Revenue Minus Bonus Wagared" at bounding box center [728, 229] width 195 height 17
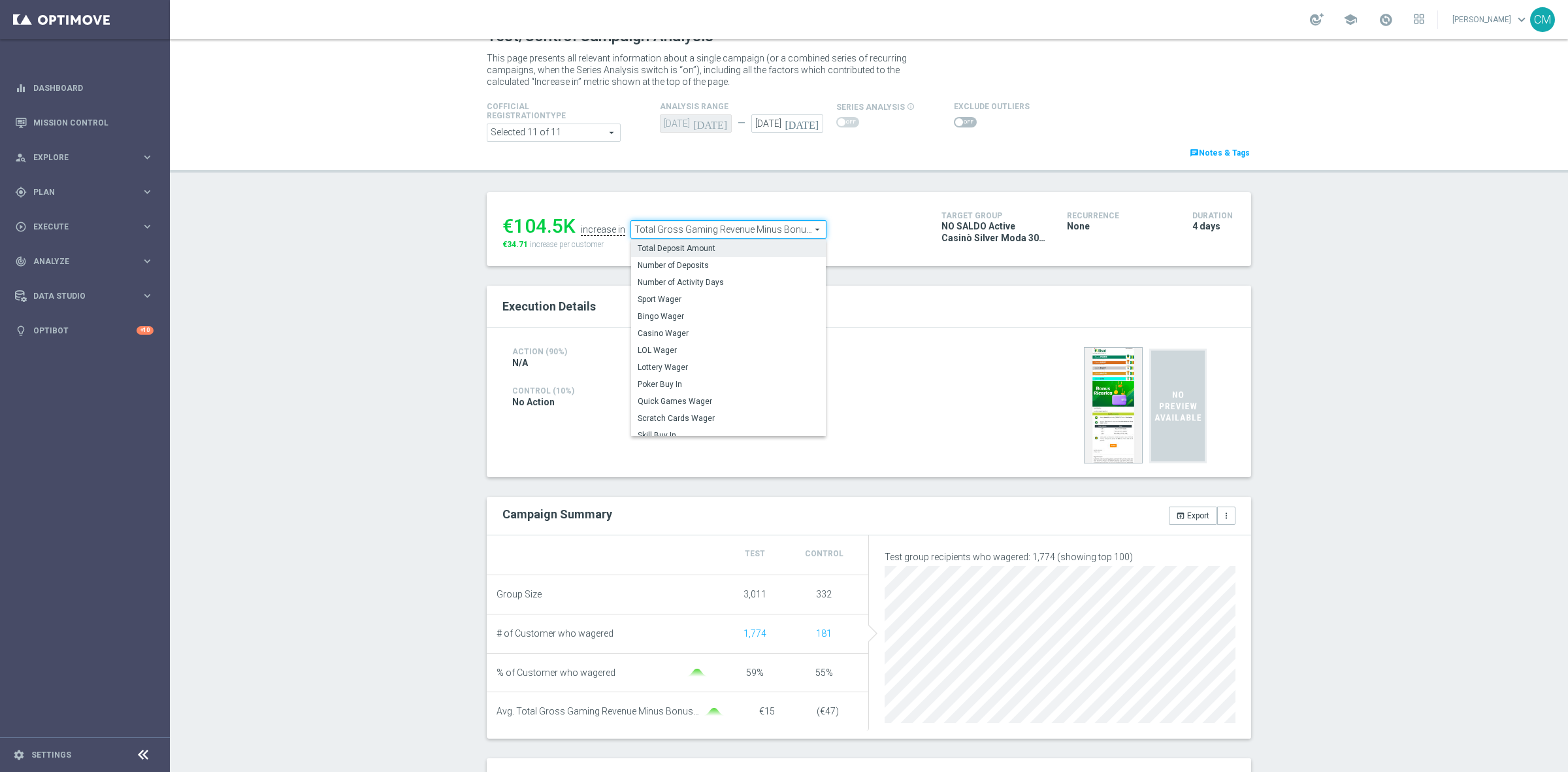
click at [691, 247] on span "Total Deposit Amount" at bounding box center [728, 248] width 181 height 11
type input "Total Deposit Amount"
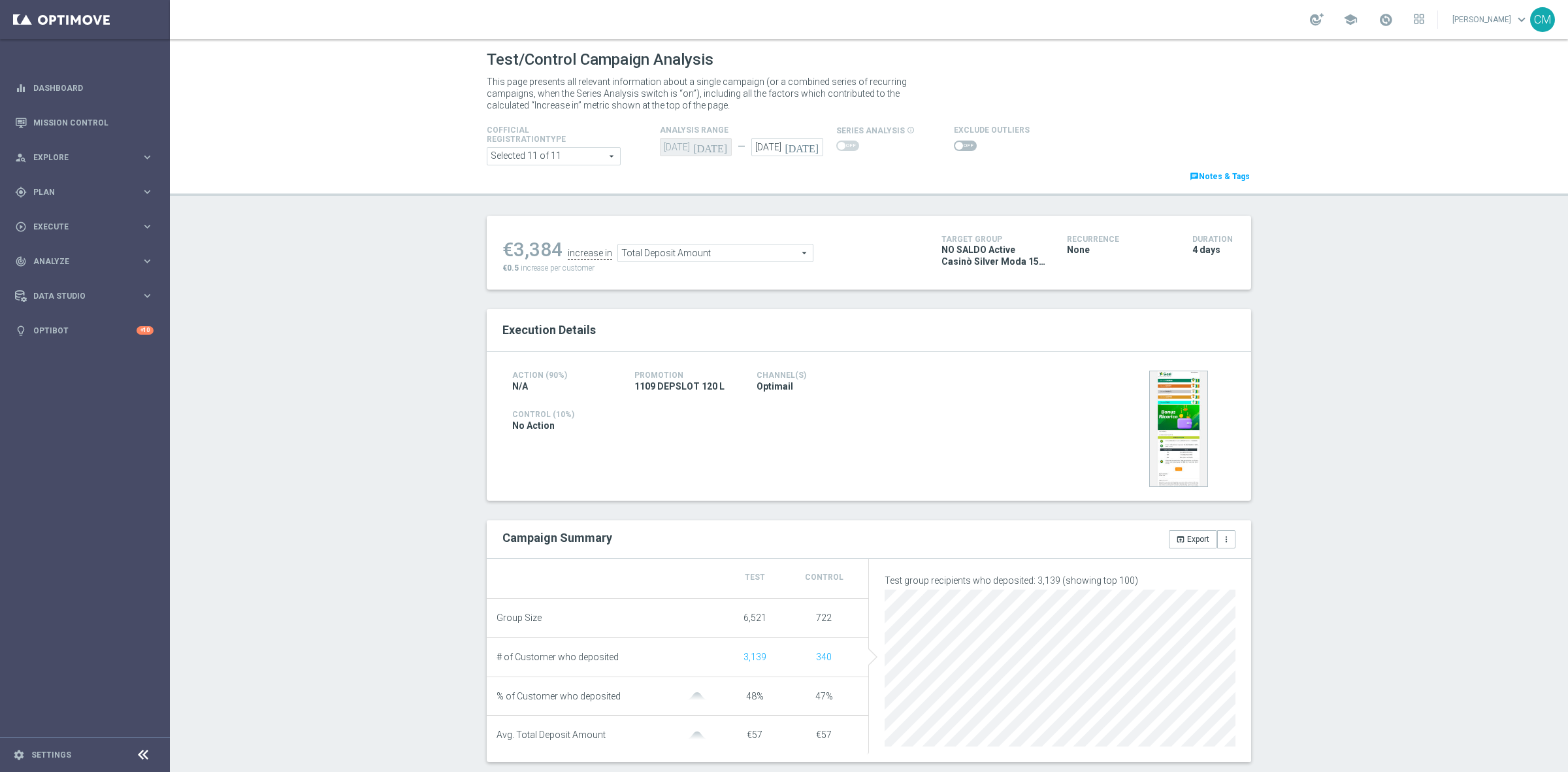
click at [752, 252] on span "Total Deposit Amount" at bounding box center [716, 252] width 195 height 17
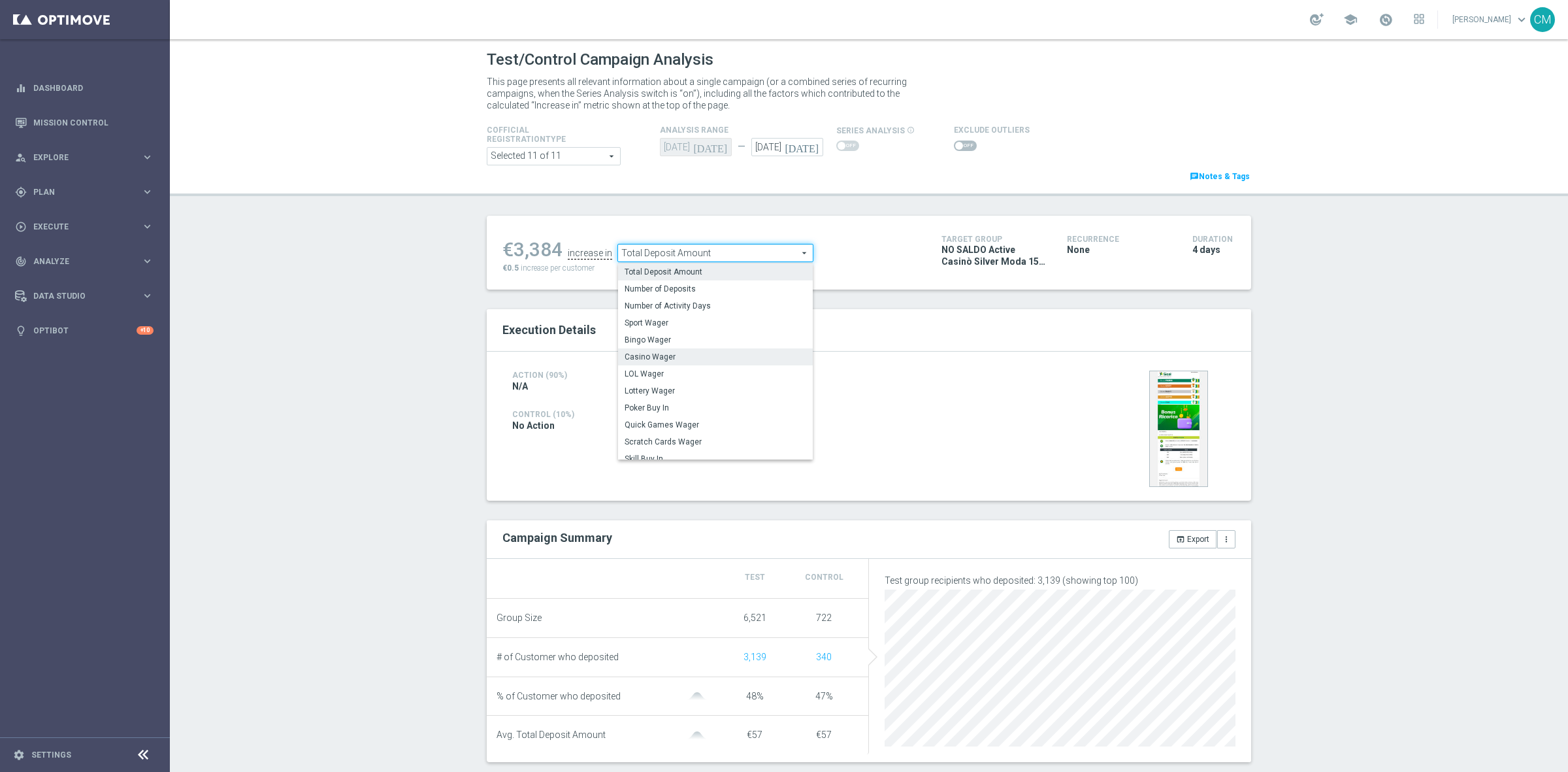
click at [687, 361] on span "Casino Wager" at bounding box center [716, 357] width 181 height 11
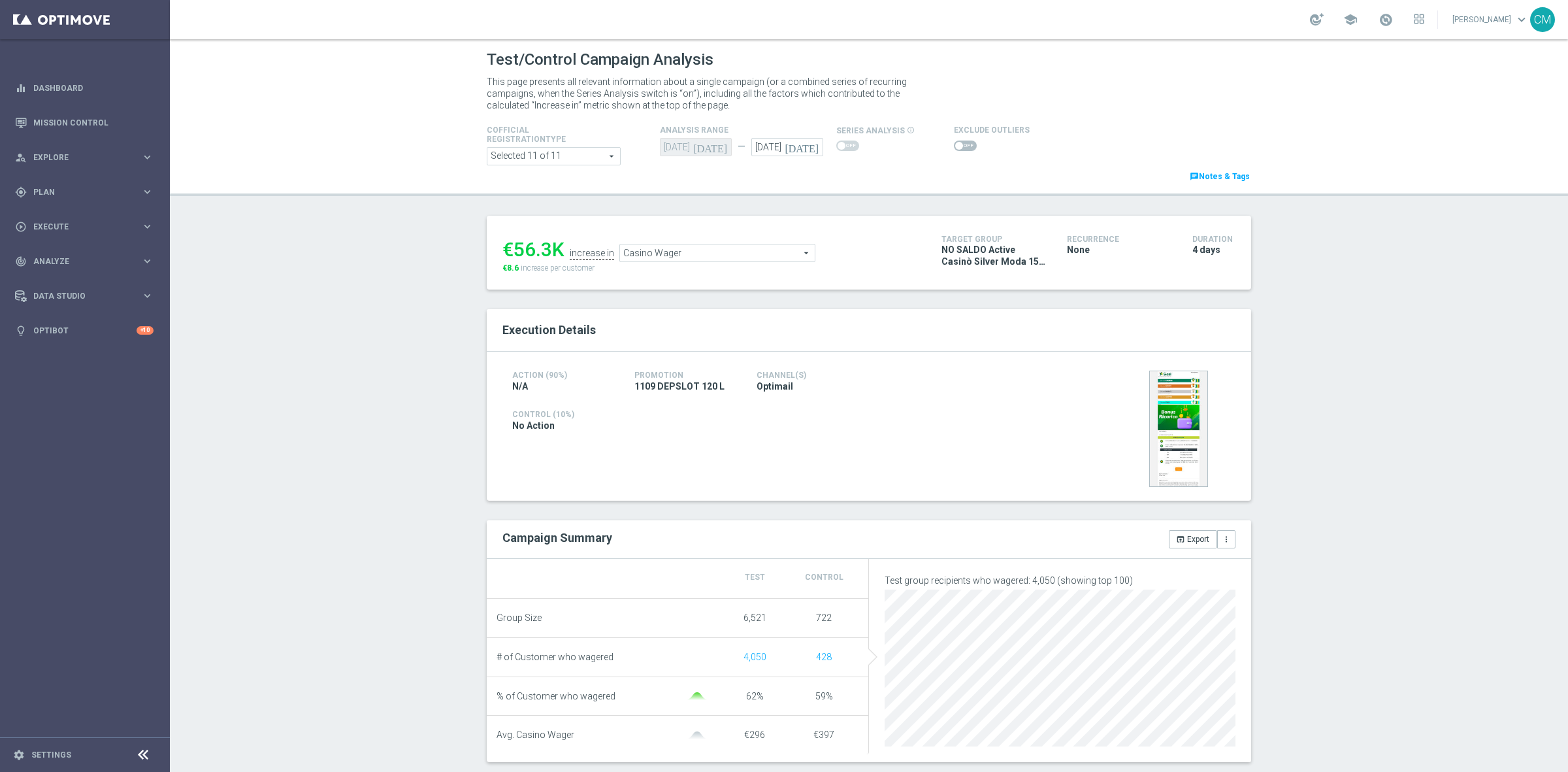
click at [680, 264] on div "€56.3K increase in Casino Wager Casino Wager arrow_drop_down search €8.6 increa…" at bounding box center [712, 253] width 420 height 43
click at [670, 249] on span "Casino Wager" at bounding box center [718, 252] width 195 height 17
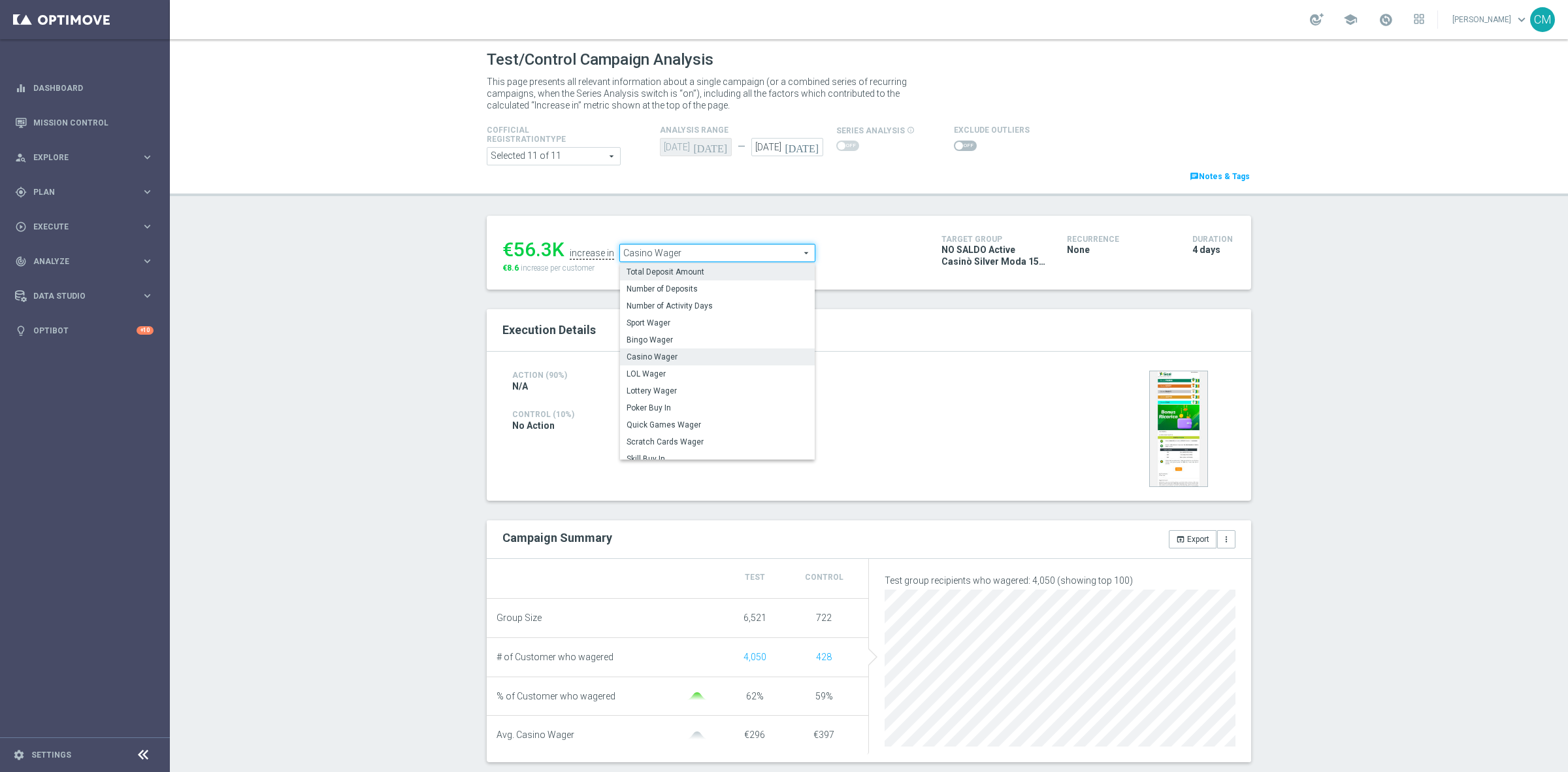
click at [670, 278] on label "Total Deposit Amount" at bounding box center [718, 272] width 195 height 17
type input "Total Deposit Amount"
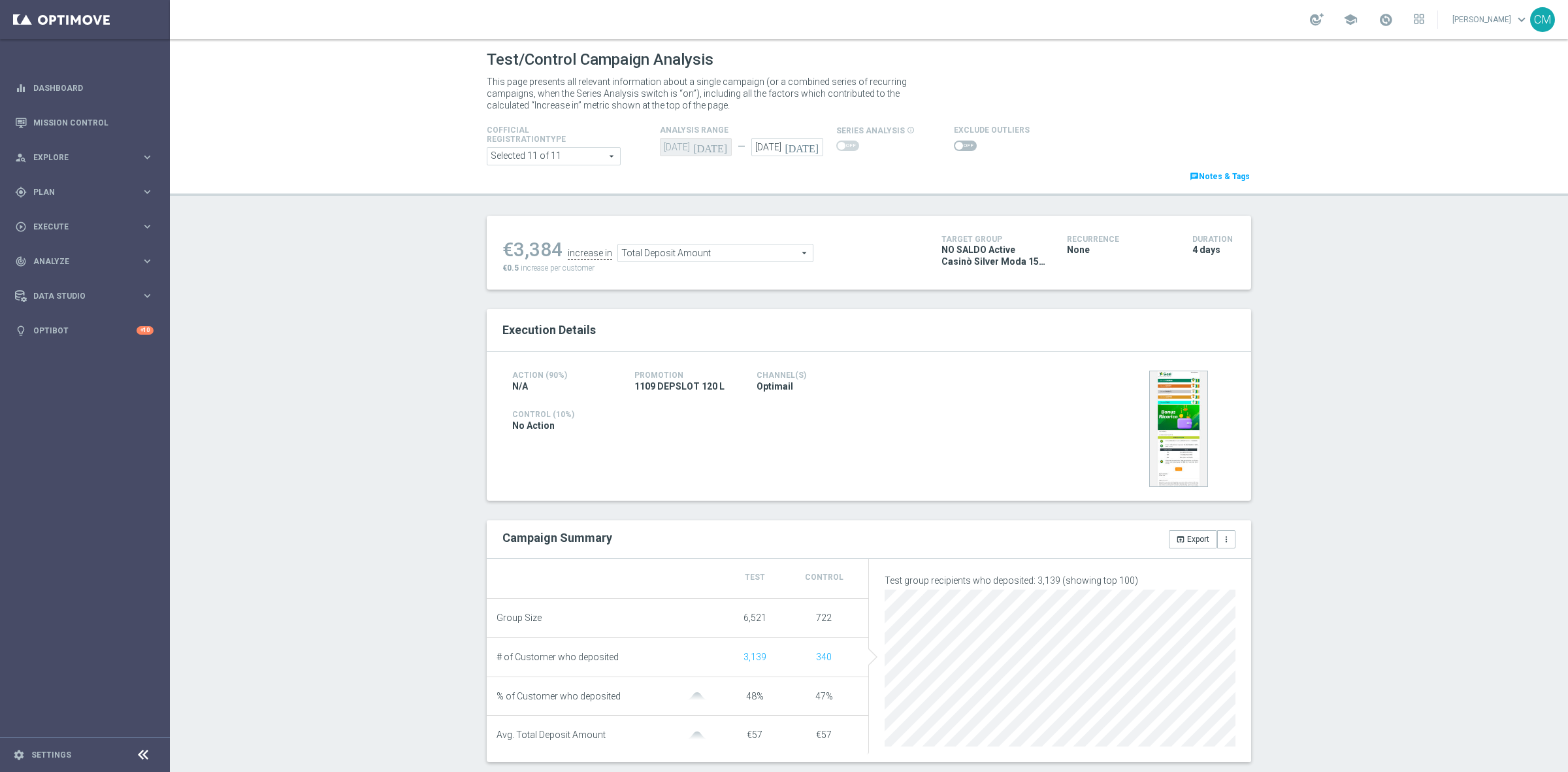
click at [956, 145] on span at bounding box center [965, 146] width 23 height 11
click at [956, 145] on input "checkbox" at bounding box center [965, 146] width 23 height 11
click at [958, 150] on span at bounding box center [965, 146] width 23 height 11
click at [958, 150] on input "checkbox" at bounding box center [965, 146] width 23 height 11
checkbox input "false"
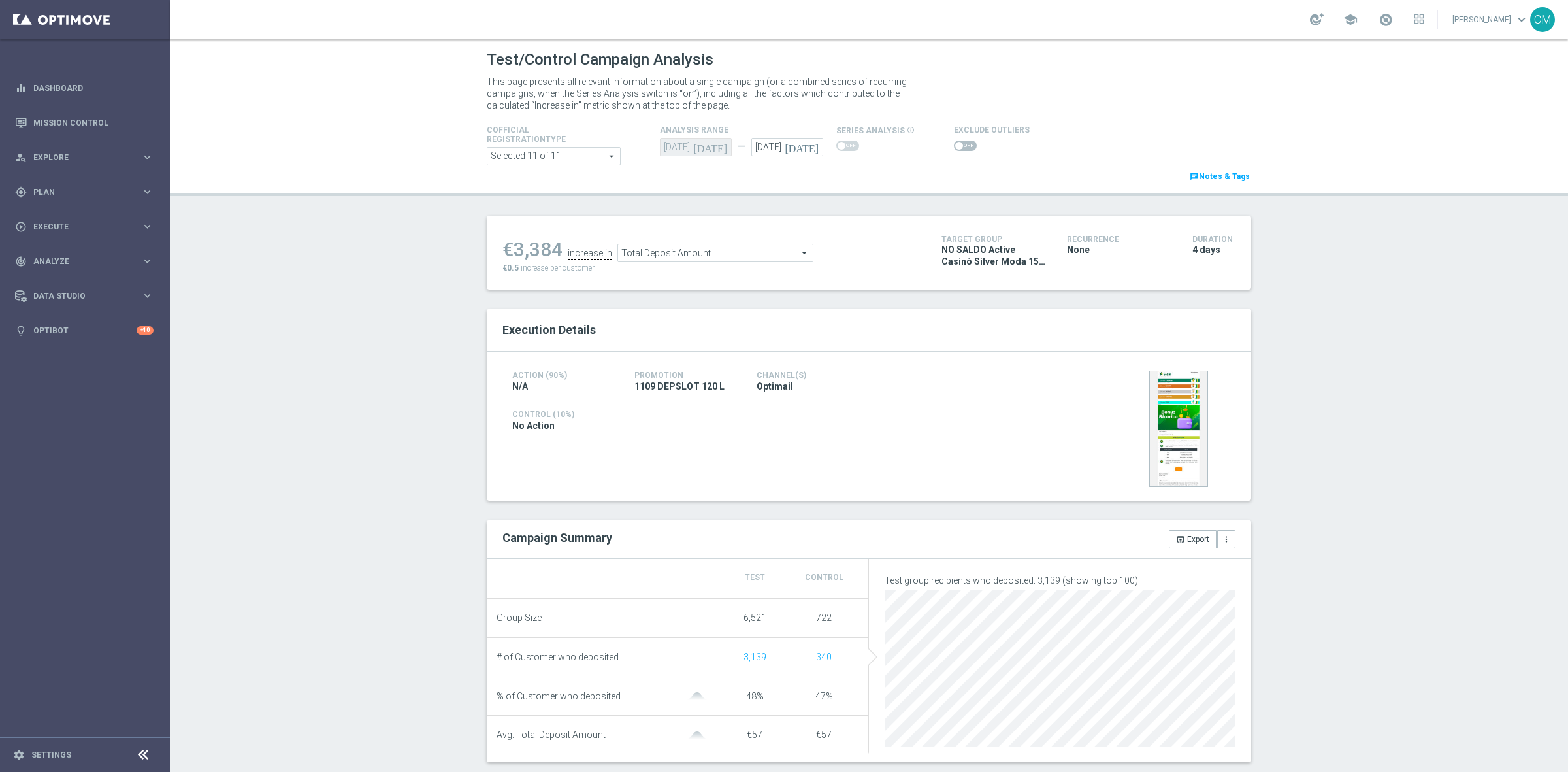
click at [740, 257] on span "Total Deposit Amount" at bounding box center [716, 252] width 195 height 17
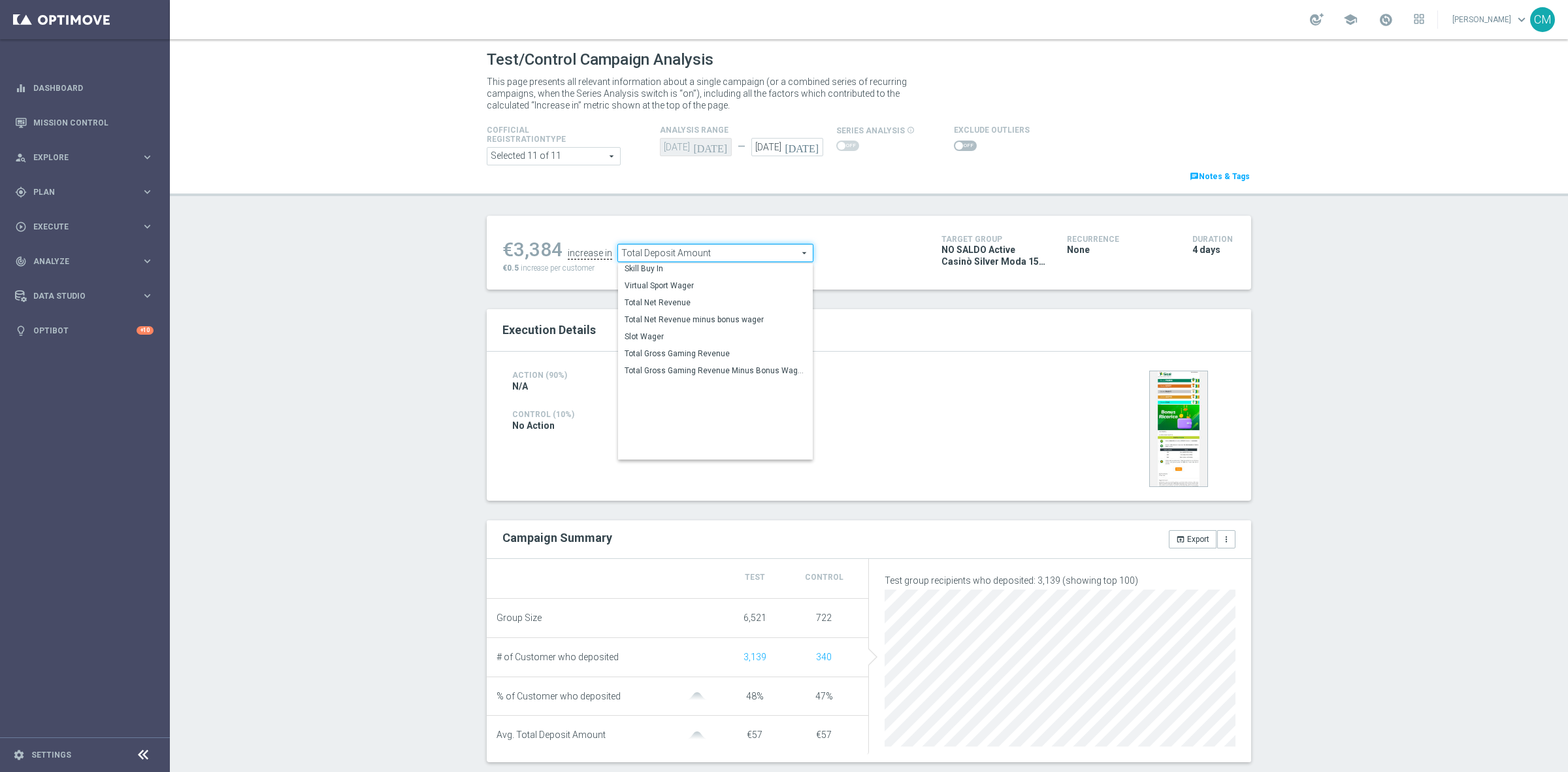
scroll to position [187, 0]
click at [716, 370] on span "Total Gross Gaming Revenue Minus Bonus Wagared" at bounding box center [716, 367] width 181 height 11
type input "Total Gross Gaming Revenue Minus Bonus Wagared"
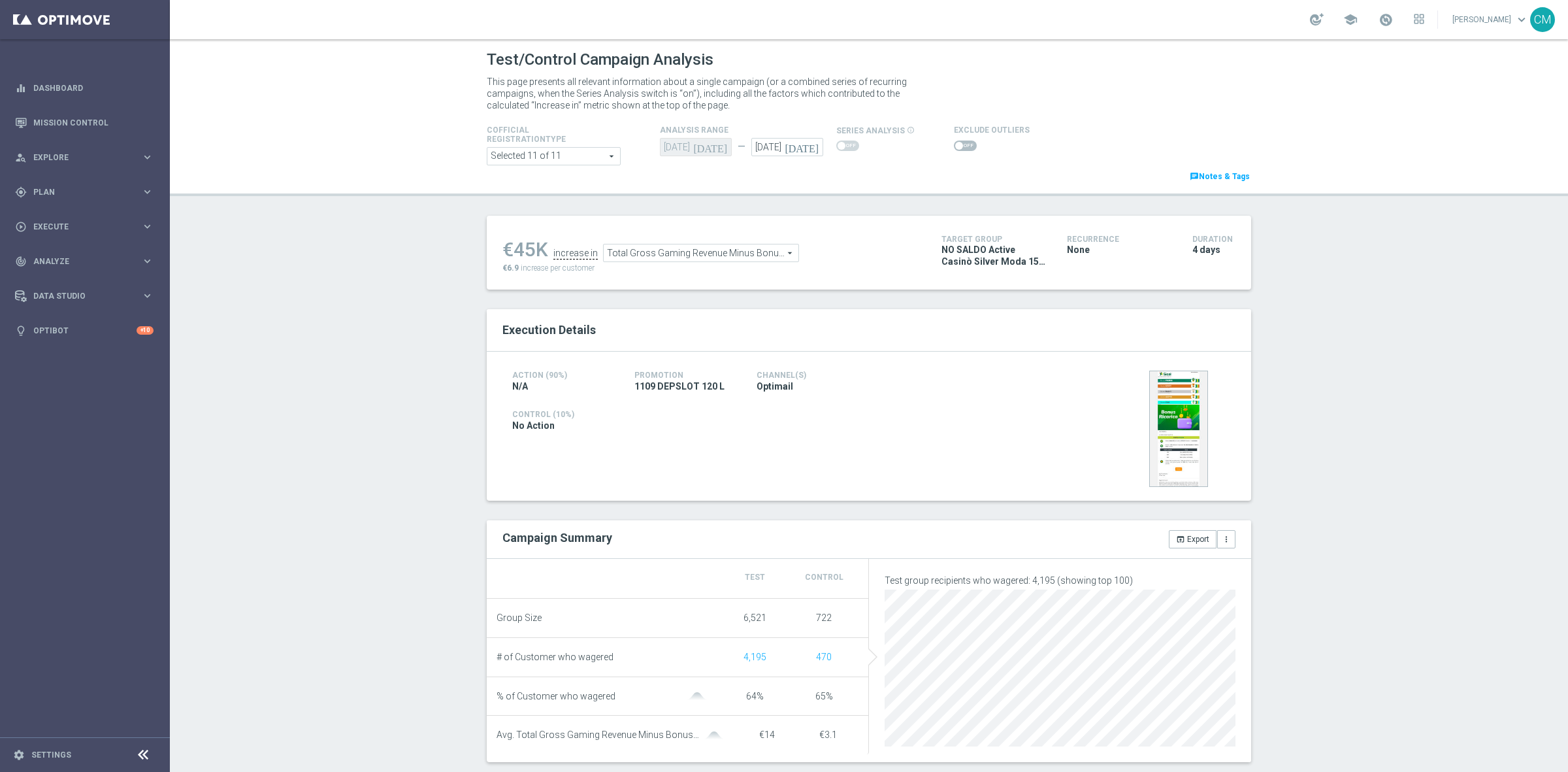
scroll to position [373, 0]
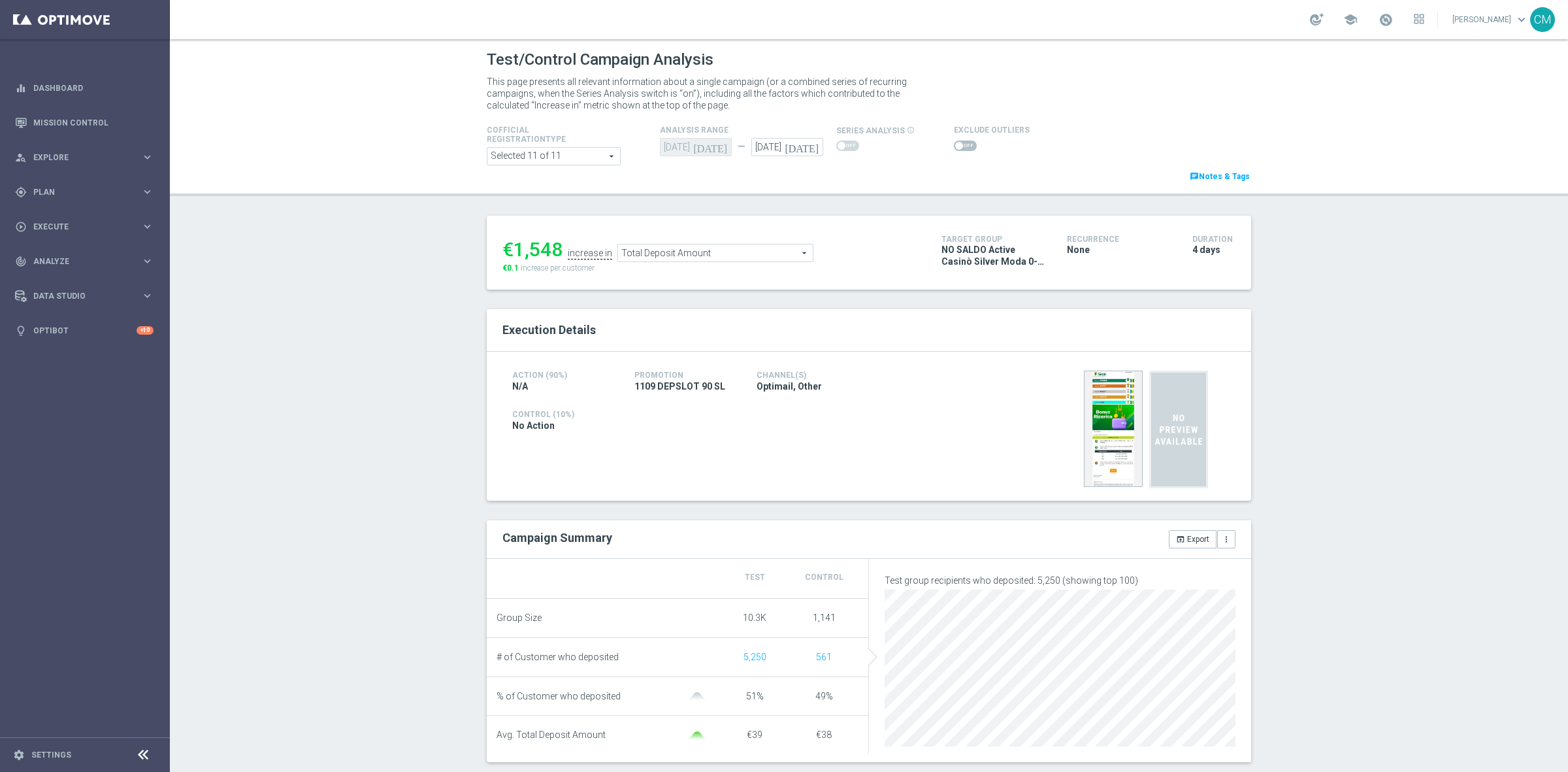
click at [696, 255] on span "Total Deposit Amount" at bounding box center [716, 252] width 195 height 17
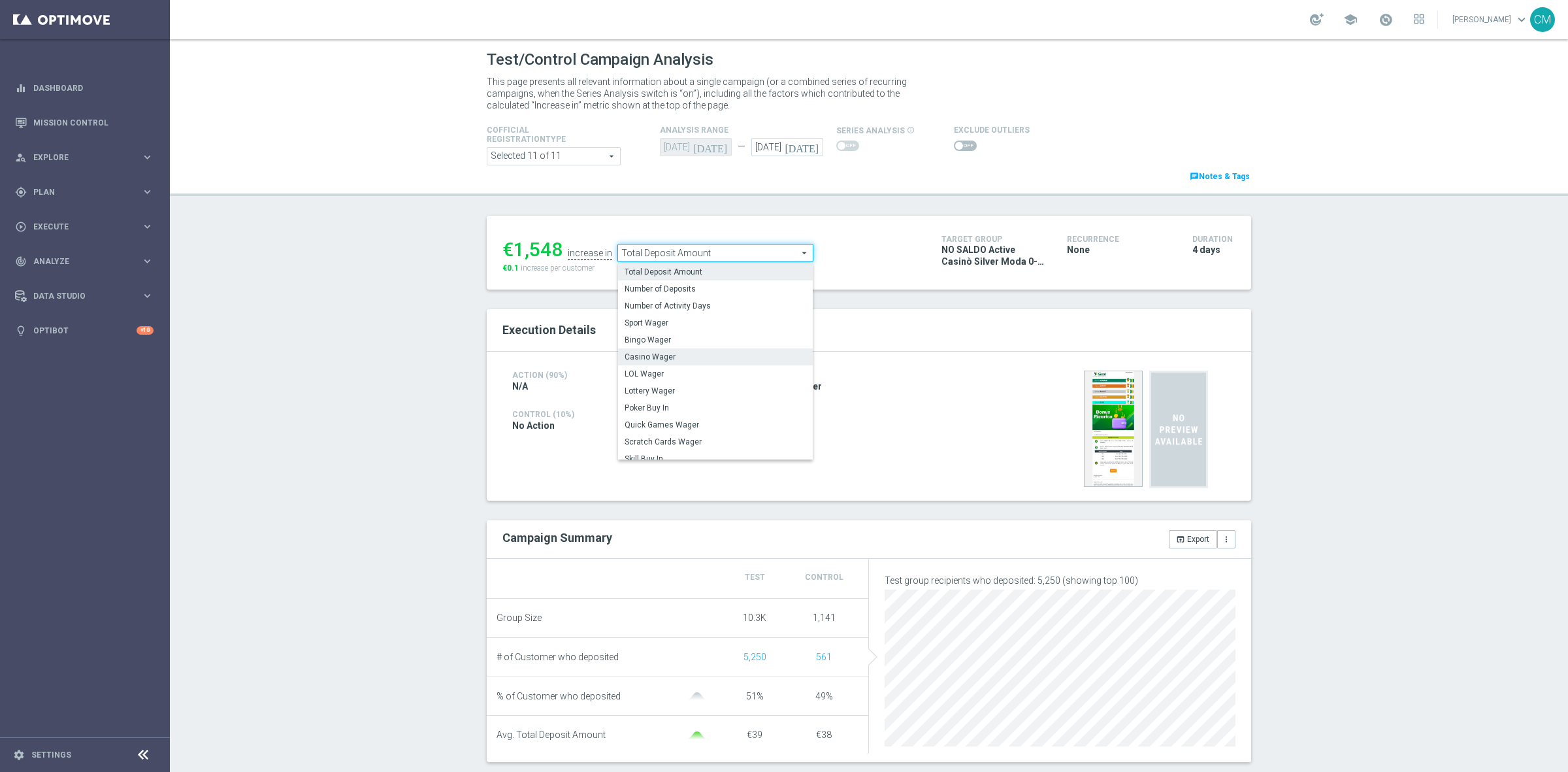
click at [687, 357] on span "Casino Wager" at bounding box center [716, 357] width 181 height 11
type input "Casino Wager"
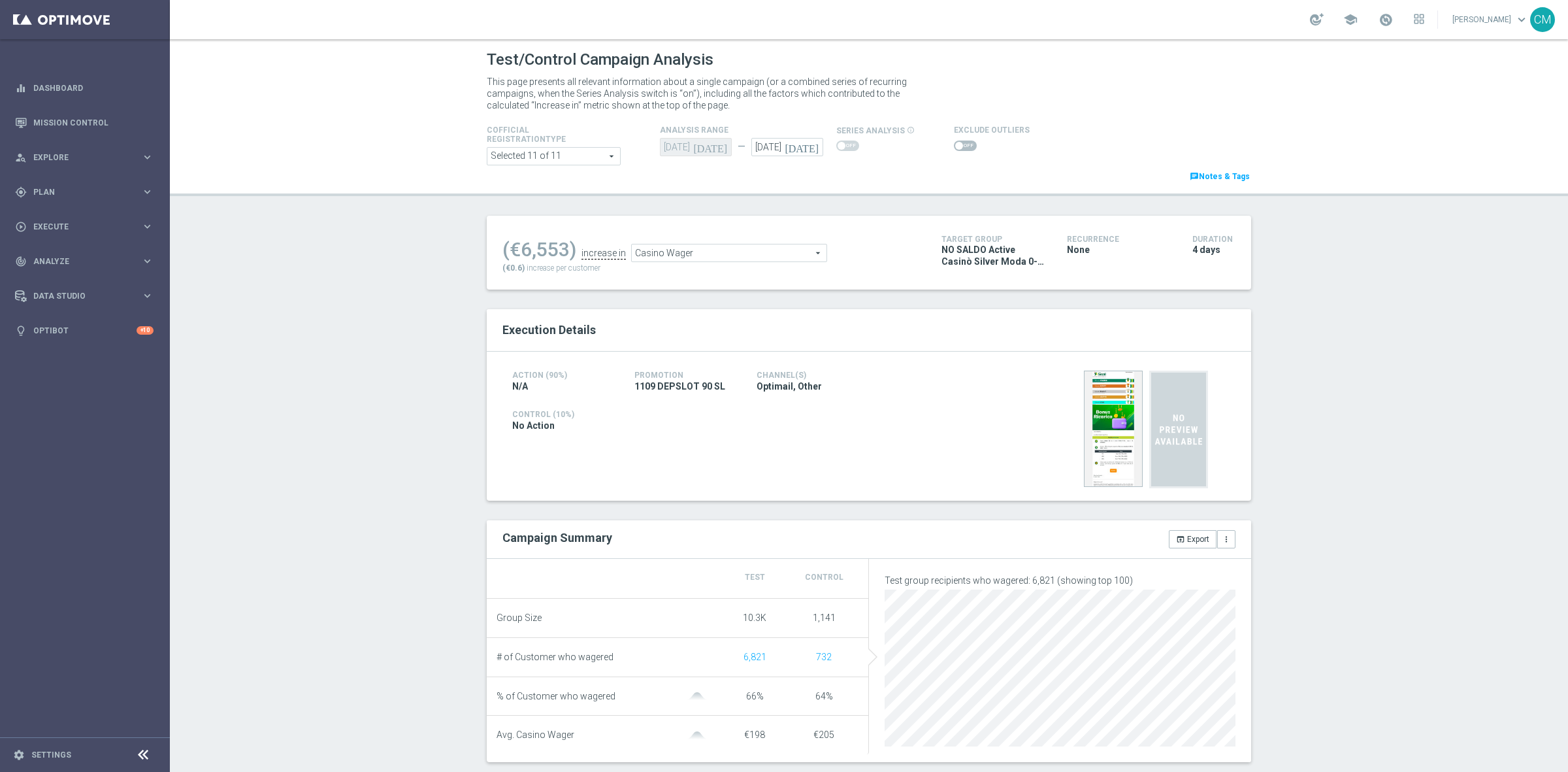
click at [954, 147] on span at bounding box center [965, 146] width 23 height 11
click at [954, 147] on input "checkbox" at bounding box center [965, 146] width 23 height 11
click at [670, 250] on span "Casino Wager" at bounding box center [718, 256] width 195 height 17
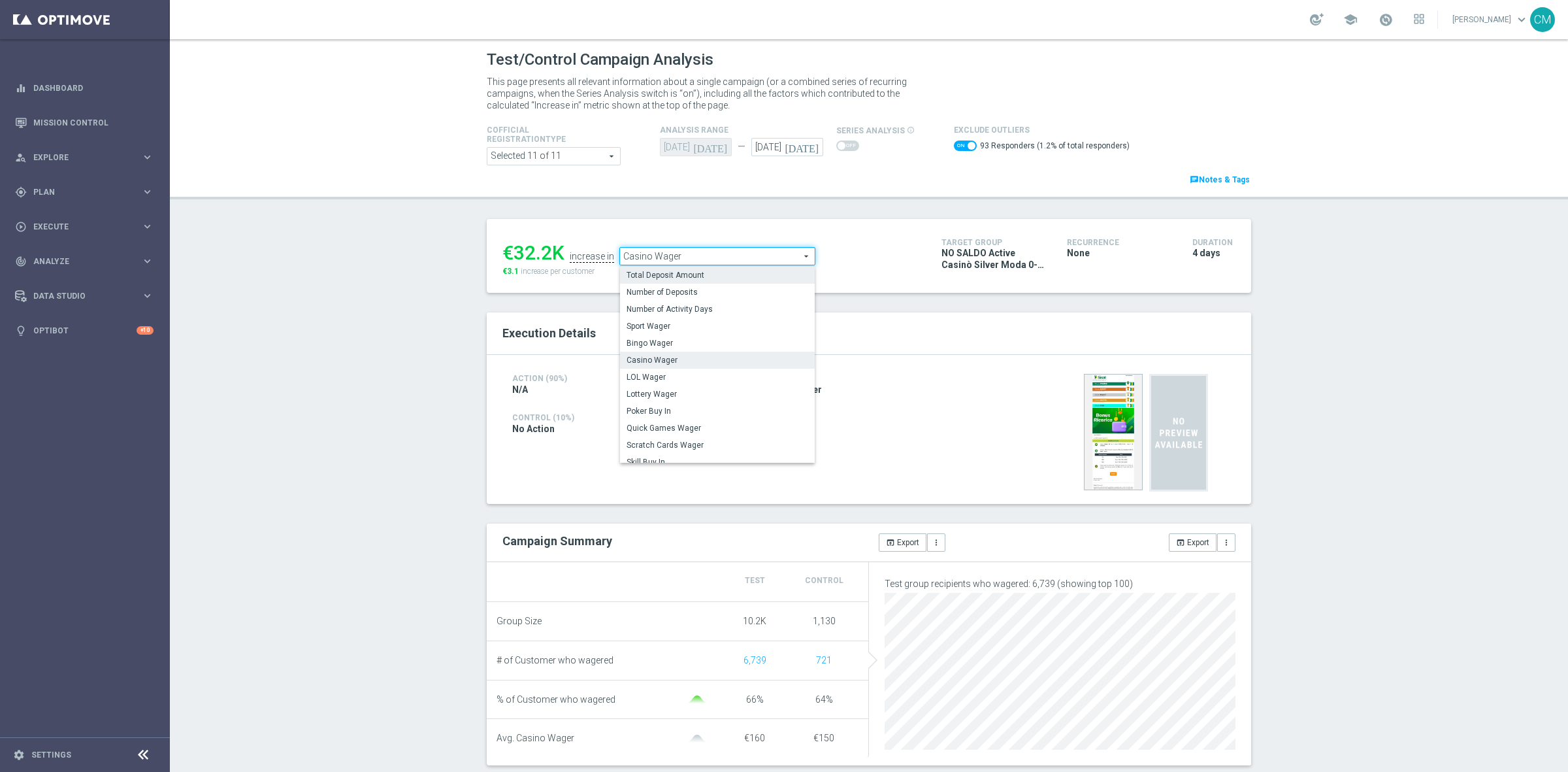
click at [660, 274] on span "Total Deposit Amount" at bounding box center [718, 276] width 181 height 11
checkbox input "false"
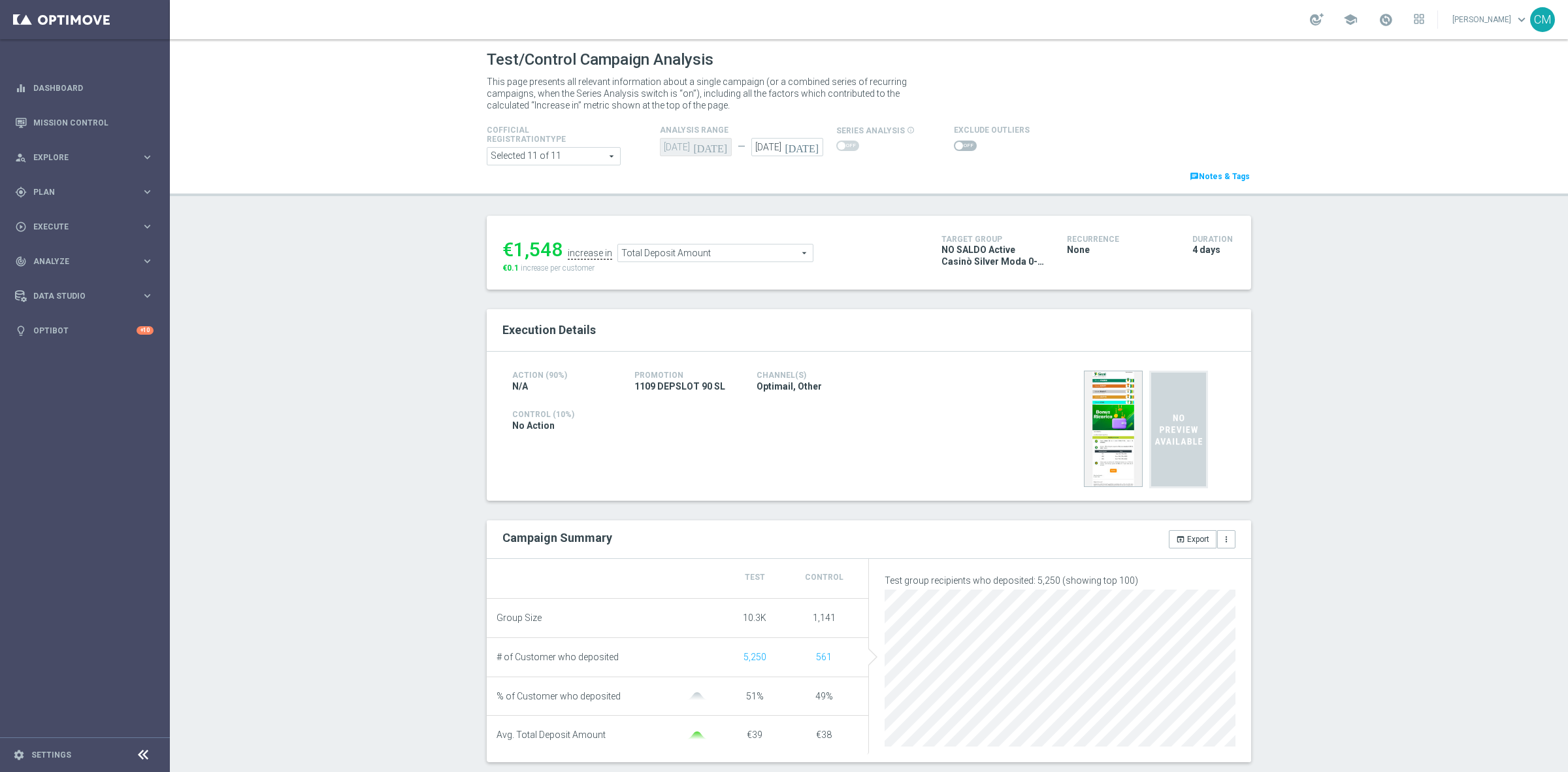
click at [736, 260] on span "Total Deposit Amount" at bounding box center [716, 252] width 195 height 17
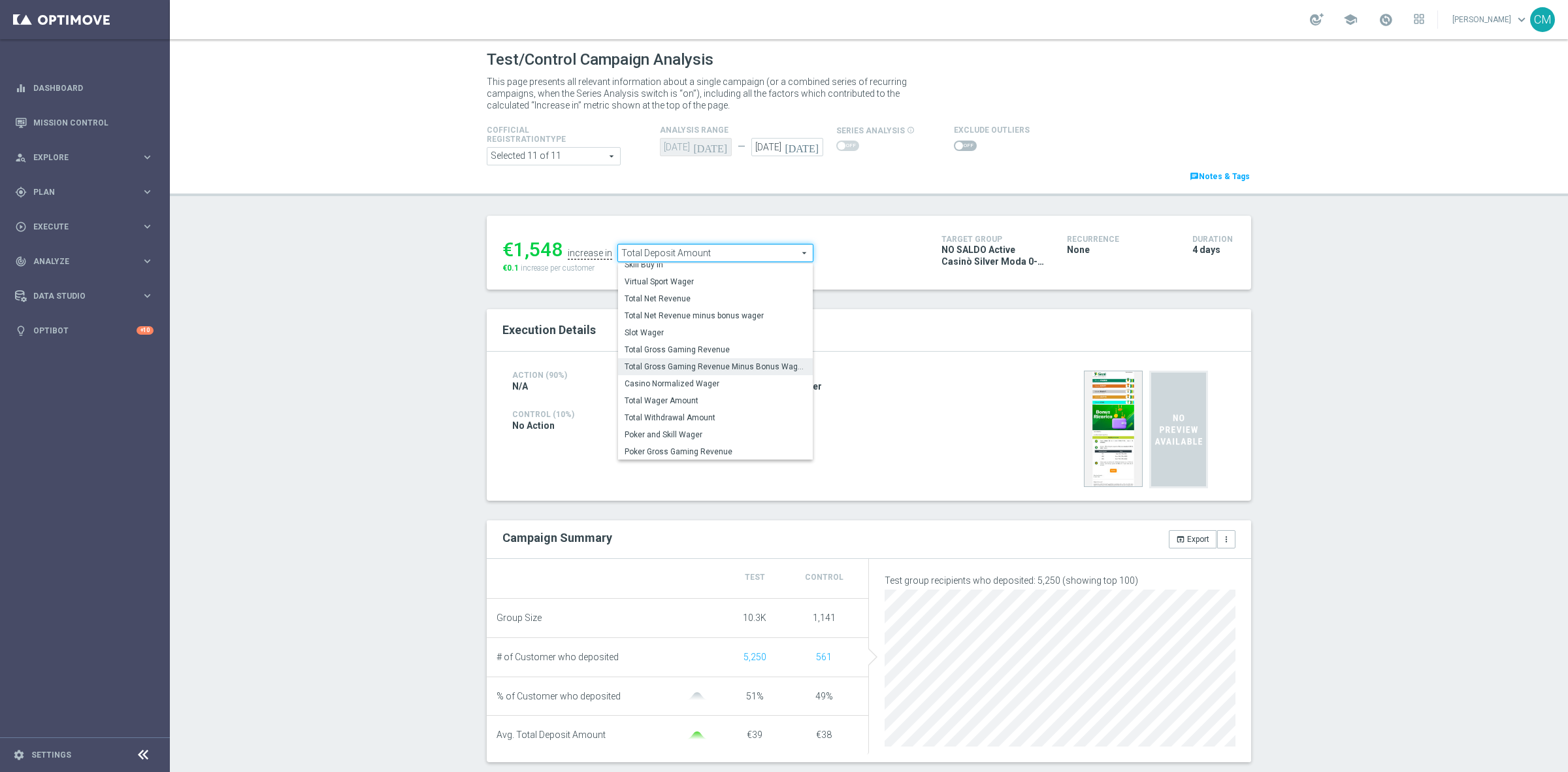
click at [720, 372] on label "Total Gross Gaming Revenue Minus Bonus Wagared" at bounding box center [716, 366] width 195 height 17
type input "Total Gross Gaming Revenue Minus Bonus Wagared"
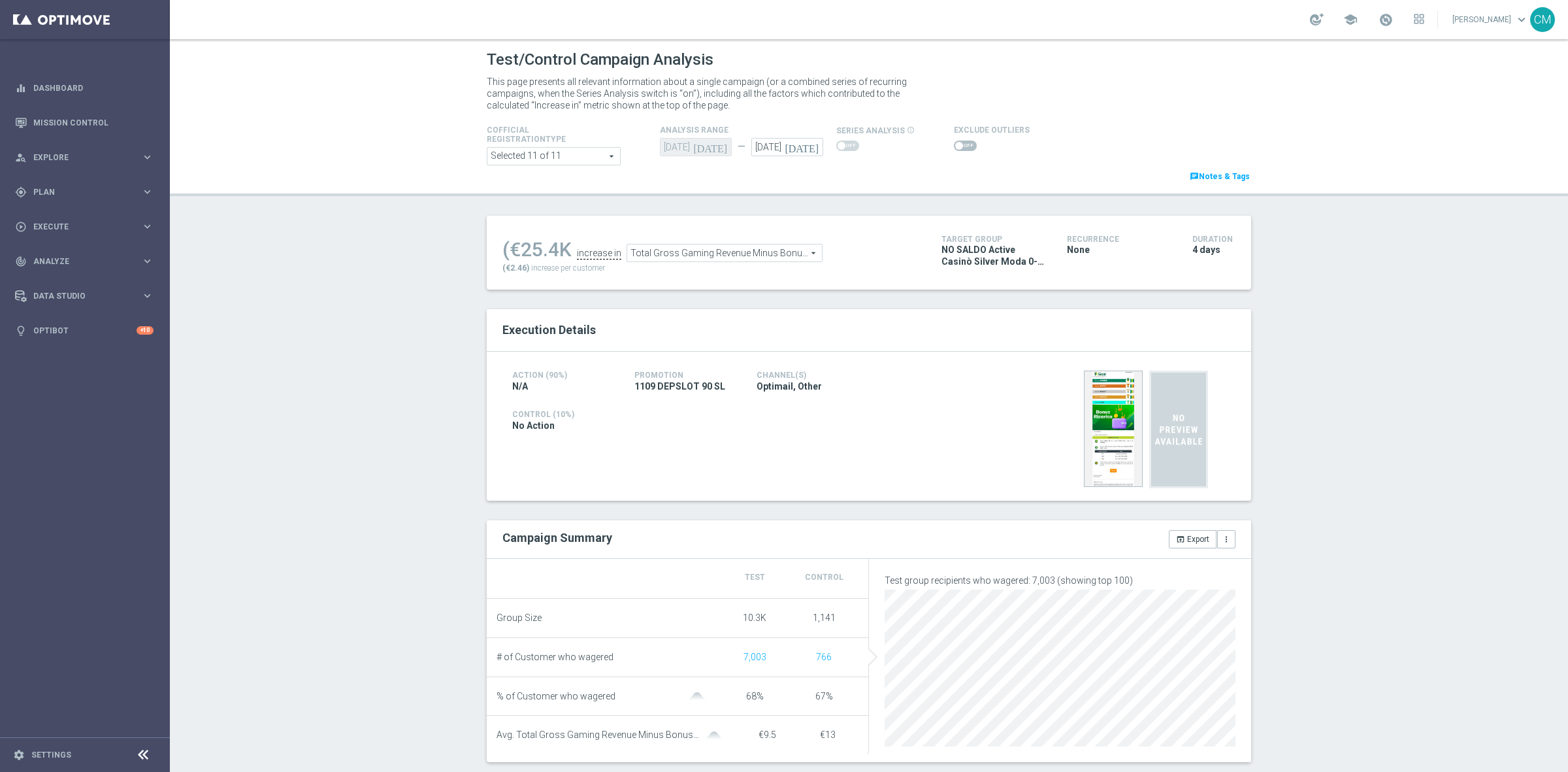
click at [955, 145] on span at bounding box center [959, 146] width 8 height 8
click at [954, 145] on input "checkbox" at bounding box center [965, 146] width 23 height 11
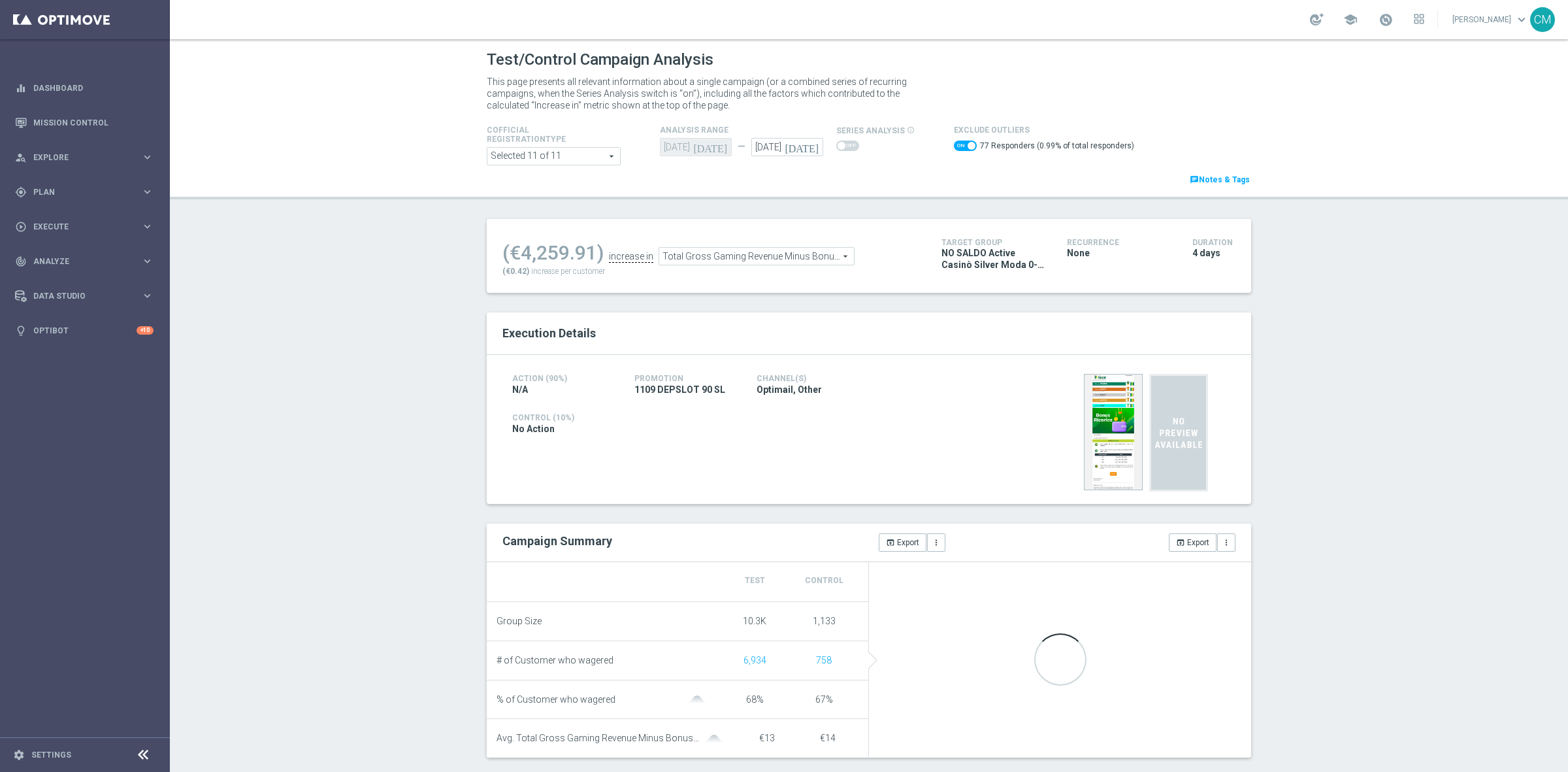
click at [954, 145] on span at bounding box center [965, 146] width 23 height 11
click at [954, 145] on input "checkbox" at bounding box center [965, 146] width 23 height 11
checkbox input "false"
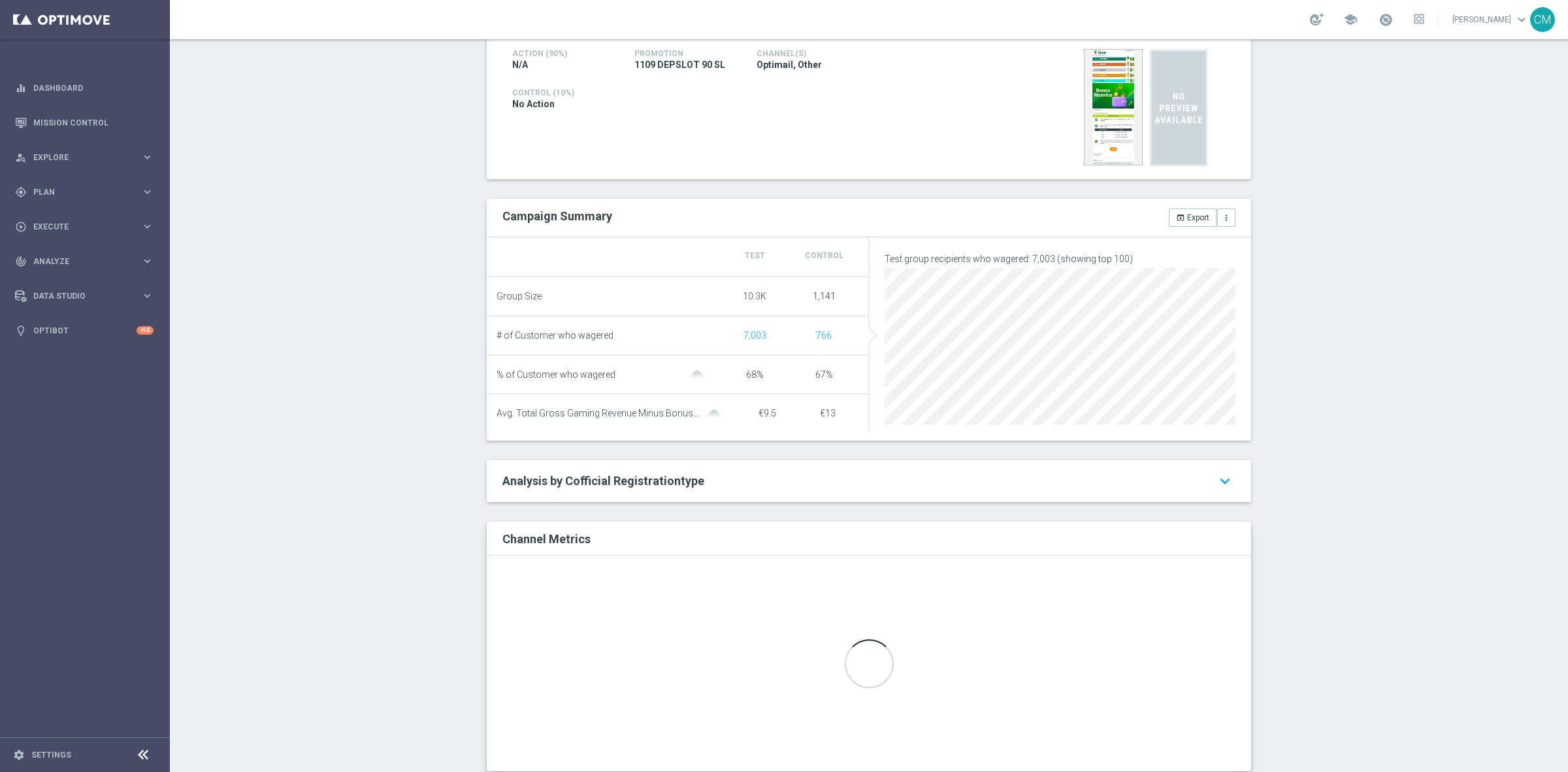
scroll to position [360, 0]
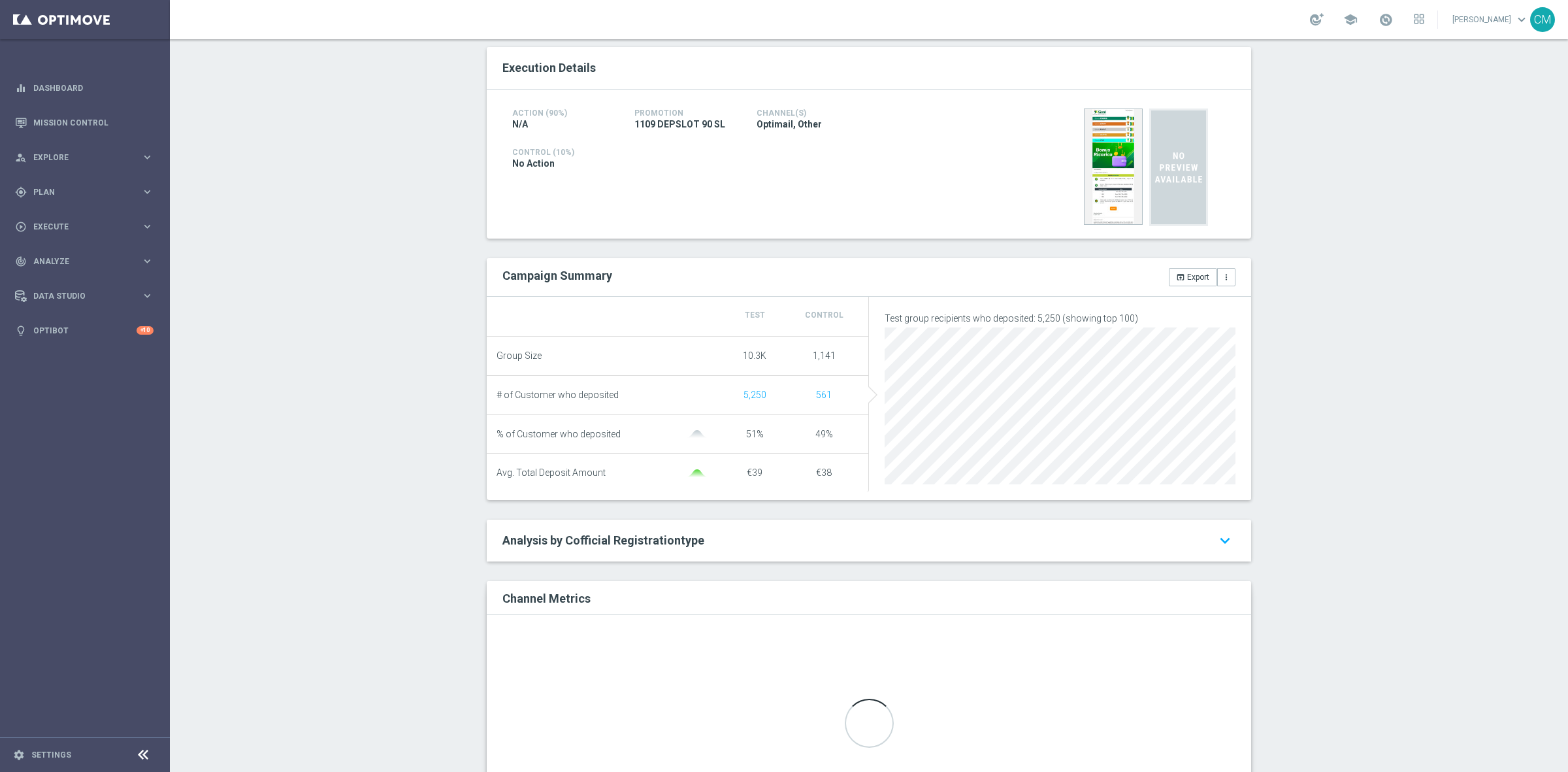
scroll to position [360, 0]
